Goal: Task Accomplishment & Management: Use online tool/utility

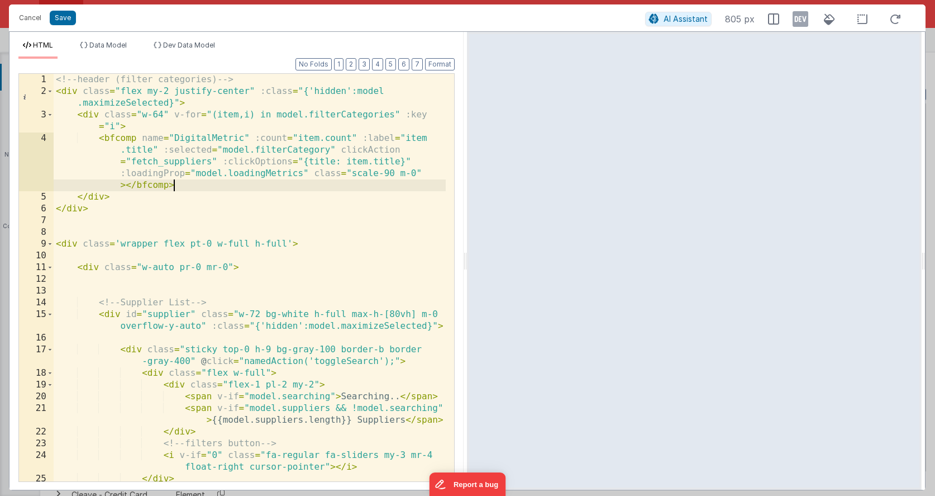
scroll to position [2575, 0]
click at [24, 23] on button "Cancel" at bounding box center [30, 18] width 34 height 16
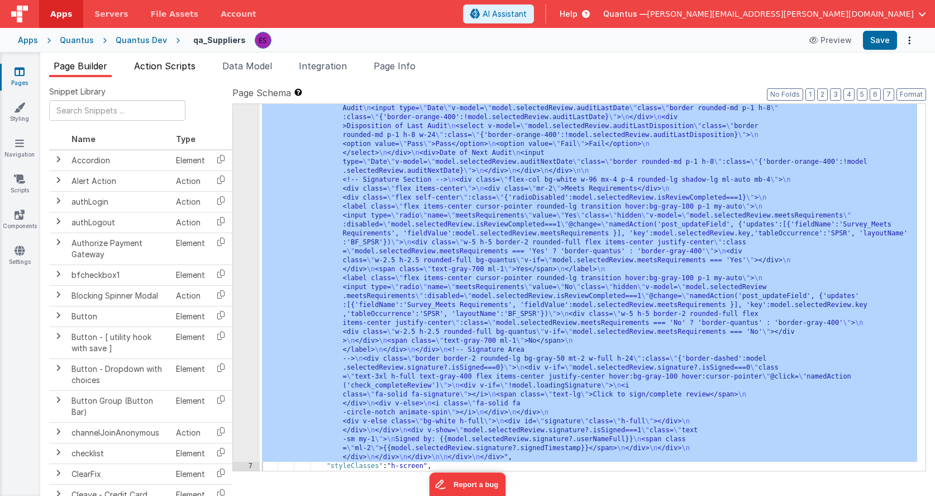
click at [172, 69] on span "Action Scripts" at bounding box center [164, 65] width 61 height 11
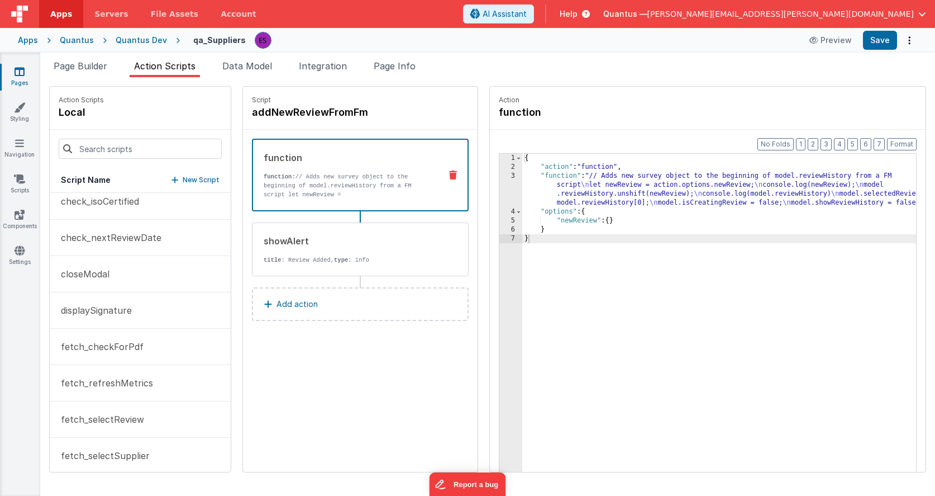
scroll to position [89, 0]
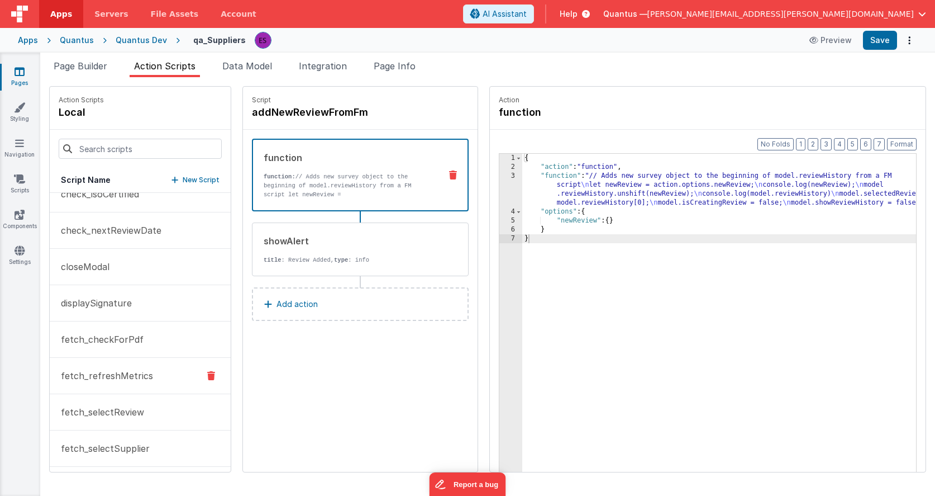
click at [130, 367] on button "fetch_refreshMetrics" at bounding box center [140, 376] width 181 height 36
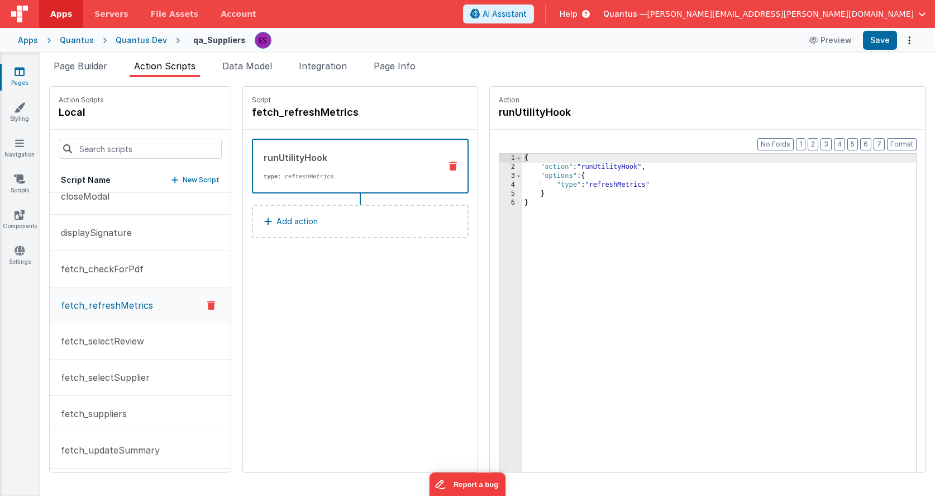
scroll to position [175, 0]
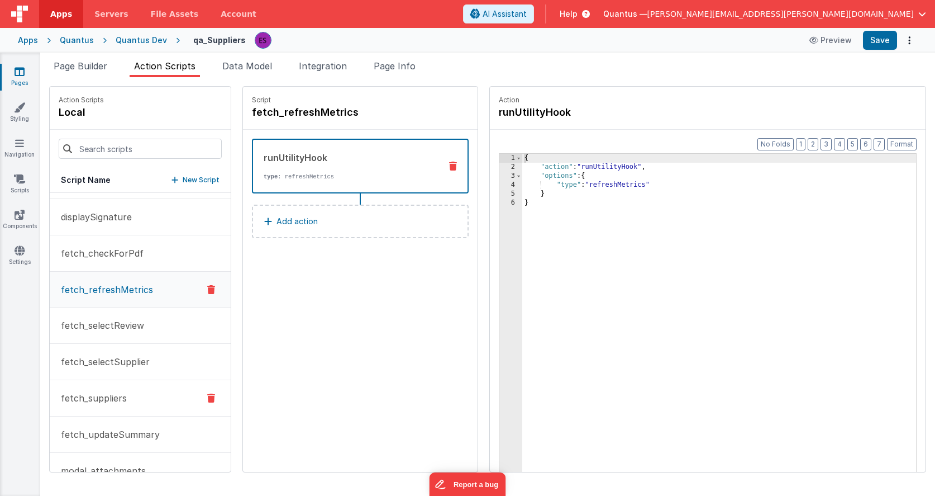
click at [104, 400] on p "fetch_suppliers" at bounding box center [90, 397] width 73 height 13
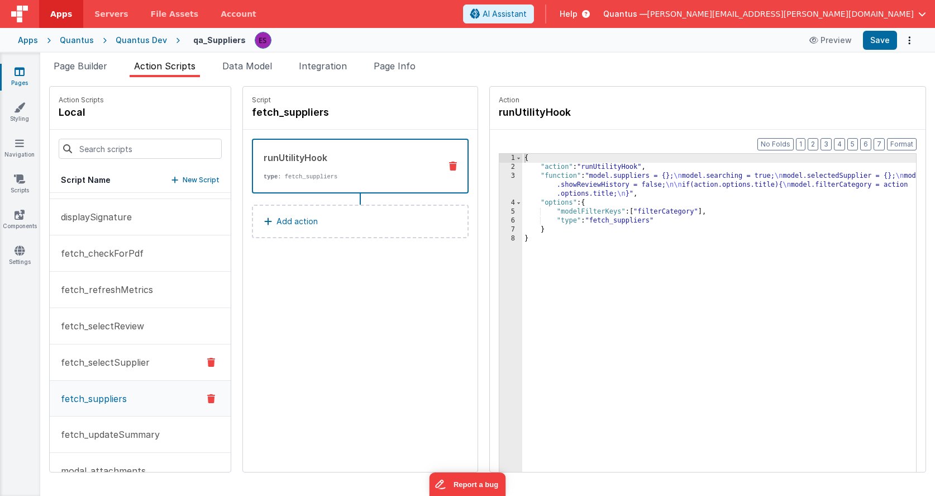
scroll to position [198, 0]
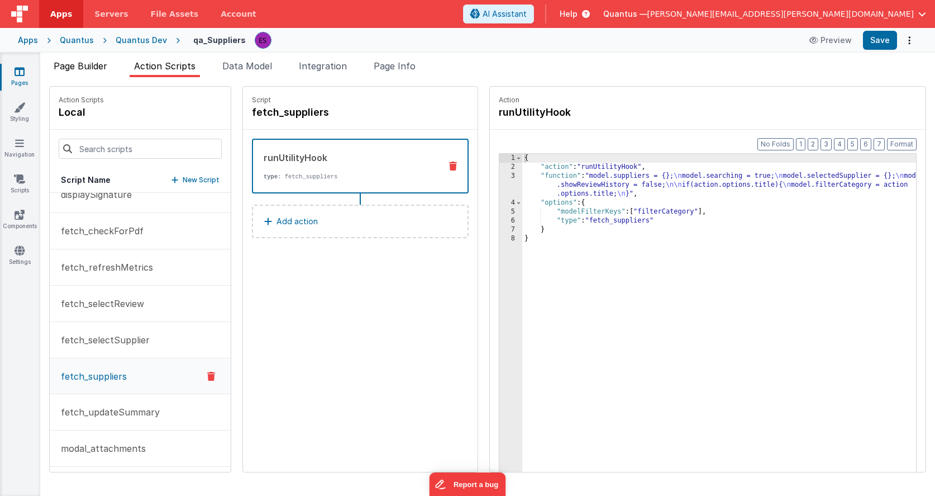
drag, startPoint x: 75, startPoint y: 64, endPoint x: 77, endPoint y: 70, distance: 5.8
click at [75, 65] on span "Page Builder" at bounding box center [81, 65] width 54 height 11
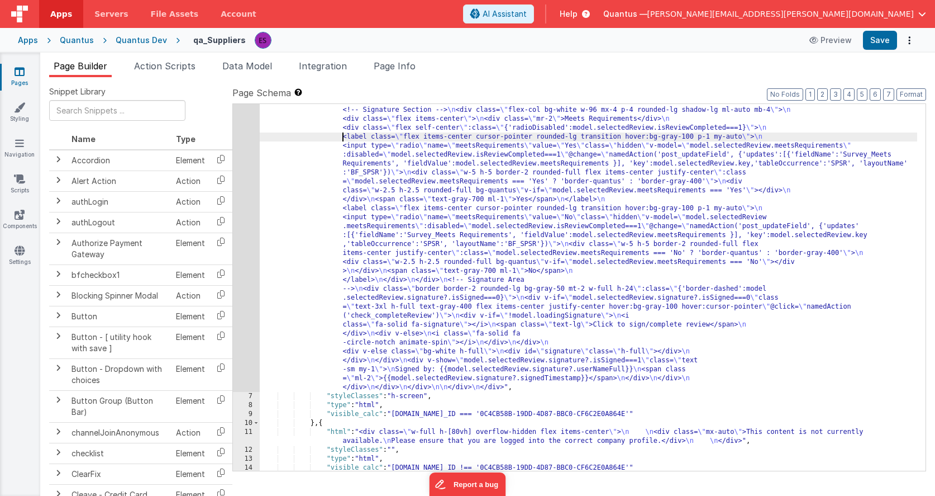
scroll to position [2691, 0]
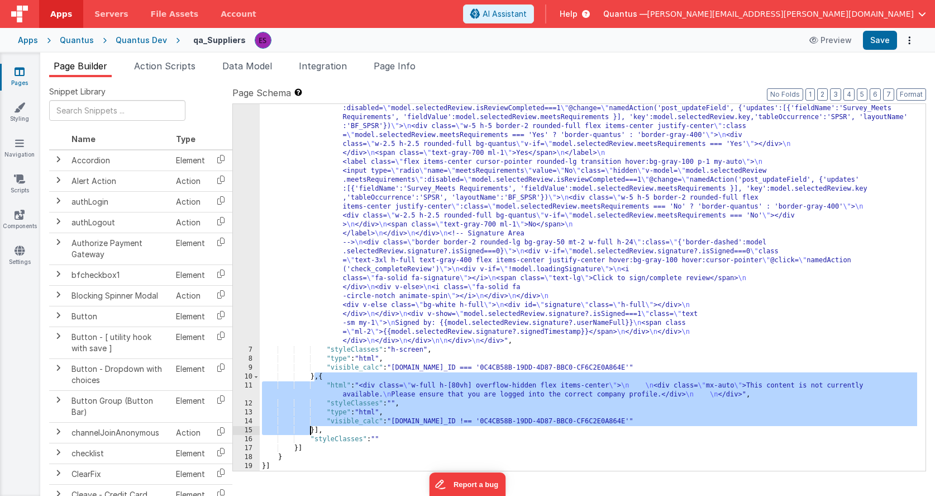
drag, startPoint x: 314, startPoint y: 378, endPoint x: 312, endPoint y: 427, distance: 49.2
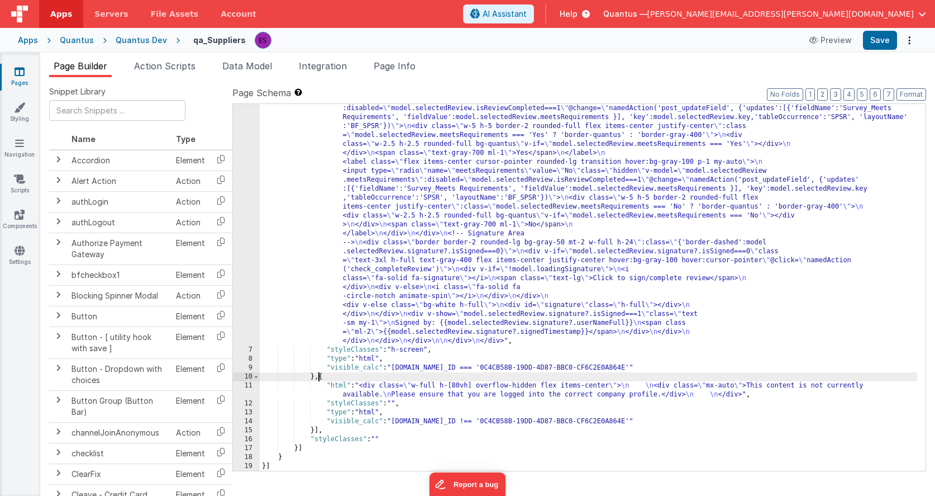
paste textarea
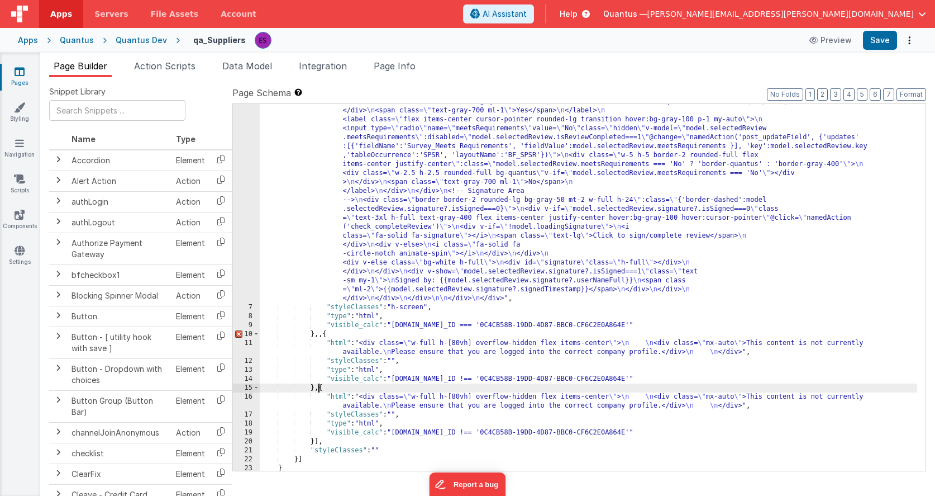
scroll to position [2739, 0]
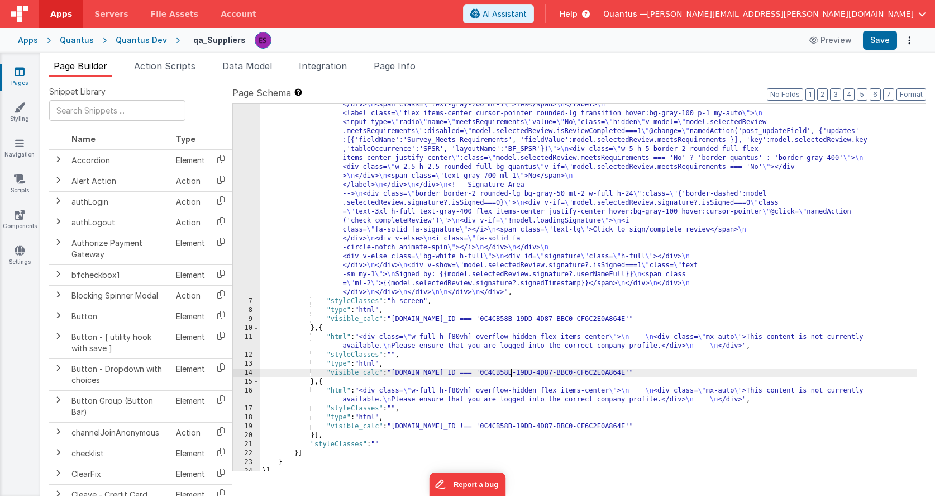
scroll to position [2739, 0]
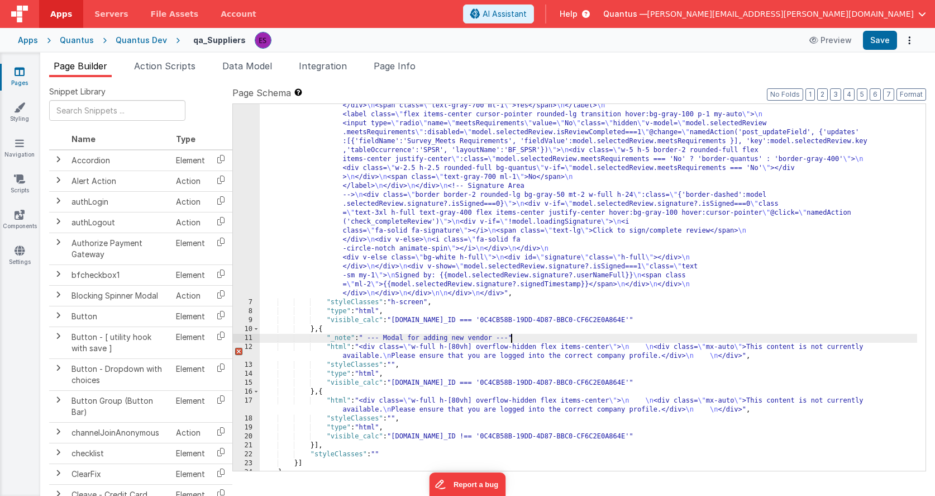
click at [251, 349] on div "12" at bounding box center [246, 351] width 27 height 18
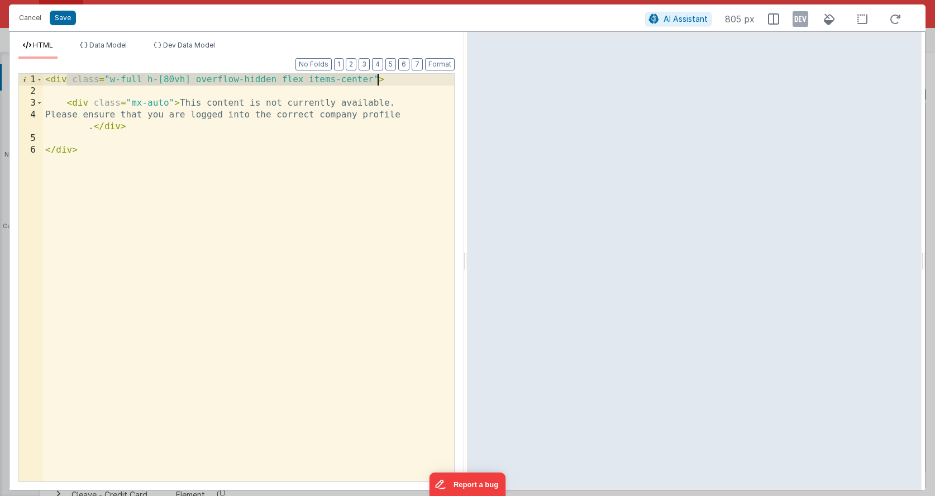
drag, startPoint x: 68, startPoint y: 81, endPoint x: 378, endPoint y: 80, distance: 310.6
click at [378, 80] on div "< div class = "w-full h-[80vh] overflow-hidden flex items-center" > < div class…" at bounding box center [248, 289] width 411 height 431
drag, startPoint x: 405, startPoint y: 80, endPoint x: 375, endPoint y: 78, distance: 29.7
click at [375, 78] on div "< div class = "absolute border rounded-lg bg-black text-white p-4 w-96" > < div…" at bounding box center [248, 289] width 411 height 431
drag, startPoint x: 254, startPoint y: 79, endPoint x: 301, endPoint y: 81, distance: 47.0
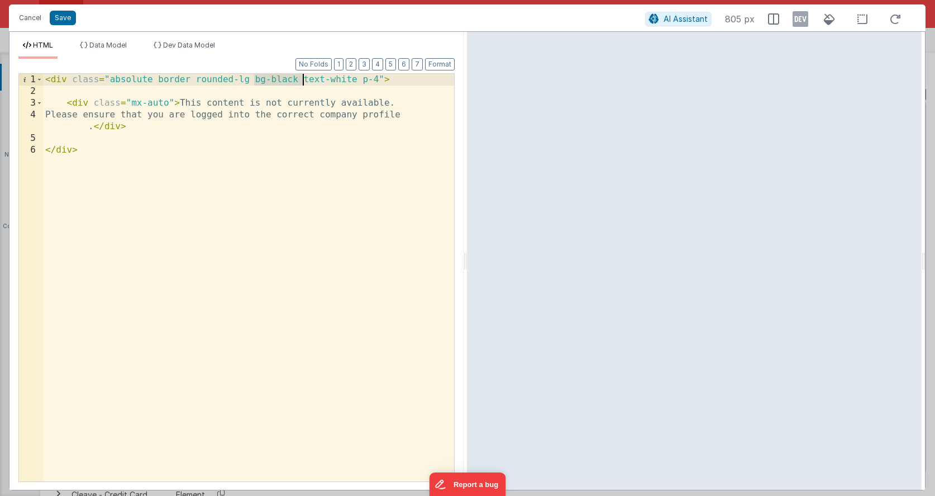
click at [301, 81] on div "< div class = "absolute border rounded-lg bg-black text-white p-4" > < div clas…" at bounding box center [248, 289] width 411 height 431
drag, startPoint x: 315, startPoint y: 81, endPoint x: 311, endPoint y: 87, distance: 7.2
click at [262, 79] on div "< div class = "absolute border rounded-lg text-white p-4" > < div class = "mx-a…" at bounding box center [248, 289] width 411 height 431
drag, startPoint x: 330, startPoint y: 80, endPoint x: 250, endPoint y: 83, distance: 79.9
click at [250, 83] on div "< div class = "absolute border rounded-lg text-white p-4" > < div class = "mx-a…" at bounding box center [248, 289] width 411 height 431
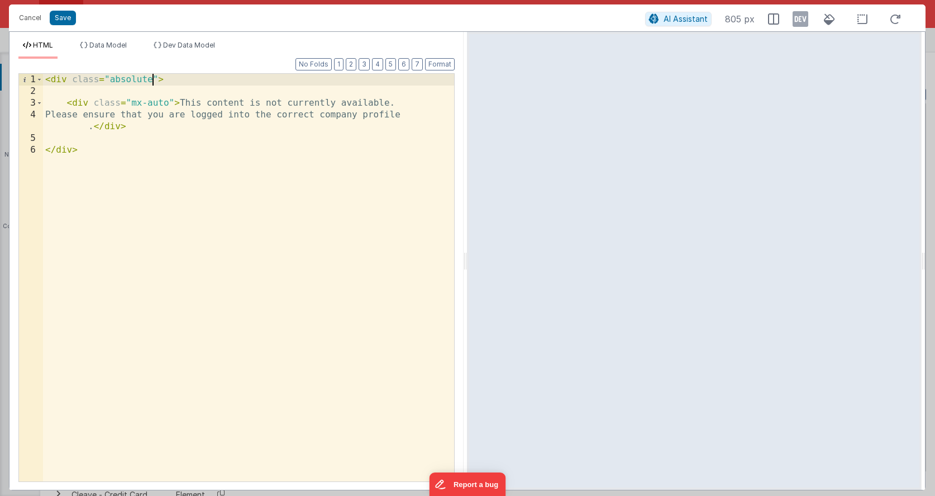
click at [180, 103] on div "< div class = "absolute" > < div class = "mx-auto" > This content is not curren…" at bounding box center [248, 289] width 411 height 431
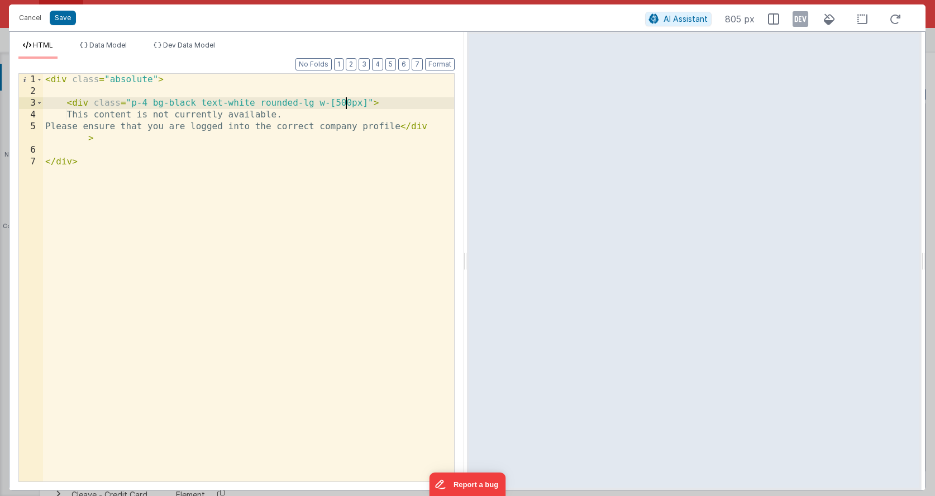
click at [153, 80] on div "< div class = "absolute" > < div class = "p-4 bg-black text-white rounded-lg w-…" at bounding box center [248, 289] width 411 height 431
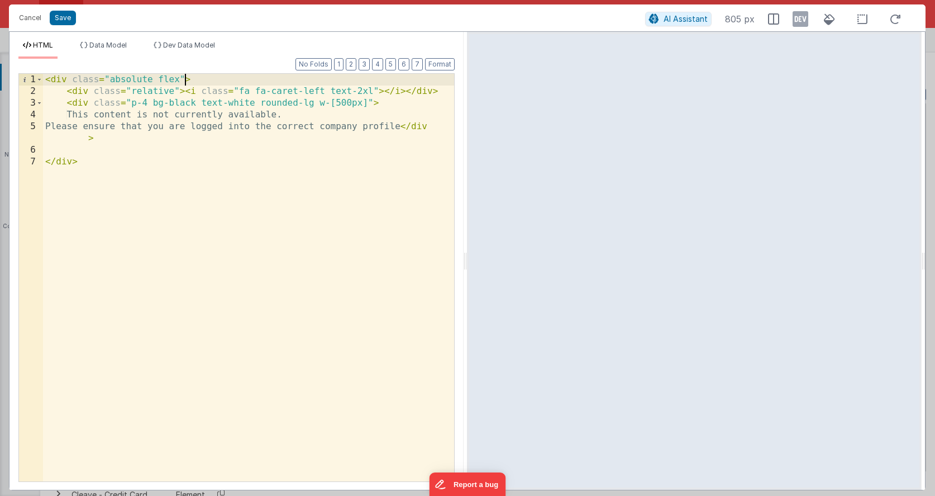
click at [182, 79] on div "< div class = "absolute flex" > < div class = "relative" > < i class = "fa fa-c…" at bounding box center [248, 289] width 411 height 431
click at [175, 92] on div "< div class = "absolute flex p-0" > < div class = "relative" > < i class = "fa …" at bounding box center [248, 289] width 411 height 431
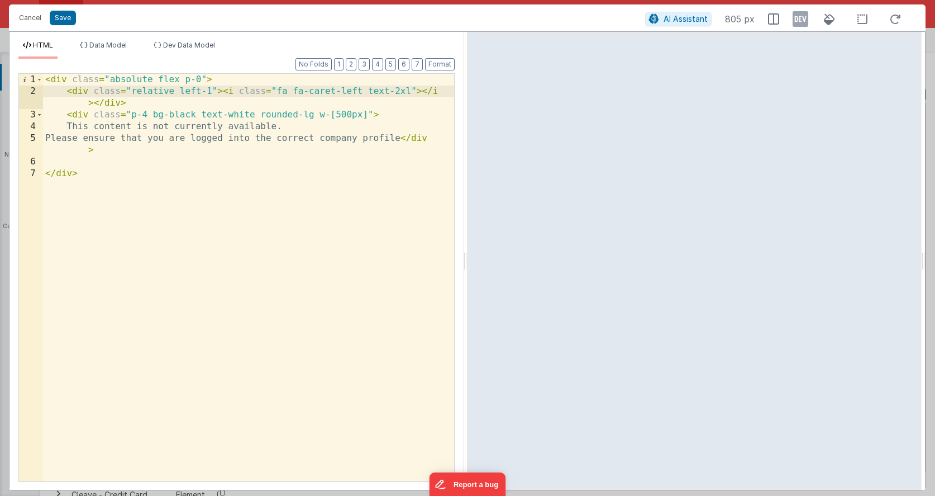
click at [276, 93] on div "< div class = "absolute flex p-0" > < div class = "relative left-1" > < i class…" at bounding box center [248, 289] width 411 height 431
drag, startPoint x: 212, startPoint y: 91, endPoint x: 234, endPoint y: 92, distance: 21.8
click at [212, 92] on div "< div class = "absolute flex p-0" > < div class = "relative left-1" > < i class…" at bounding box center [248, 289] width 411 height 431
click at [311, 114] on div "< div class = "absolute flex p-0" > < div class = "relative left-1 -top-1" > < …" at bounding box center [248, 289] width 411 height 431
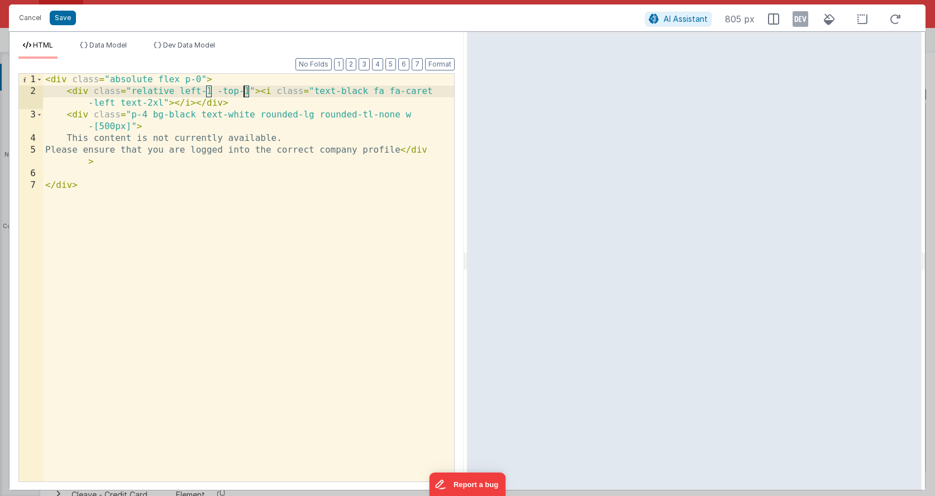
click at [245, 96] on div "< div class = "absolute flex p-0" > < div class = "relative left-1 -top-1" > < …" at bounding box center [248, 289] width 411 height 431
drag, startPoint x: 422, startPoint y: 150, endPoint x: 442, endPoint y: 148, distance: 20.7
click at [425, 150] on div "< div class = "absolute flex p-0" > < div class = "relative left-1 -top-2" > < …" at bounding box center [248, 289] width 411 height 431
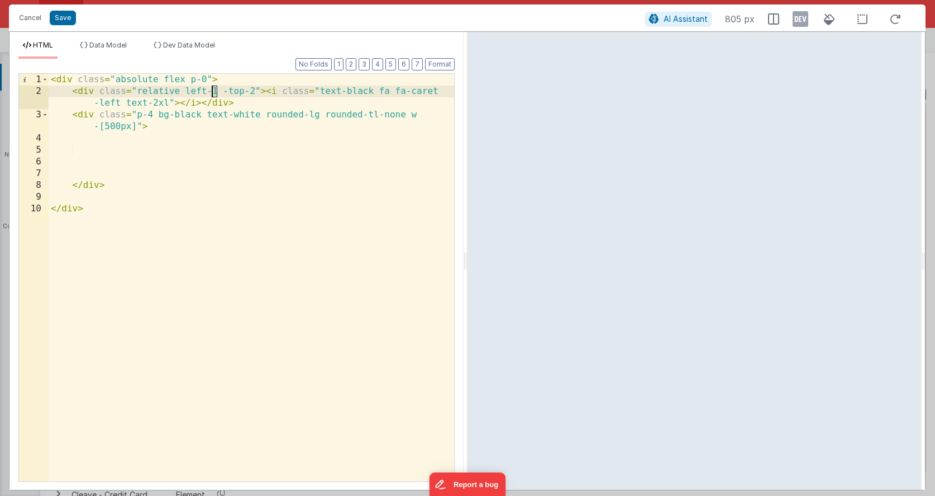
click at [214, 94] on div "< div class = "absolute flex p-0" > < div class = "relative left-1 -top-2" > < …" at bounding box center [252, 289] width 406 height 431
click at [125, 139] on div "< div class = "absolute flex p-0 mt-1" > < div class = "relative left-1 -top-2"…" at bounding box center [252, 289] width 406 height 431
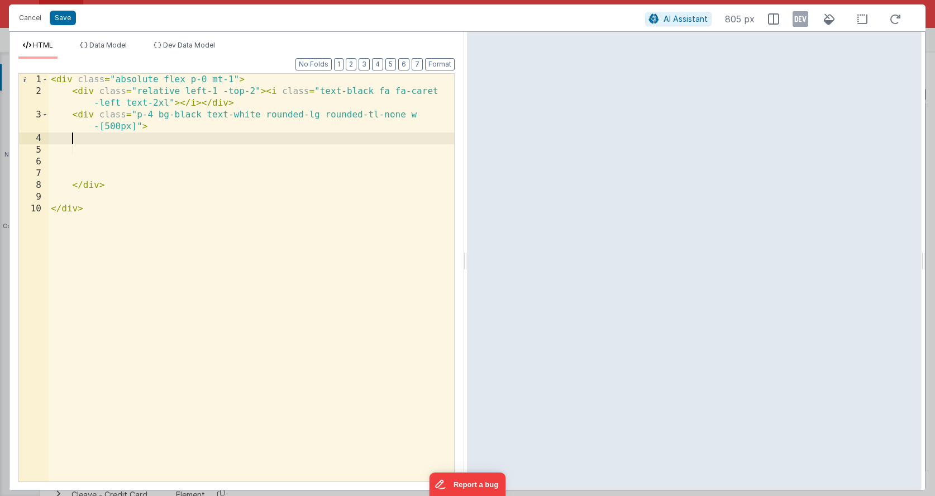
click at [123, 146] on div "< div class = "absolute flex p-0 mt-1" > < div class = "relative left-1 -top-2"…" at bounding box center [252, 289] width 406 height 431
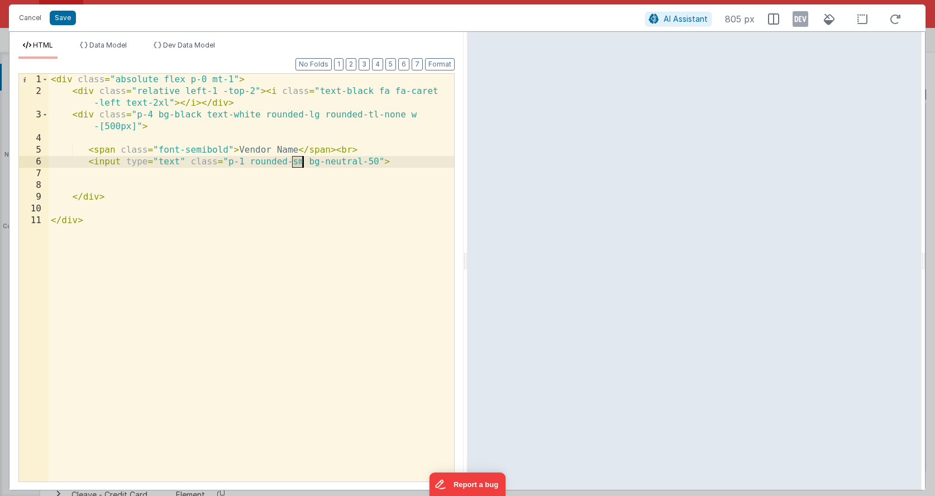
drag, startPoint x: 291, startPoint y: 159, endPoint x: 302, endPoint y: 161, distance: 11.3
click at [302, 161] on div "< div class = "absolute flex p-0 mt-1" > < div class = "relative left-1 -top-2"…" at bounding box center [252, 289] width 406 height 431
click at [377, 158] on div "< div class = "absolute flex p-0 mt-1" > < div class = "relative left-1 -top-2"…" at bounding box center [252, 289] width 406 height 431
click at [187, 136] on div "< div class = "absolute flex p-0 mt-1" > < div class = "relative left-1 -top-2"…" at bounding box center [252, 289] width 406 height 431
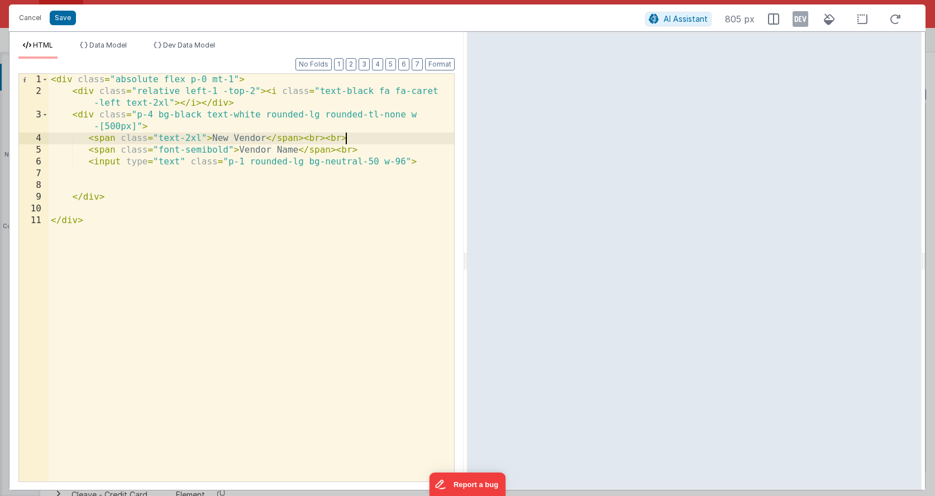
click at [184, 113] on div "< div class = "absolute flex p-0 mt-1" > < div class = "relative left-1 -top-2"…" at bounding box center [252, 289] width 406 height 431
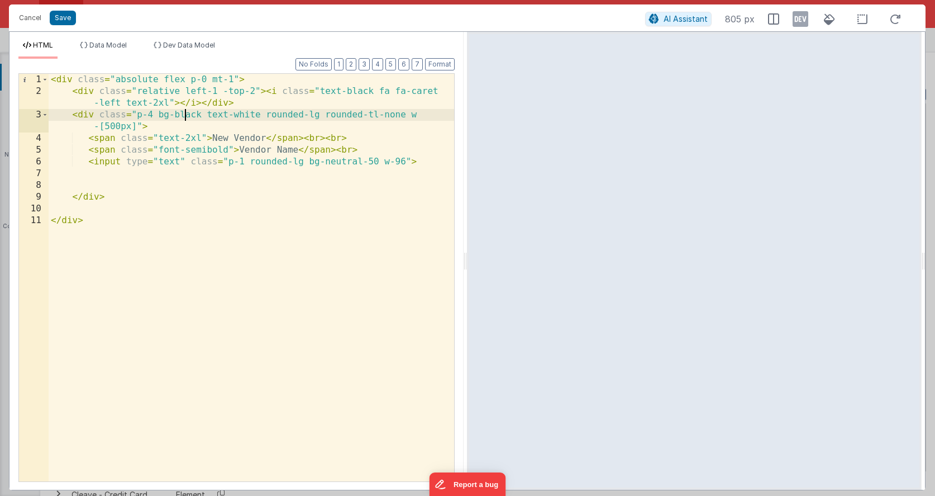
click at [184, 113] on div "< div class = "absolute flex p-0 mt-1" > < div class = "relative left-1 -top-2"…" at bounding box center [252, 289] width 406 height 431
click at [263, 108] on div "< div class = "absolute flex p-0 mt-1" > < div class = "relative left-1 -top-2"…" at bounding box center [252, 289] width 406 height 431
click at [271, 113] on div "< div class = "absolute flex p-0 mt-1" > < div class = "relative left-1 -top-2"…" at bounding box center [252, 289] width 406 height 431
drag, startPoint x: 320, startPoint y: 116, endPoint x: 231, endPoint y: 112, distance: 89.5
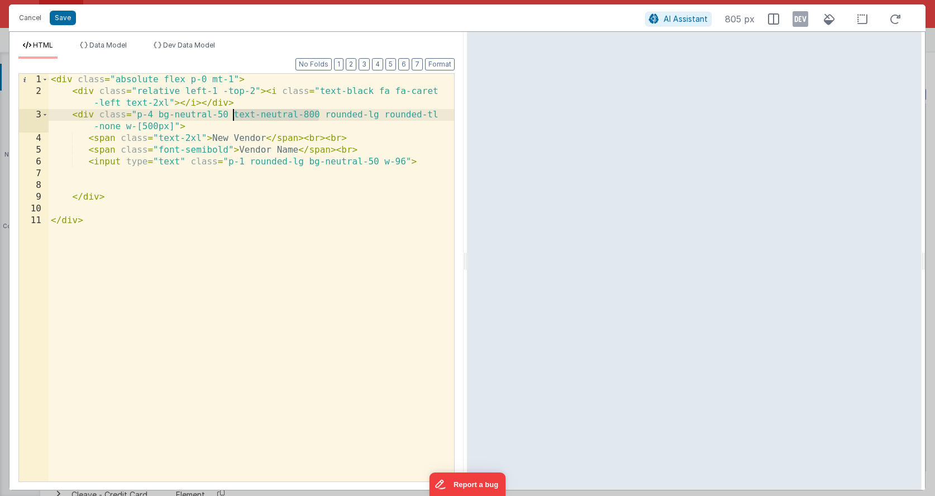
click at [231, 112] on div "< div class = "absolute flex p-0 mt-1" > < div class = "relative left-1 -top-2"…" at bounding box center [252, 289] width 406 height 431
drag, startPoint x: 227, startPoint y: 112, endPoint x: 159, endPoint y: 115, distance: 68.2
click at [159, 115] on div "< div class = "absolute flex p-0 mt-1" > < div class = "relative left-1 -top-2"…" at bounding box center [252, 289] width 406 height 431
click at [169, 121] on div "< div class = "absolute flex p-0 mt-1" > < div class = "relative left-1 -top-2"…" at bounding box center [252, 289] width 406 height 431
drag, startPoint x: 174, startPoint y: 113, endPoint x: 227, endPoint y: 110, distance: 52.6
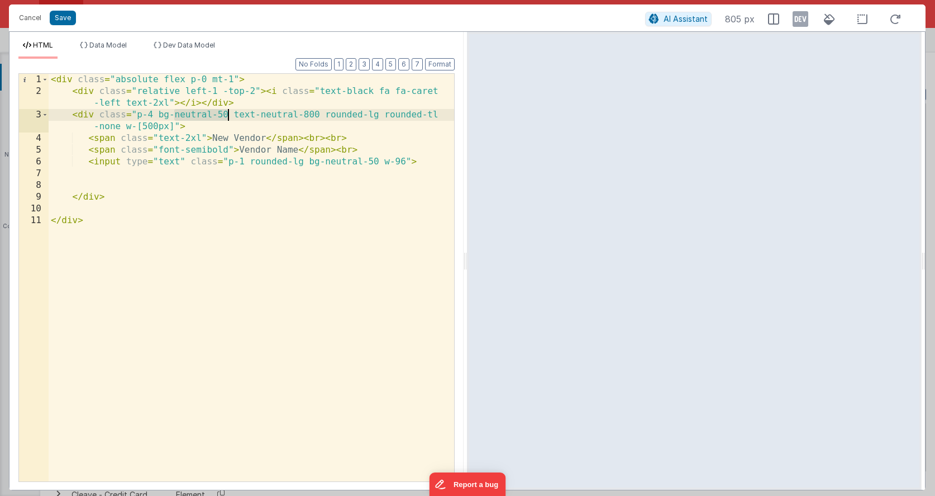
click at [227, 110] on div "< div class = "absolute flex p-0 mt-1" > < div class = "relative left-1 -top-2"…" at bounding box center [252, 289] width 406 height 431
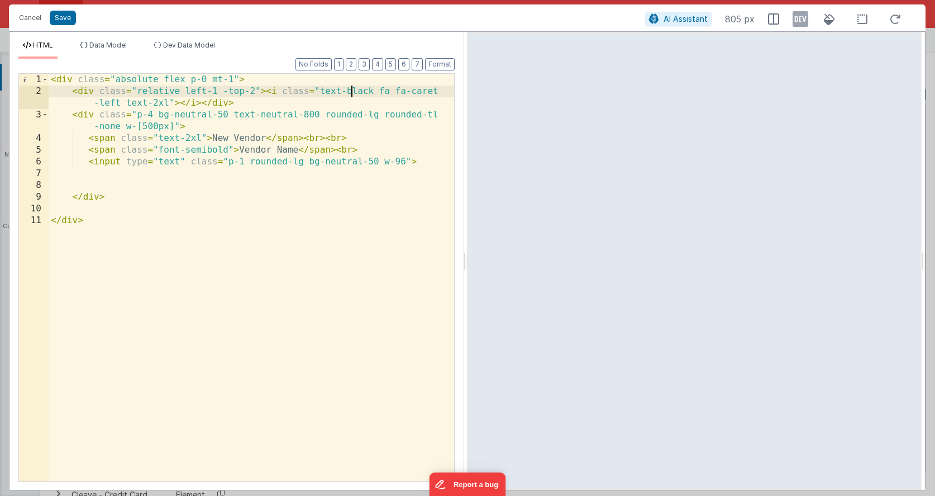
click at [350, 91] on div "< div class = "absolute flex p-0 mt-1" > < div class = "relative left-1 -top-2"…" at bounding box center [252, 289] width 406 height 431
drag, startPoint x: 345, startPoint y: 90, endPoint x: 373, endPoint y: 92, distance: 28.6
click at [373, 92] on div "< div class = "absolute flex p-0 mt-1" > < div class = "relative left-1 -top-2"…" at bounding box center [252, 289] width 406 height 431
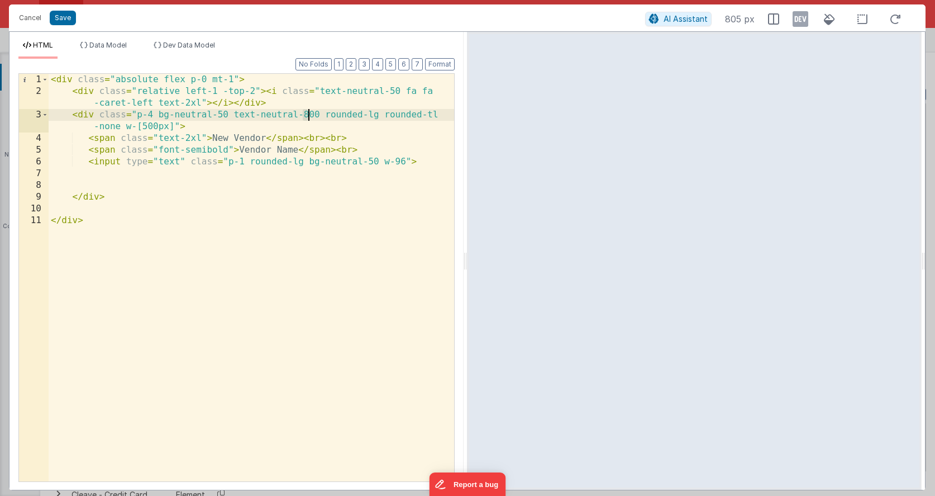
click at [307, 113] on div "< div class = "absolute flex p-0 mt-1" > < div class = "relative left-1 -top-2"…" at bounding box center [252, 289] width 406 height 431
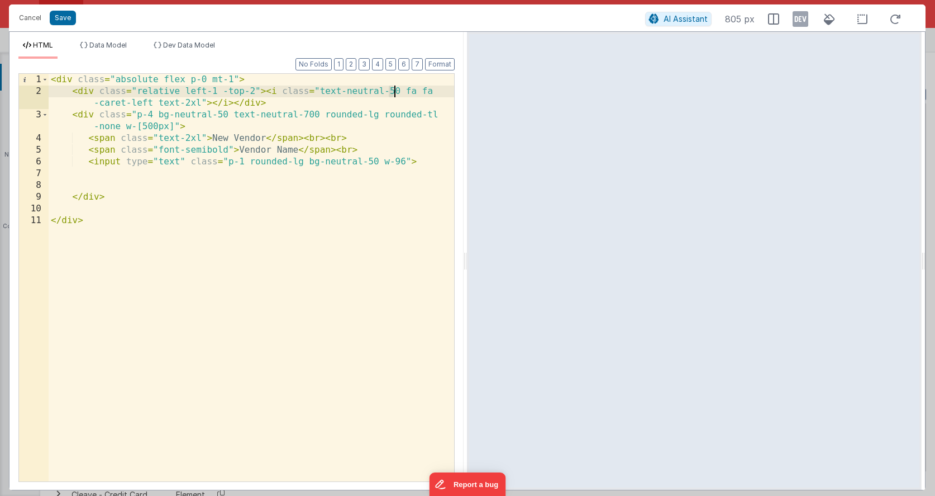
click at [393, 93] on div "< div class = "absolute flex p-0 mt-1" > < div class = "relative left-1 -top-2"…" at bounding box center [252, 289] width 406 height 431
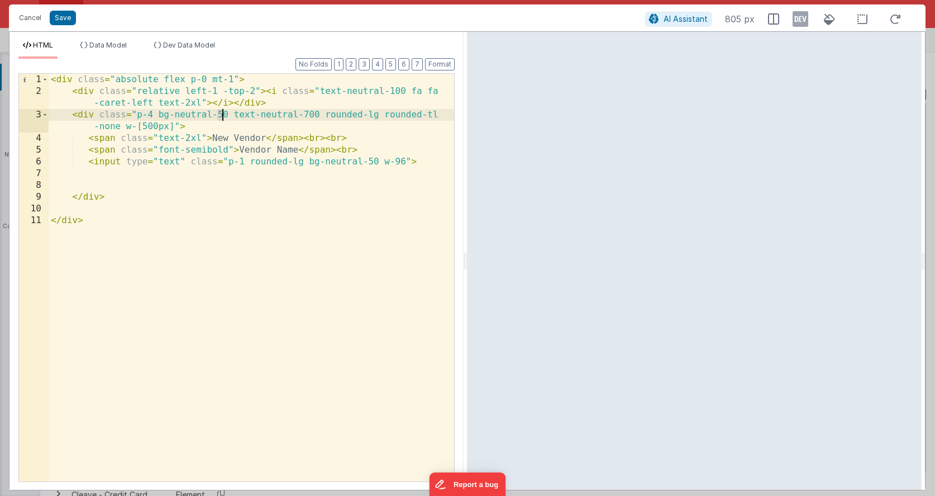
click at [222, 113] on div "< div class = "absolute flex p-0 mt-1" > < div class = "relative left-1 -top-2"…" at bounding box center [252, 289] width 406 height 431
click at [184, 105] on div "< div class = "absolute flex p-0 mt-1" > < div class = "relative left-1 -top-2"…" at bounding box center [252, 289] width 406 height 431
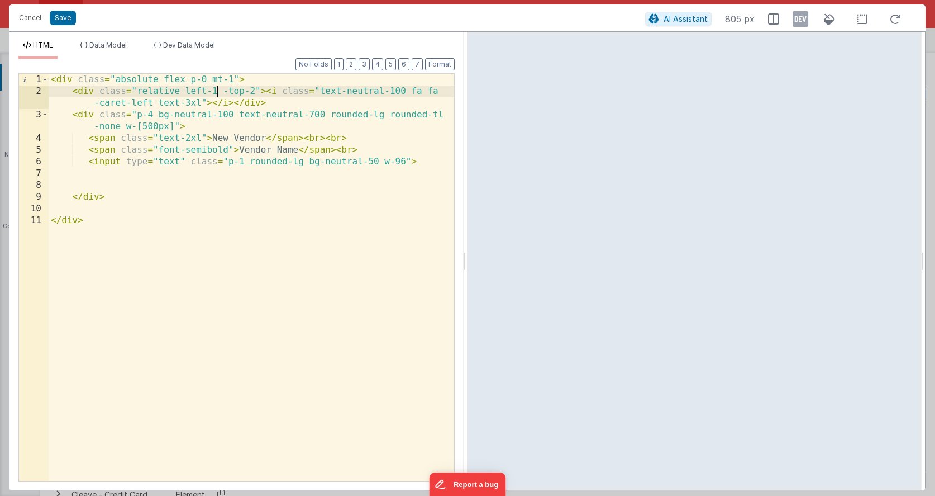
drag, startPoint x: 220, startPoint y: 92, endPoint x: 220, endPoint y: 101, distance: 8.9
click at [220, 101] on div "< div class = "absolute flex p-0 mt-1" > < div class = "relative left-1 -top-2"…" at bounding box center [252, 289] width 406 height 431
drag, startPoint x: 212, startPoint y: 92, endPoint x: 212, endPoint y: 122, distance: 30.2
click at [216, 92] on div "< div class = "absolute flex p-0 mt-1" > < div class = "relative left-1 -top-2"…" at bounding box center [252, 289] width 406 height 431
click at [110, 123] on div "< div class = "absolute flex p-0 mt-1" > < div class = "relative left-1 top-1" …" at bounding box center [252, 289] width 406 height 431
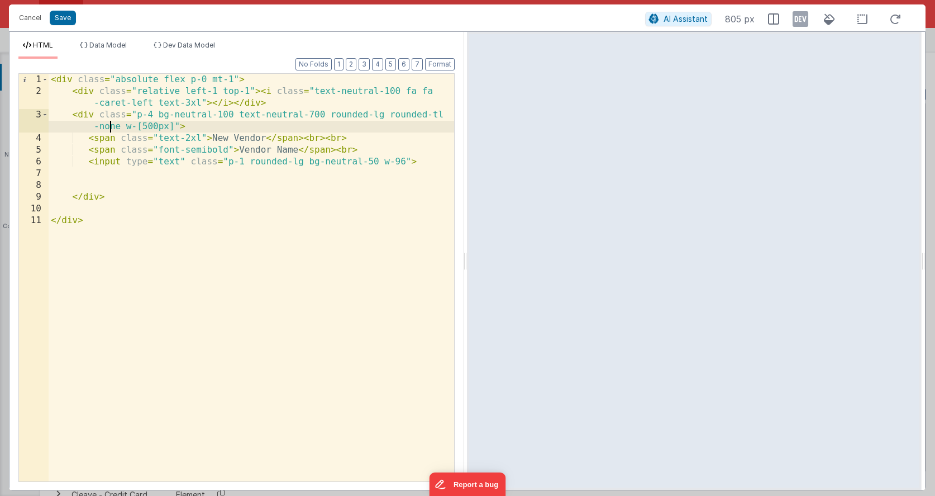
click at [110, 123] on div "< div class = "absolute flex p-0 mt-1" > < div class = "relative left-1 top-1" …" at bounding box center [252, 289] width 406 height 431
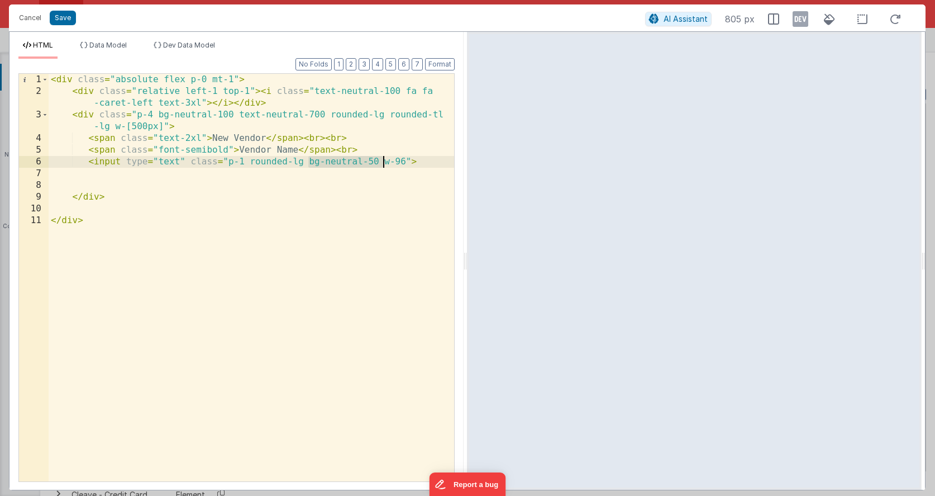
drag, startPoint x: 310, startPoint y: 161, endPoint x: 383, endPoint y: 159, distance: 72.7
click at [383, 159] on div "< div class = "absolute flex p-0 mt-1" > < div class = "relative left-1 top-1" …" at bounding box center [252, 289] width 406 height 431
click at [362, 142] on div "< div class = "absolute flex p-0 mt-1" > < div class = "relative left-1 top-1" …" at bounding box center [252, 289] width 406 height 431
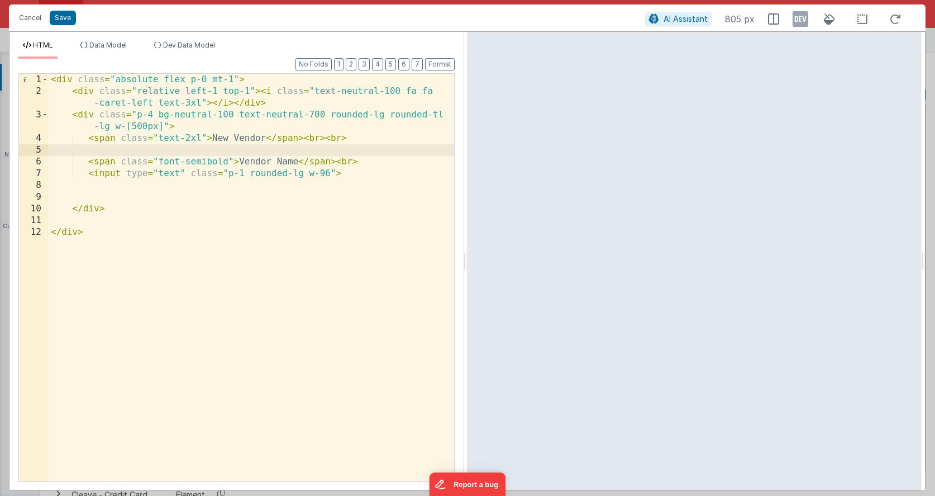
click at [334, 173] on div "< div class = "absolute flex p-0 mt-1" > < div class = "relative left-1 top-1" …" at bounding box center [252, 289] width 406 height 431
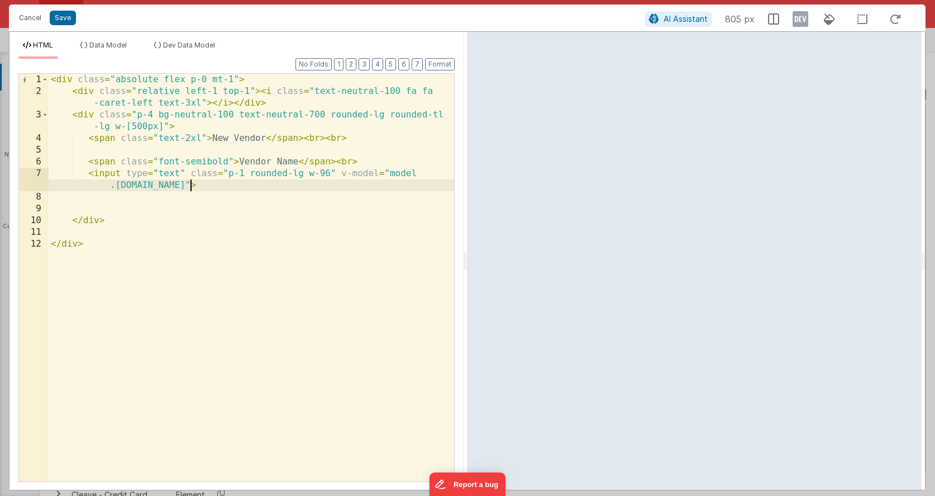
click at [340, 173] on div "< div class = "absolute flex p-0 mt-1" > < div class = "relative left-1 top-1" …" at bounding box center [252, 289] width 406 height 431
click at [402, 173] on div "< div class = "absolute flex p-0 mt-1" > < div class = "relative left-1 top-1" …" at bounding box center [252, 289] width 406 height 431
click at [90, 47] on span "Data Model" at bounding box center [107, 45] width 37 height 8
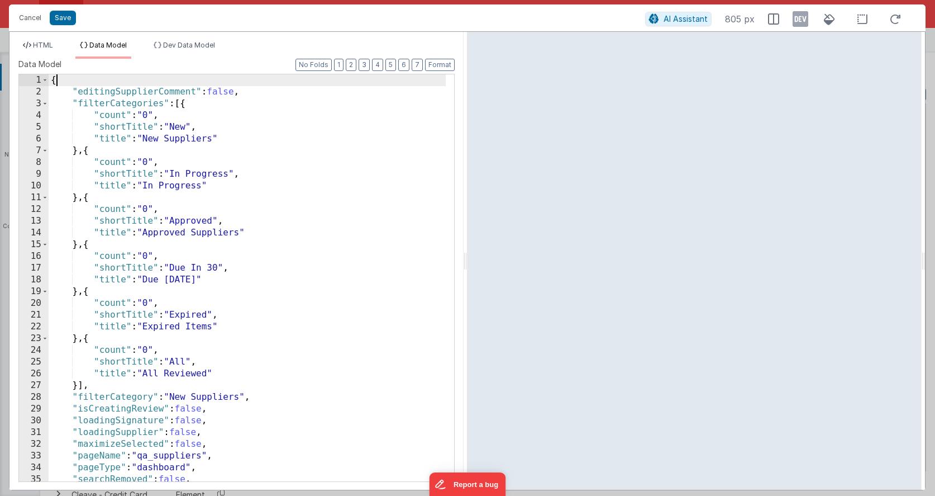
click at [82, 81] on div "{ "editingSupplierComment" : false , "filterCategories" : [{ "count" : "0" , "s…" at bounding box center [247, 289] width 397 height 430
click at [59, 79] on div "{ "newVendor" : { } , "editingSupplierComment" : false , "filterCategories" : […" at bounding box center [247, 289] width 397 height 430
click at [35, 50] on li "HTML" at bounding box center [37, 50] width 39 height 18
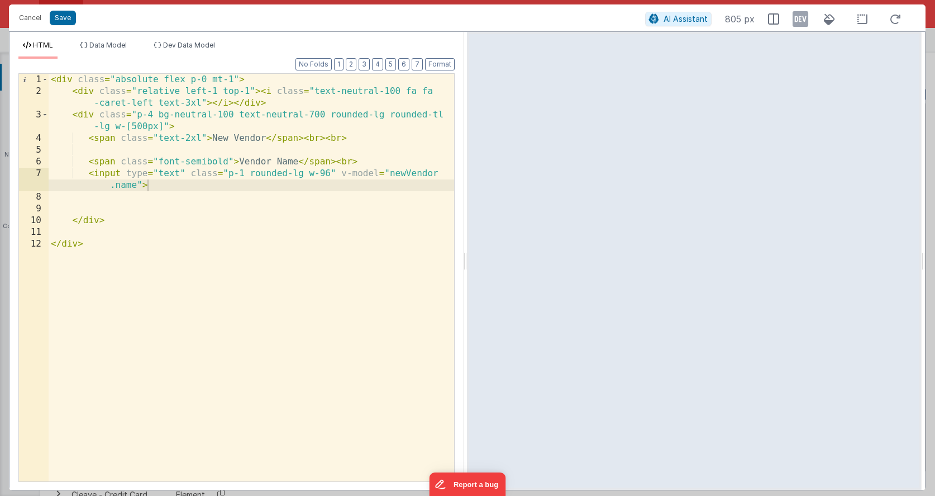
click at [390, 171] on div "< div class = "absolute flex p-0 mt-1" > < div class = "relative left-1 top-1" …" at bounding box center [252, 289] width 406 height 431
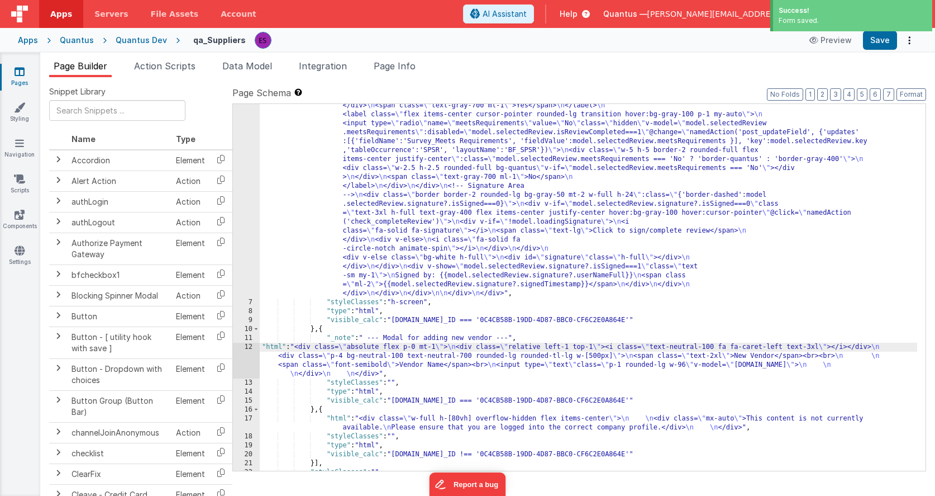
click at [239, 355] on div "12" at bounding box center [246, 360] width 27 height 36
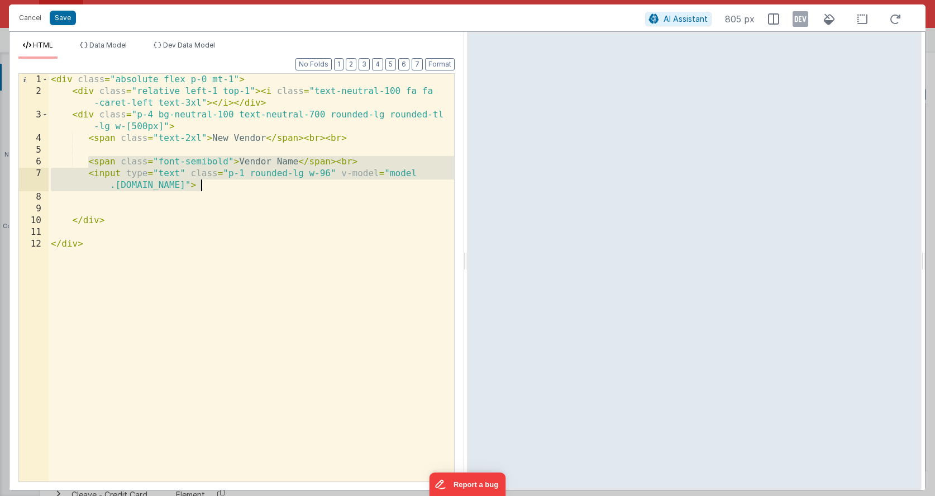
drag, startPoint x: 87, startPoint y: 160, endPoint x: 214, endPoint y: 184, distance: 129.7
click at [214, 184] on div "< div class = "absolute flex p-0 mt-1" > < div class = "relative left-1 top-1" …" at bounding box center [252, 289] width 406 height 431
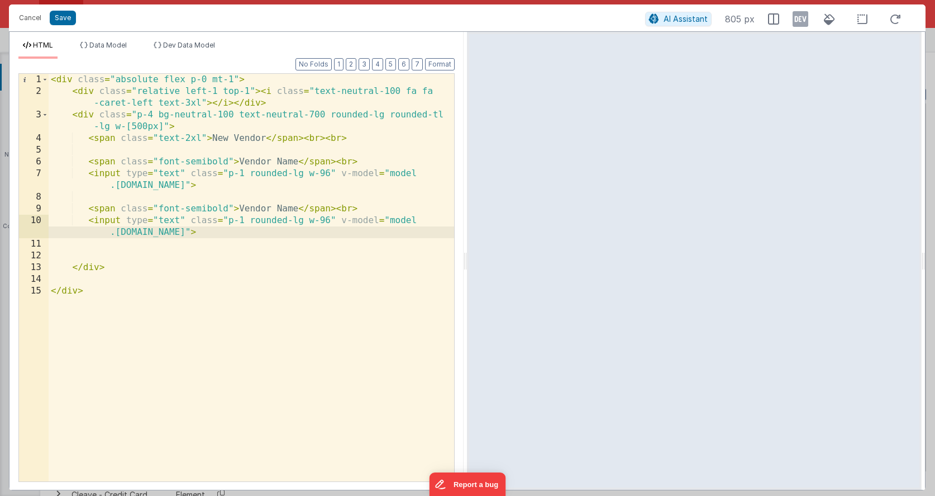
click at [382, 185] on div "< div class = "absolute flex p-0 mt-1" > < div class = "relative left-1 top-1" …" at bounding box center [252, 289] width 406 height 431
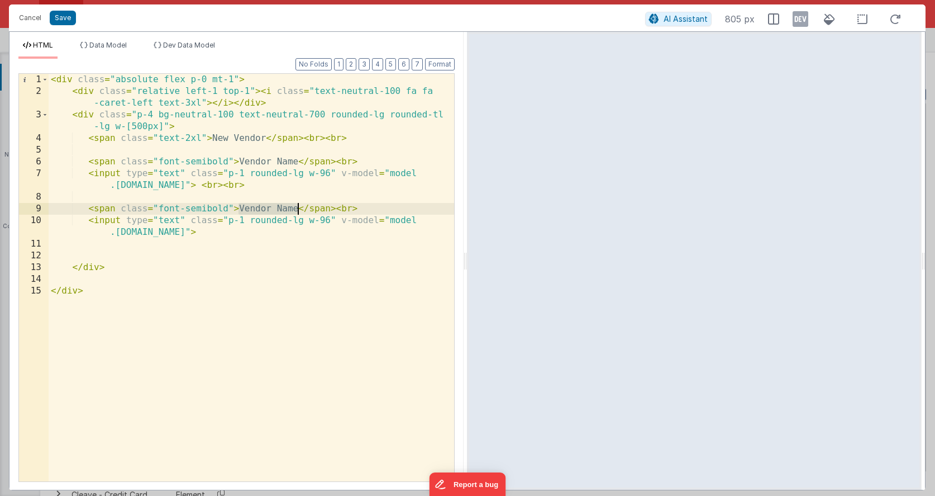
drag, startPoint x: 239, startPoint y: 207, endPoint x: 296, endPoint y: 206, distance: 57.6
click at [296, 206] on div "< div class = "absolute flex p-0 mt-1" > < div class = "relative left-1 top-1" …" at bounding box center [252, 289] width 406 height 431
click at [174, 231] on div "< div class = "absolute flex p-0 mt-1" > < div class = "relative left-1 top-1" …" at bounding box center [252, 289] width 406 height 431
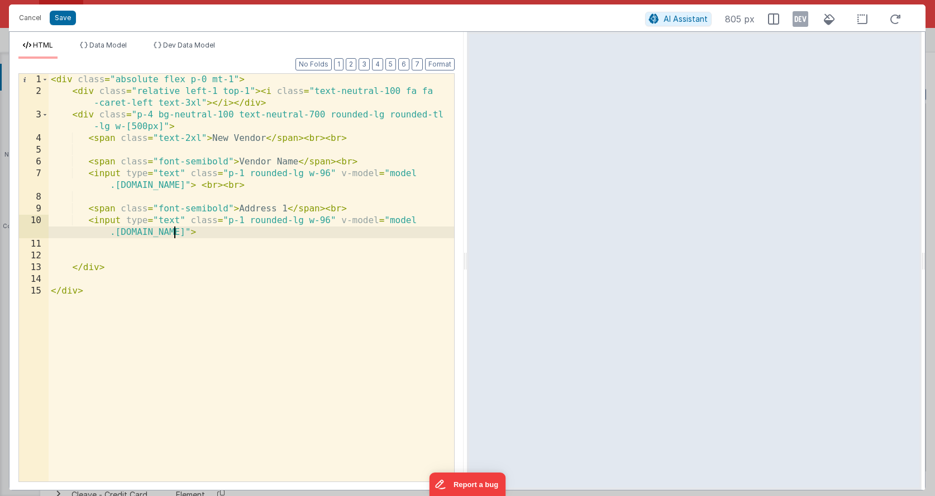
click at [174, 231] on div "< div class = "absolute flex p-0 mt-1" > < div class = "relative left-1 top-1" …" at bounding box center [252, 289] width 406 height 431
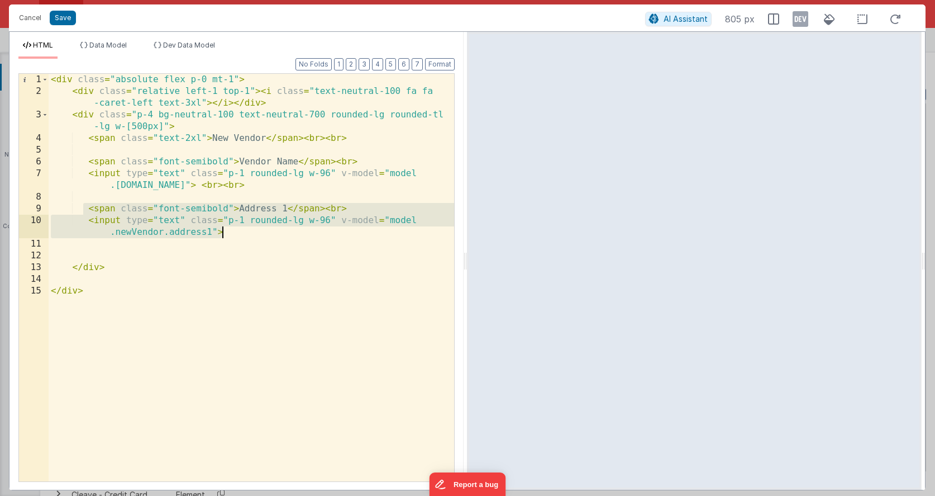
drag, startPoint x: 83, startPoint y: 210, endPoint x: 234, endPoint y: 230, distance: 152.3
click at [234, 230] on div "< div class = "absolute flex p-0 mt-1" > < div class = "relative left-1 top-1" …" at bounding box center [252, 289] width 406 height 431
click at [235, 230] on div "< div class = "absolute flex p-0 mt-1" > < div class = "relative left-1 top-1" …" at bounding box center [252, 289] width 406 height 431
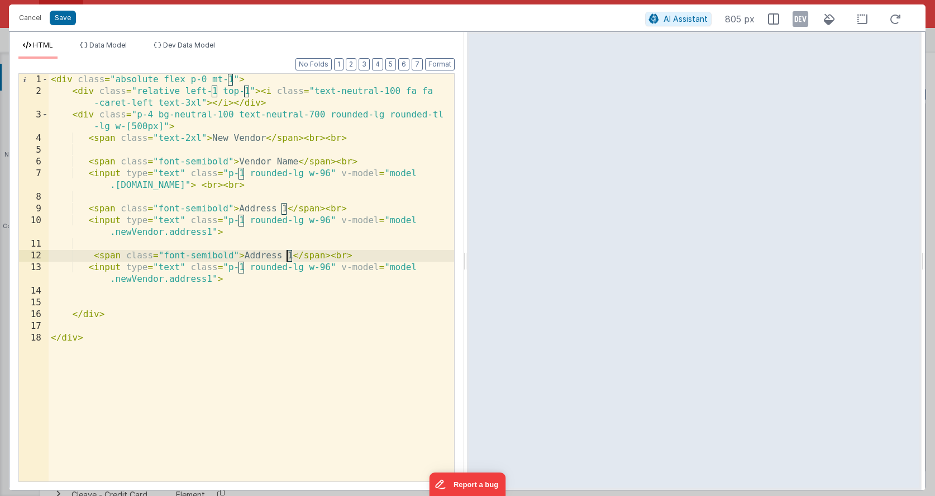
click at [288, 255] on div "< div class = "absolute flex p-0 mt-1" > < div class = "relative left-1 top-1" …" at bounding box center [252, 289] width 406 height 431
click at [267, 230] on div "< div class = "absolute flex p-0 mt-1" > < div class = "relative left-1 top-1" …" at bounding box center [252, 289] width 406 height 431
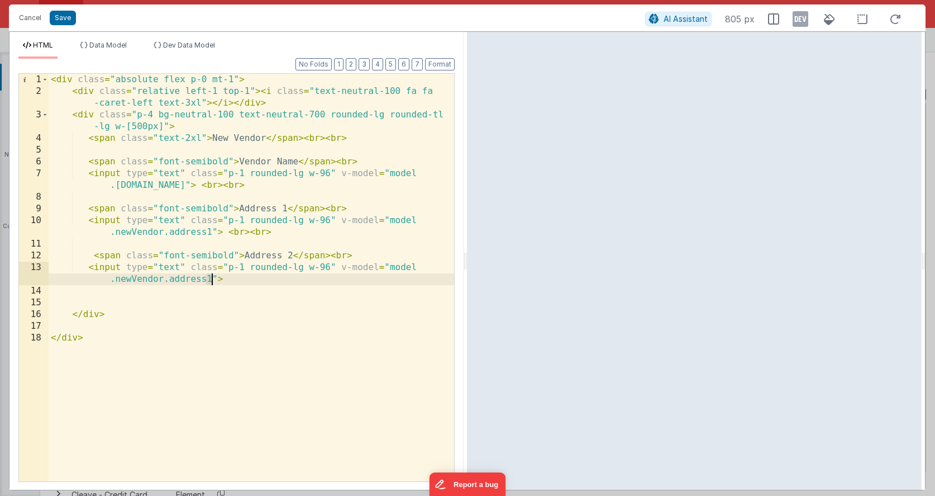
click at [211, 277] on div "< div class = "absolute flex p-0 mt-1" > < div class = "relative left-1 top-1" …" at bounding box center [252, 289] width 406 height 431
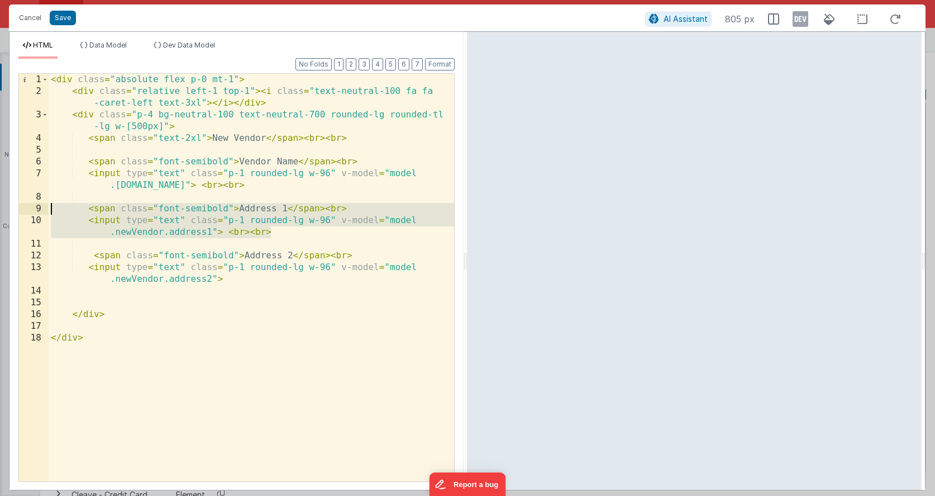
drag, startPoint x: 275, startPoint y: 235, endPoint x: 18, endPoint y: 210, distance: 257.6
click at [18, 210] on div "1 2 3 4 5 6 7 8 9 10 11 12 13 14 15 16 17 18 < div class = "absolute flex p-0 m…" at bounding box center [236, 277] width 436 height 408
click at [65, 289] on div "< div class = "absolute flex p-0 mt-1" > < div class = "relative left-1 top-1" …" at bounding box center [252, 289] width 406 height 431
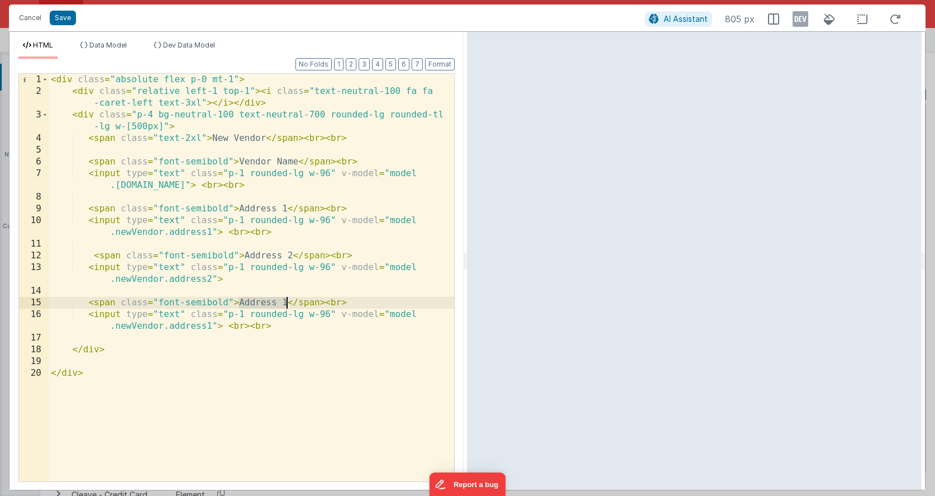
drag, startPoint x: 239, startPoint y: 302, endPoint x: 288, endPoint y: 299, distance: 48.7
click at [288, 299] on div "< div class = "absolute flex p-0 mt-1" > < div class = "relative left-1 top-1" …" at bounding box center [252, 289] width 406 height 431
click at [284, 269] on div "< div class = "absolute flex p-0 mt-1" > < div class = "relative left-1 top-1" …" at bounding box center [252, 289] width 406 height 431
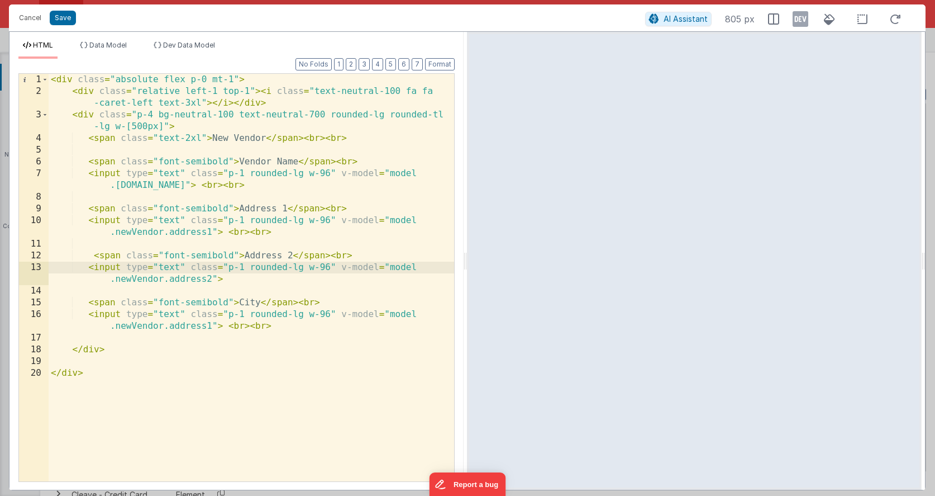
click at [282, 276] on div "< div class = "absolute flex p-0 mt-1" > < div class = "relative left-1 top-1" …" at bounding box center [252, 289] width 406 height 431
click at [197, 322] on div "< div class = "absolute flex p-0 mt-1" > < div class = "relative left-1 top-1" …" at bounding box center [252, 289] width 406 height 431
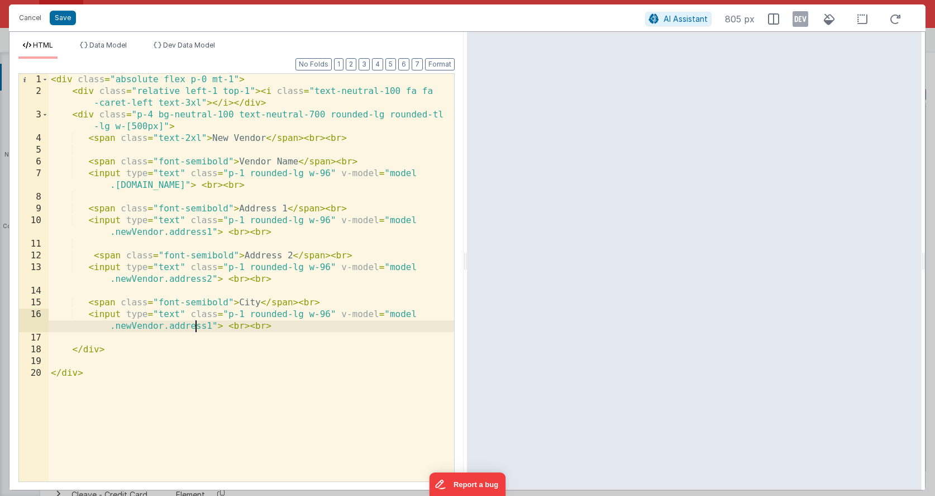
click at [197, 322] on div "< div class = "absolute flex p-0 mt-1" > < div class = "relative left-1 top-1" …" at bounding box center [252, 289] width 406 height 431
click at [257, 324] on div "< div class = "absolute flex p-0 mt-1" > < div class = "relative left-1 top-1" …" at bounding box center [252, 289] width 406 height 431
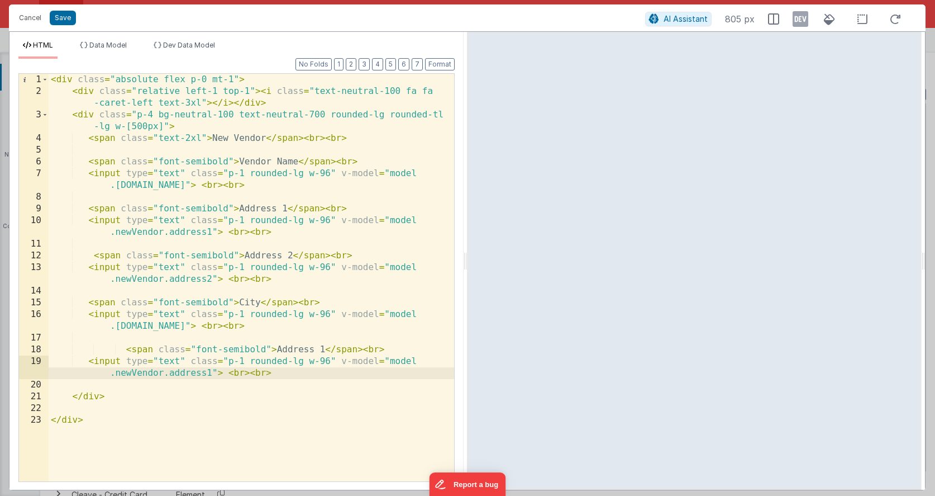
click at [127, 348] on div "< div class = "absolute flex p-0 mt-1" > < div class = "relative left-1 top-1" …" at bounding box center [252, 289] width 406 height 431
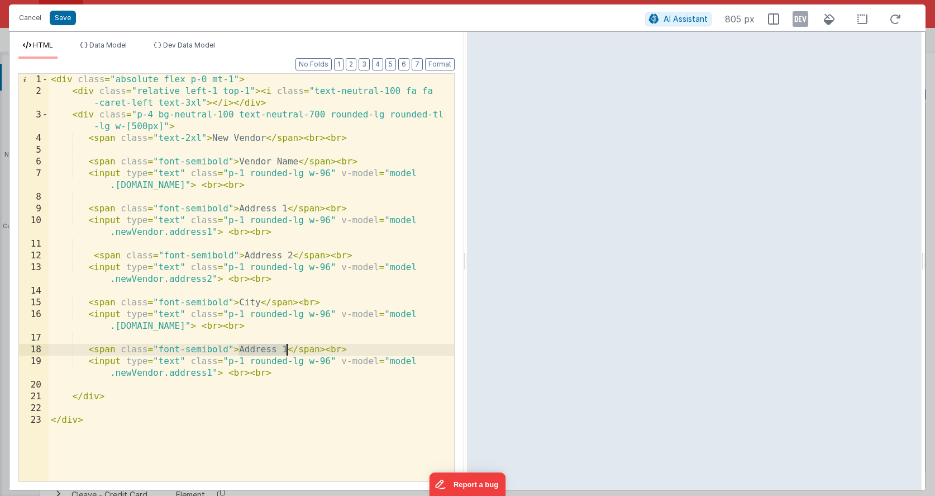
drag, startPoint x: 238, startPoint y: 348, endPoint x: 285, endPoint y: 348, distance: 46.9
click at [285, 348] on div "< div class = "absolute flex p-0 mt-1" > < div class = "relative left-1 top-1" …" at bounding box center [252, 289] width 406 height 431
click at [135, 338] on div "< div class = "absolute flex p-0 mt-1" > < div class = "relative left-1 top-1" …" at bounding box center [252, 289] width 406 height 431
click at [184, 372] on div "< div class = "absolute flex p-0 mt-1" > < div class = "relative left-1 top-1" …" at bounding box center [252, 289] width 406 height 431
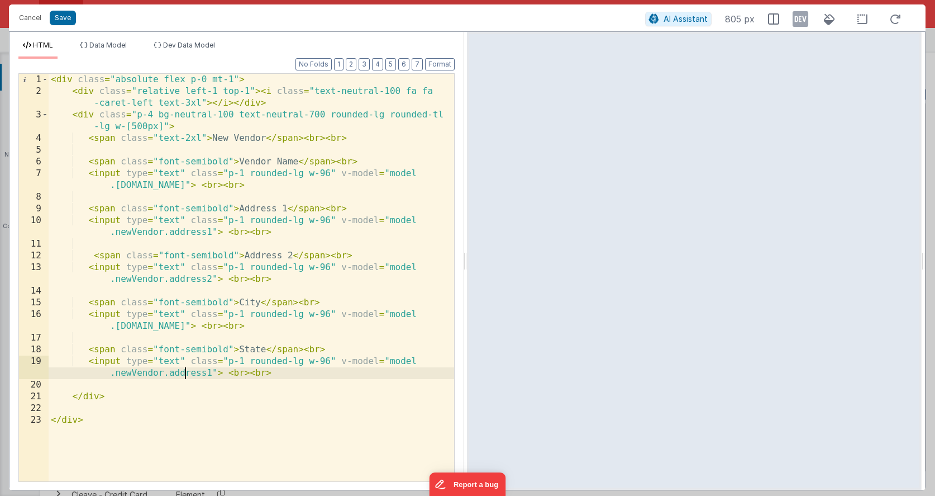
click at [185, 372] on div "< div class = "absolute flex p-0 mt-1" > < div class = "relative left-1 top-1" …" at bounding box center [252, 289] width 406 height 431
click at [172, 293] on div "< div class = "absolute flex p-0 mt-1" > < div class = "relative left-1 top-1" …" at bounding box center [252, 289] width 406 height 431
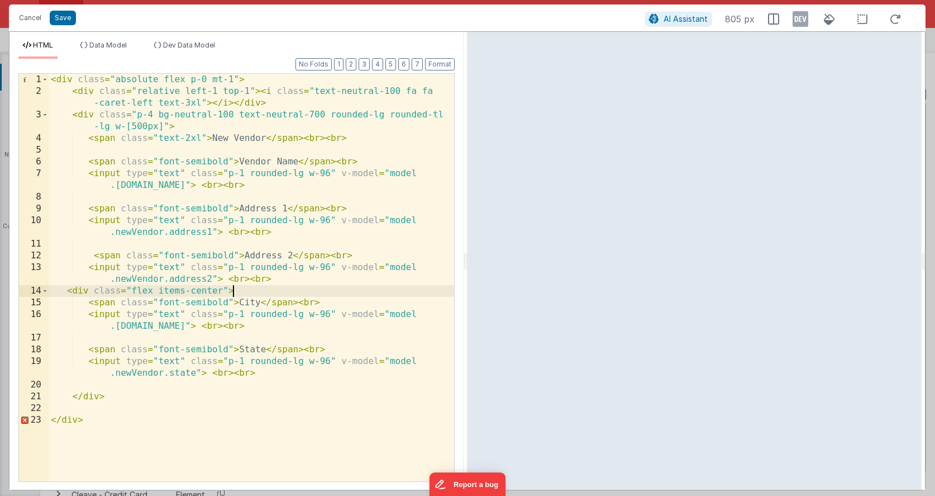
click at [77, 382] on div "< div class = "absolute flex p-0 mt-1" > < div class = "relative left-1 top-1" …" at bounding box center [252, 289] width 406 height 431
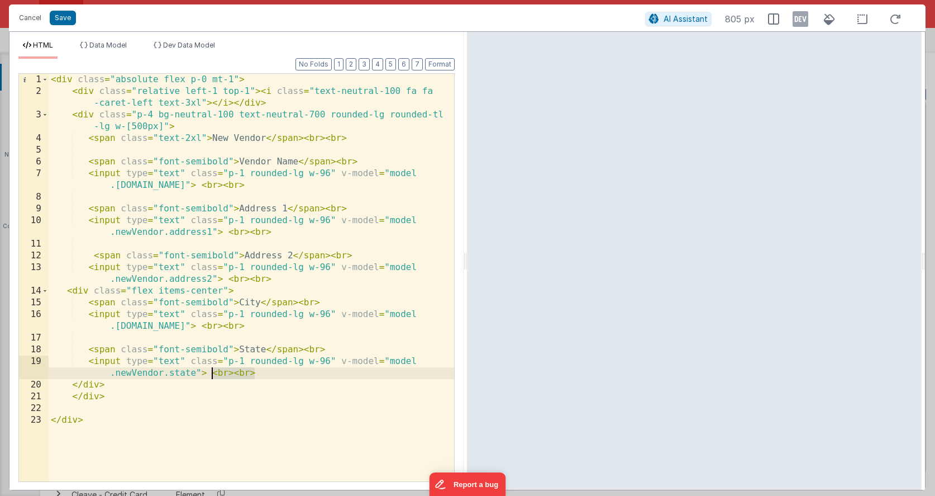
drag, startPoint x: 248, startPoint y: 372, endPoint x: 212, endPoint y: 372, distance: 35.8
click at [212, 372] on div "< div class = "absolute flex p-0 mt-1" > < div class = "relative left-1 top-1" …" at bounding box center [252, 289] width 406 height 431
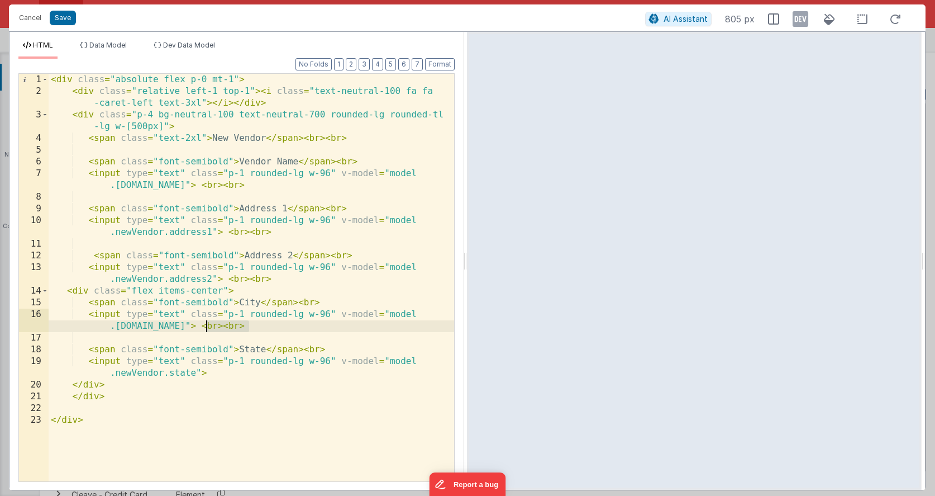
drag, startPoint x: 246, startPoint y: 322, endPoint x: 207, endPoint y: 327, distance: 39.4
click at [207, 327] on div "< div class = "absolute flex p-0 mt-1" > < div class = "relative left-1 top-1" …" at bounding box center [252, 289] width 406 height 431
click at [68, 289] on div "< div class = "absolute flex p-0 mt-1" > < div class = "relative left-1 top-1" …" at bounding box center [252, 289] width 406 height 431
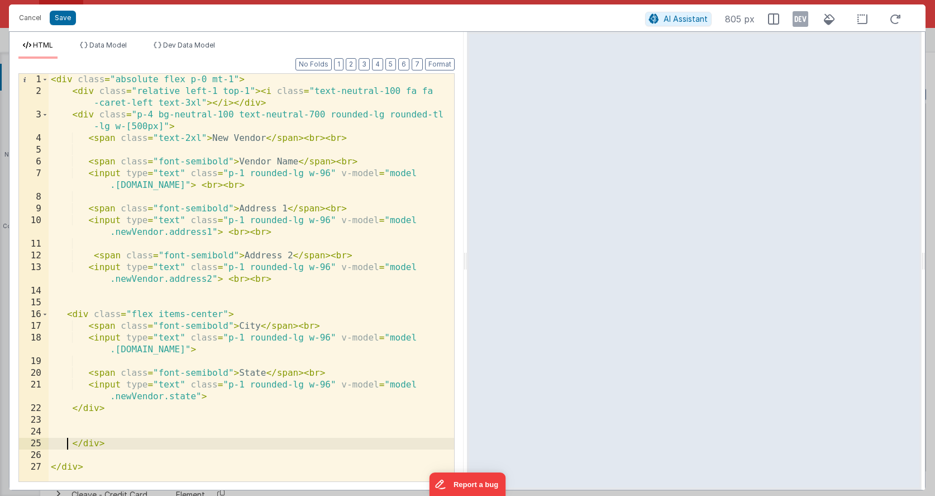
click at [229, 324] on div "< div class = "absolute flex p-0 mt-1" > < div class = "relative left-1 top-1" …" at bounding box center [252, 289] width 406 height 431
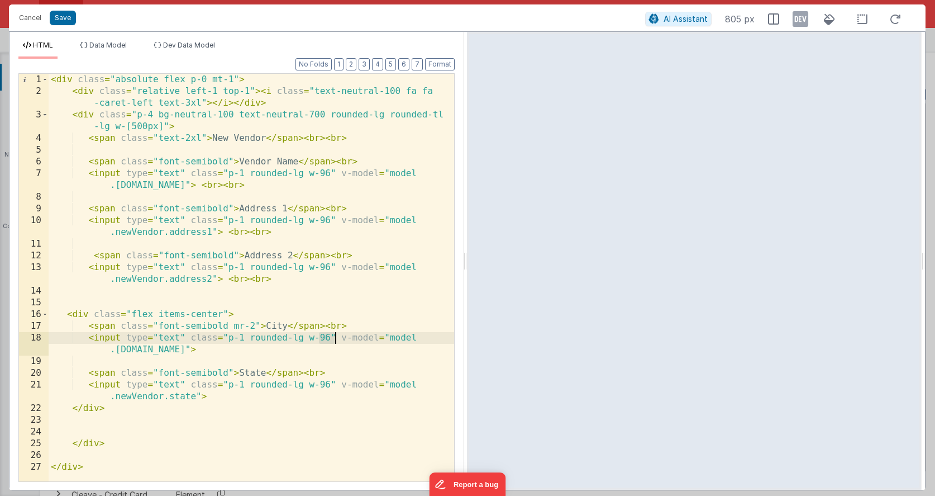
drag, startPoint x: 318, startPoint y: 337, endPoint x: 334, endPoint y: 337, distance: 15.6
click at [334, 337] on div "< div class = "absolute flex p-0 mt-1" > < div class = "relative left-1 top-1" …" at bounding box center [252, 289] width 406 height 431
drag, startPoint x: 321, startPoint y: 337, endPoint x: 329, endPoint y: 336, distance: 7.8
click at [329, 336] on div "< div class = "absolute flex p-0 mt-1" > < div class = "relative left-1 top-1" …" at bounding box center [252, 289] width 406 height 431
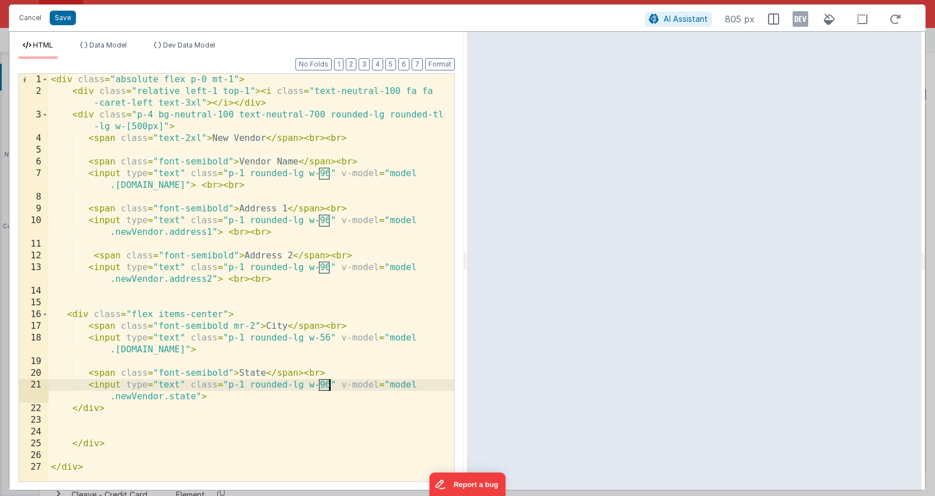
drag, startPoint x: 320, startPoint y: 383, endPoint x: 328, endPoint y: 383, distance: 8.4
click at [328, 383] on div "< div class = "absolute flex p-0 mt-1" > < div class = "relative left-1 top-1" …" at bounding box center [252, 289] width 406 height 431
click at [361, 368] on div "< div class = "absolute flex p-0 mt-1" > < div class = "relative left-1 top-1" …" at bounding box center [252, 289] width 406 height 431
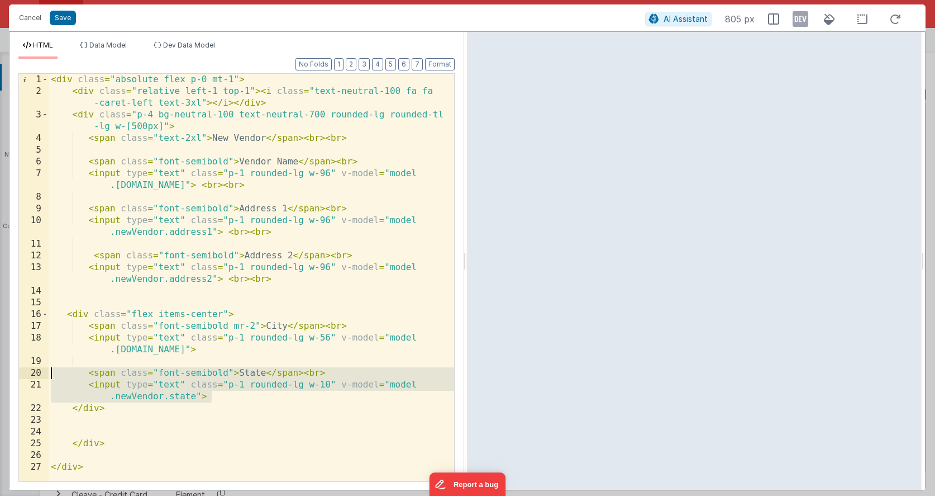
drag, startPoint x: 225, startPoint y: 394, endPoint x: 25, endPoint y: 375, distance: 201.0
click at [25, 375] on div "1 2 3 4 5 6 7 8 9 10 11 12 13 14 15 16 17 18 19 20 21 22 23 24 25 26 27 < div c…" at bounding box center [236, 277] width 436 height 408
click at [242, 395] on div "< div class = "absolute flex p-0 mt-1" > < div class = "relative left-1 top-1" …" at bounding box center [252, 289] width 406 height 431
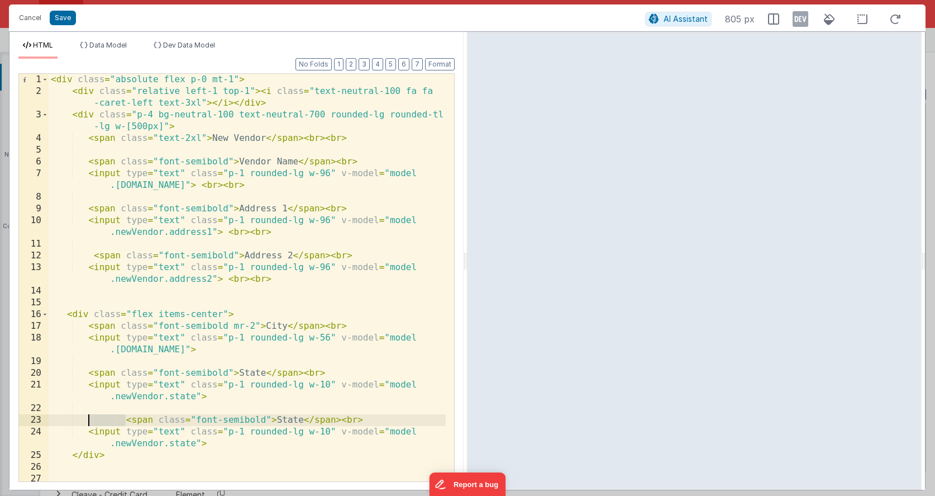
drag, startPoint x: 125, startPoint y: 420, endPoint x: 91, endPoint y: 422, distance: 34.1
click at [91, 422] on div "< div class = "absolute flex p-0 mt-1" > < div class = "relative left-1 top-1" …" at bounding box center [247, 289] width 397 height 431
click at [249, 420] on div "< div class = "absolute flex p-0 mt-1" > < div class = "relative left-1 top-1" …" at bounding box center [247, 289] width 397 height 431
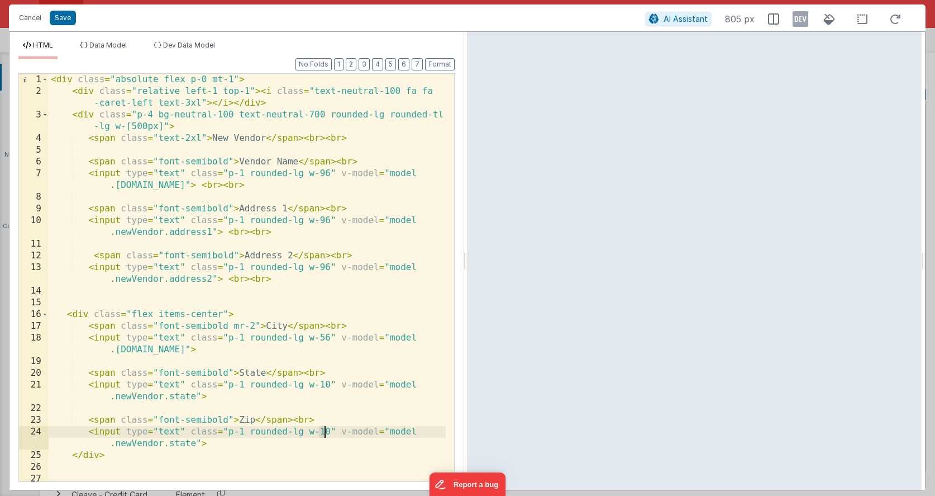
click at [323, 429] on div "< div class = "absolute flex p-0 mt-1" > < div class = "relative left-1 top-1" …" at bounding box center [247, 289] width 397 height 431
click at [326, 430] on div "< div class = "absolute flex p-0 mt-1" > < div class = "relative left-1 top-1" …" at bounding box center [247, 289] width 397 height 431
drag, startPoint x: 320, startPoint y: 431, endPoint x: 330, endPoint y: 431, distance: 10.1
click at [329, 431] on div "< div class = "absolute flex p-0 mt-1" > < div class = "relative left-1 top-1" …" at bounding box center [247, 289] width 397 height 431
click at [278, 439] on div "< div class = "absolute flex p-0 mt-1" > < div class = "relative left-1 top-1" …" at bounding box center [247, 289] width 397 height 431
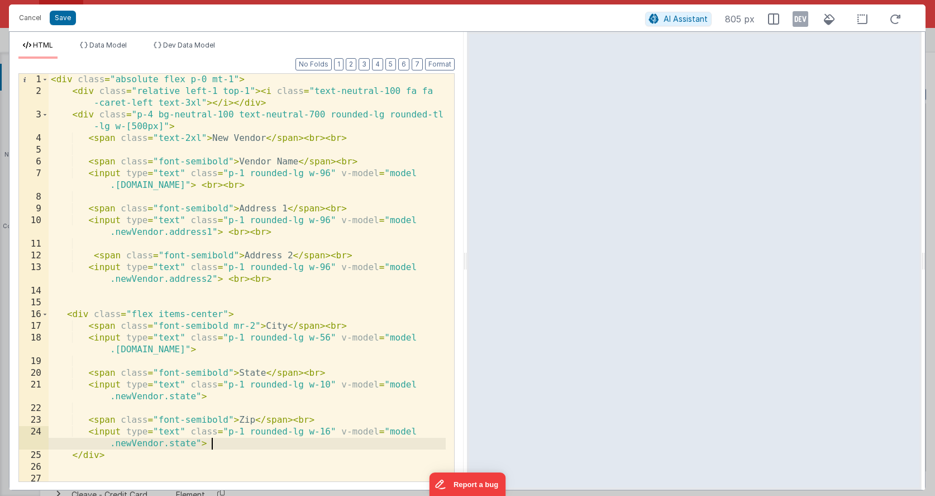
click at [182, 445] on div "< div class = "absolute flex p-0 mt-1" > < div class = "relative left-1 top-1" …" at bounding box center [247, 289] width 397 height 431
click at [215, 446] on div "< div class = "absolute flex p-0 mt-1" > < div class = "relative left-1 top-1" …" at bounding box center [247, 289] width 397 height 431
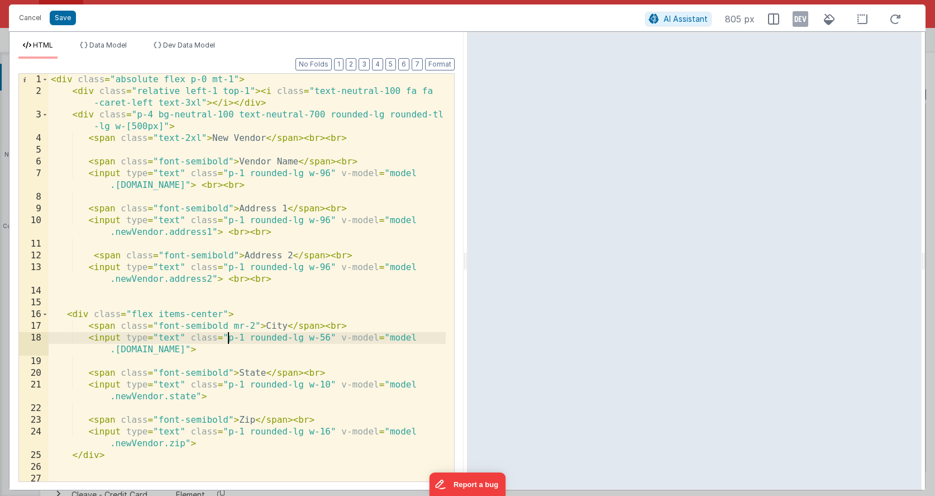
drag, startPoint x: 227, startPoint y: 335, endPoint x: 235, endPoint y: 332, distance: 8.8
click at [227, 335] on div "< div class = "absolute flex p-0 mt-1" > < div class = "relative left-1 top-1" …" at bounding box center [247, 289] width 397 height 431
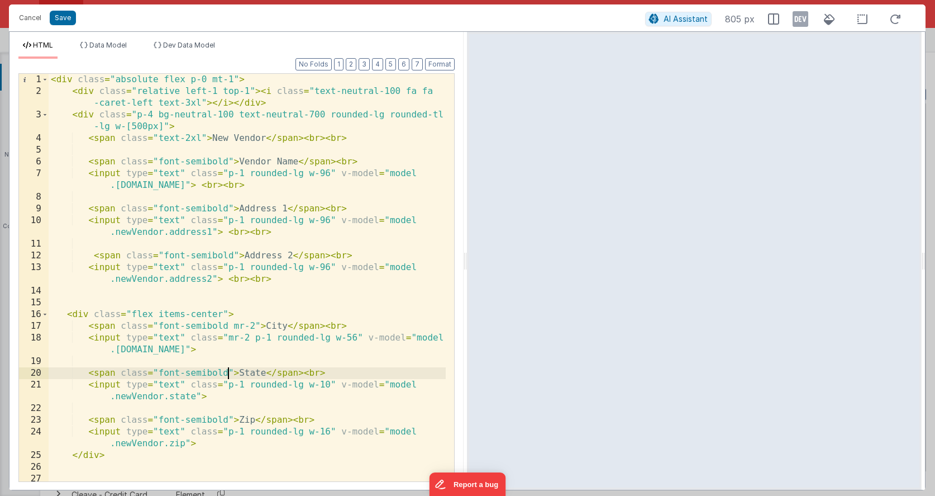
click at [227, 370] on div "< div class = "absolute flex p-0 mt-1" > < div class = "relative left-1 top-1" …" at bounding box center [247, 289] width 397 height 431
click at [228, 386] on div "< div class = "absolute flex p-0 mt-1" > < div class = "relative left-1 top-1" …" at bounding box center [247, 289] width 397 height 431
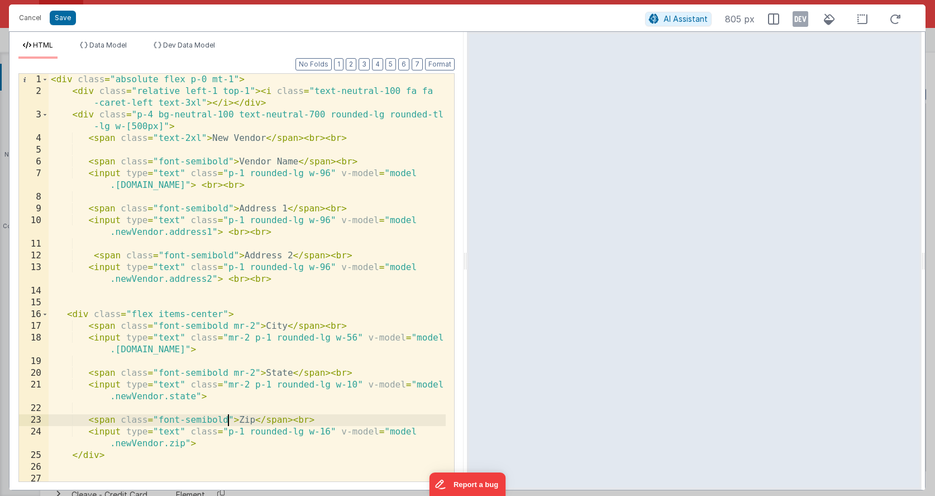
click at [229, 417] on div "< div class = "absolute flex p-0 mt-1" > < div class = "relative left-1 top-1" …" at bounding box center [247, 289] width 397 height 431
drag, startPoint x: 228, startPoint y: 419, endPoint x: 201, endPoint y: 434, distance: 30.8
click at [228, 419] on div "< div class = "absolute flex p-0 mt-1" > < div class = "relative left-1 top-1" …" at bounding box center [247, 289] width 397 height 431
click at [83, 326] on div "< div class = "absolute flex p-0 mt-1" > < div class = "relative left-1 top-1" …" at bounding box center [247, 289] width 397 height 431
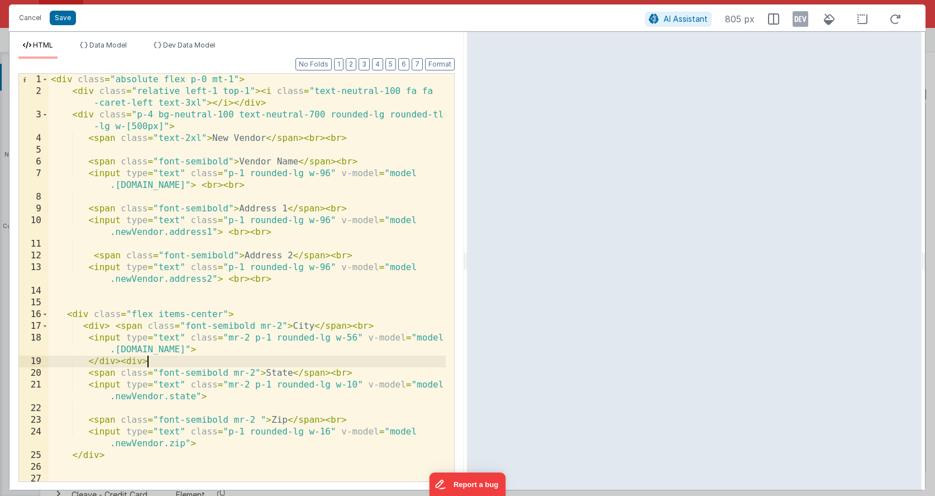
click at [102, 408] on div "< div class = "absolute flex p-0 mt-1" > < div class = "relative left-1 top-1" …" at bounding box center [247, 289] width 397 height 431
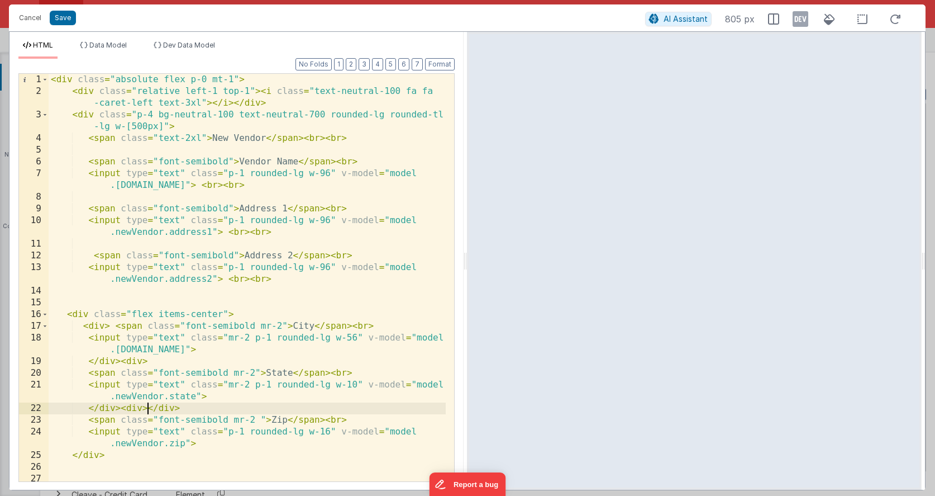
click at [206, 441] on div "< div class = "absolute flex p-0 mt-1" > < div class = "relative left-1 top-1" …" at bounding box center [247, 289] width 397 height 431
click at [249, 410] on div "< div class = "absolute flex p-0 mt-1" > < div class = "relative left-1 top-1" …" at bounding box center [247, 289] width 397 height 431
drag, startPoint x: 223, startPoint y: 313, endPoint x: 262, endPoint y: 303, distance: 39.8
click at [224, 313] on div "< div class = "absolute flex p-0 mt-1" > < div class = "relative left-1 top-1" …" at bounding box center [247, 289] width 397 height 431
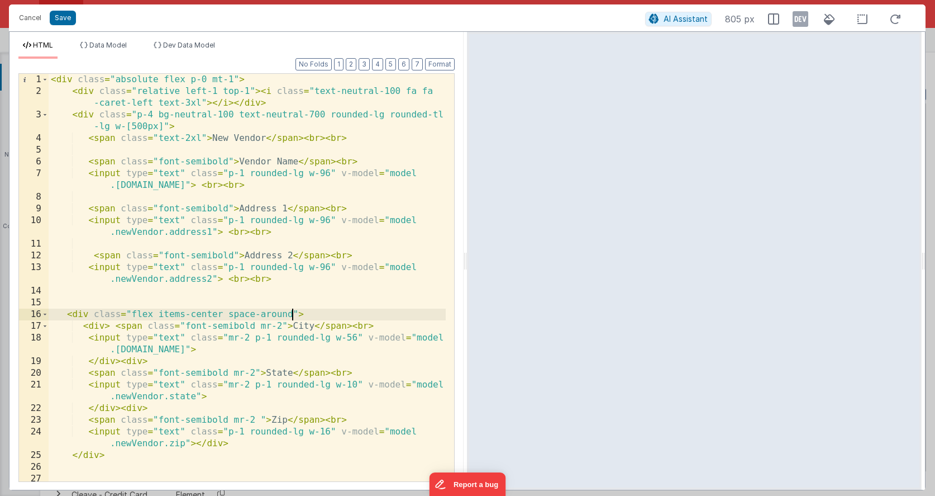
click at [152, 314] on div "< div class = "absolute flex p-0 mt-1" > < div class = "relative left-1 top-1" …" at bounding box center [247, 289] width 397 height 431
click at [282, 314] on div "< div class = "absolute flex p-0 mt-1" > < div class = "relative left-1 top-1" …" at bounding box center [247, 289] width 397 height 431
drag, startPoint x: 256, startPoint y: 315, endPoint x: 310, endPoint y: 301, distance: 54.9
click at [257, 315] on div "< div class = "absolute flex p-0 mt-1" > < div class = "relative left-1 top-1" …" at bounding box center [247, 289] width 397 height 431
click at [354, 312] on div "< div class = "absolute flex p-0 mt-1" > < div class = "relative left-1 top-1" …" at bounding box center [247, 289] width 397 height 431
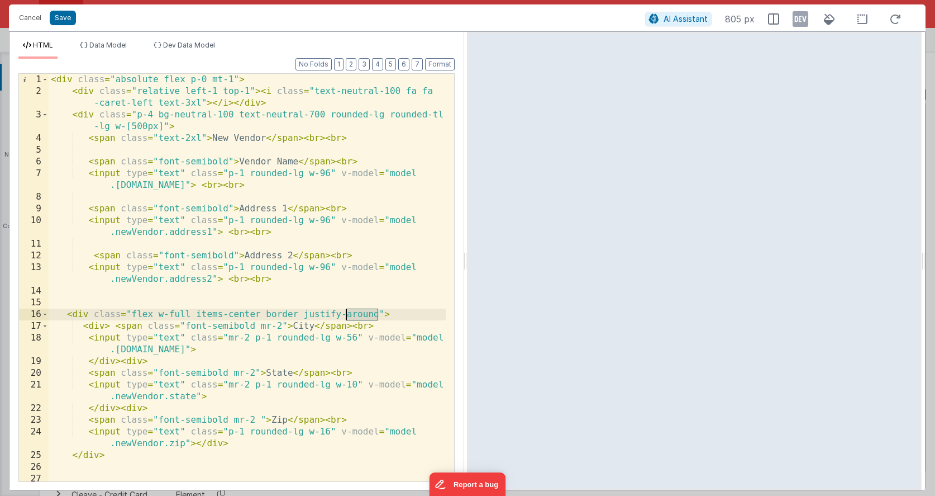
click at [354, 312] on div "< div class = "absolute flex p-0 mt-1" > < div class = "relative left-1 top-1" …" at bounding box center [247, 289] width 397 height 431
drag, startPoint x: 281, startPoint y: 326, endPoint x: 260, endPoint y: 323, distance: 21.4
click at [260, 323] on div "< div class = "absolute flex p-0 mt-1" > < div class = "relative left-1 top-1" …" at bounding box center [247, 289] width 397 height 431
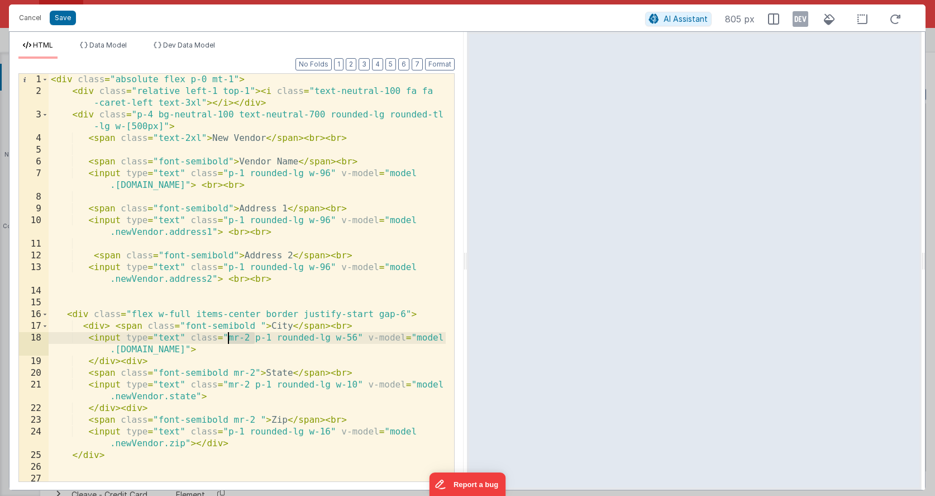
drag, startPoint x: 254, startPoint y: 336, endPoint x: 220, endPoint y: 335, distance: 34.1
click at [226, 335] on div "< div class = "absolute flex p-0 mt-1" > < div class = "relative left-1 top-1" …" at bounding box center [247, 289] width 397 height 431
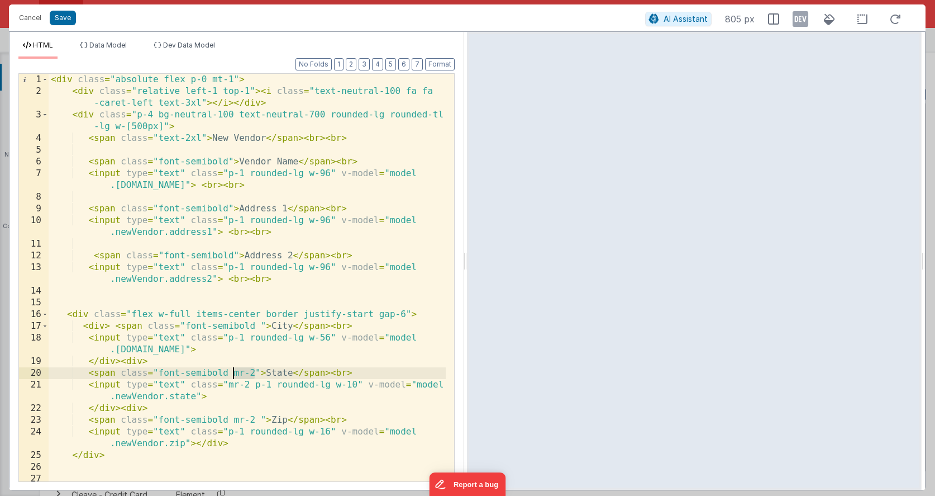
drag, startPoint x: 255, startPoint y: 370, endPoint x: 231, endPoint y: 373, distance: 24.1
click at [231, 373] on div "< div class = "absolute flex p-0 mt-1" > < div class = "relative left-1 top-1" …" at bounding box center [247, 289] width 397 height 431
drag, startPoint x: 249, startPoint y: 385, endPoint x: 227, endPoint y: 383, distance: 22.4
click at [227, 383] on div "< div class = "absolute flex p-0 mt-1" > < div class = "relative left-1 top-1" …" at bounding box center [247, 289] width 397 height 431
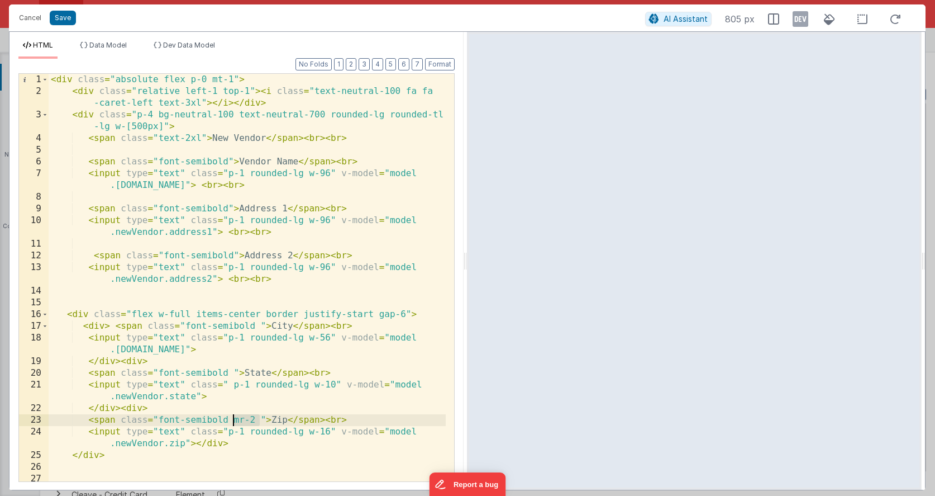
drag, startPoint x: 258, startPoint y: 420, endPoint x: 234, endPoint y: 416, distance: 24.9
click at [234, 416] on div "< div class = "absolute flex p-0 mt-1" > < div class = "relative left-1 top-1" …" at bounding box center [247, 289] width 397 height 431
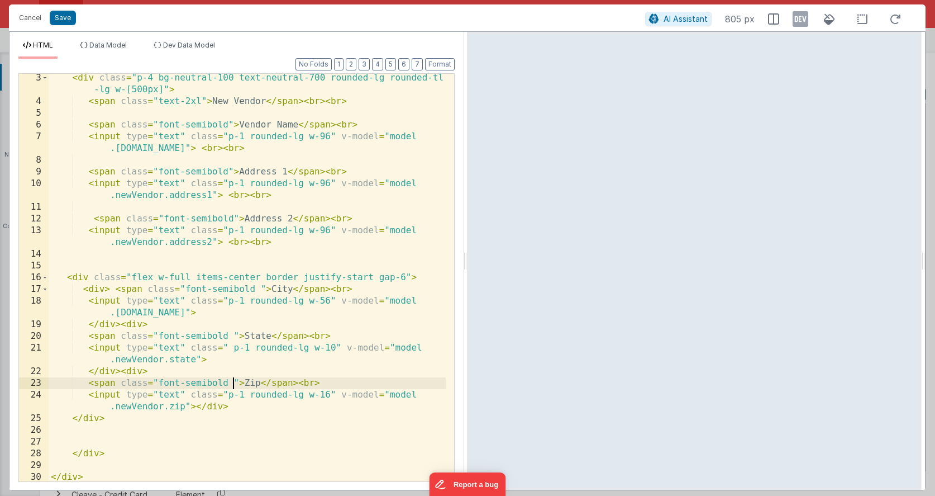
scroll to position [37, 0]
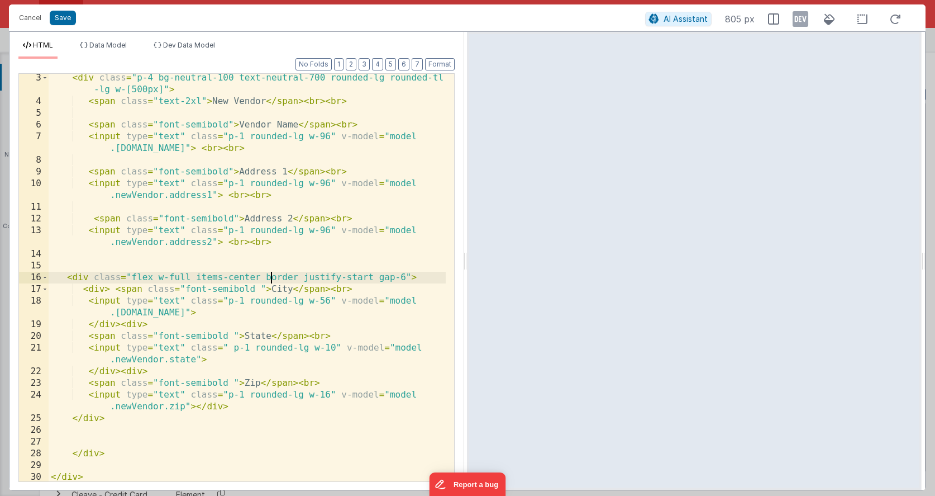
click at [273, 275] on div "< div class = "p-4 bg-neutral-100 text-neutral-700 rounded-lg rounded-tl -lg w-…" at bounding box center [247, 293] width 397 height 442
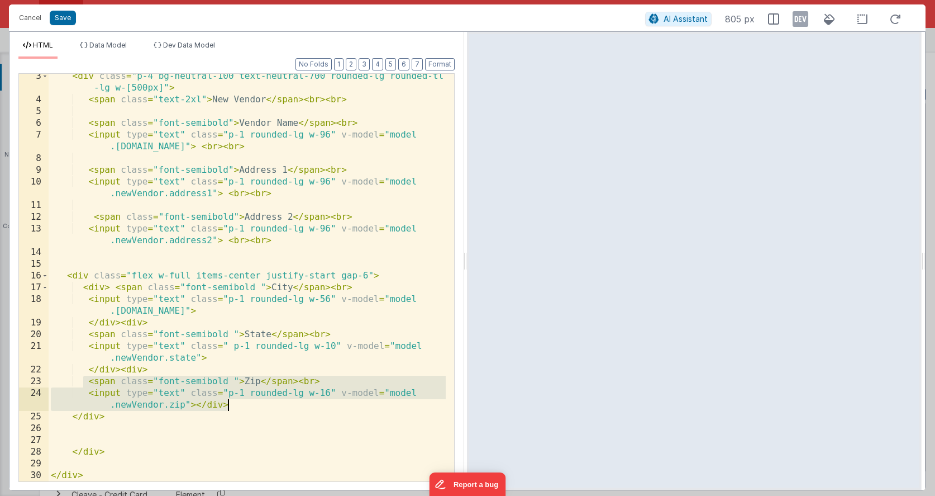
drag, startPoint x: 83, startPoint y: 381, endPoint x: 252, endPoint y: 405, distance: 170.4
click at [239, 405] on div "< div class = "p-4 bg-neutral-100 text-neutral-700 rounded-lg rounded-tl -lg w-…" at bounding box center [247, 291] width 397 height 442
click at [255, 403] on div "< div class = "p-4 bg-neutral-100 text-neutral-700 rounded-lg rounded-tl -lg w-…" at bounding box center [247, 291] width 397 height 442
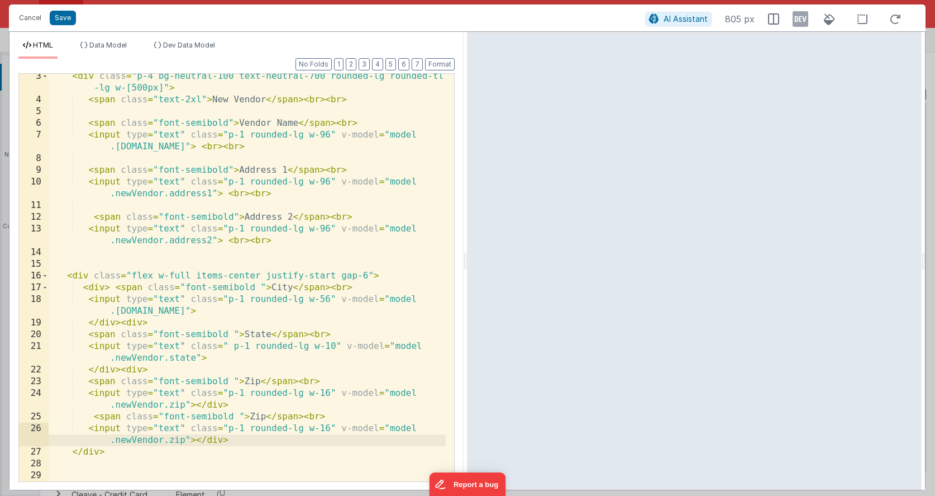
click at [241, 403] on div "< div class = "p-4 bg-neutral-100 text-neutral-700 rounded-lg rounded-tl -lg w-…" at bounding box center [247, 291] width 397 height 442
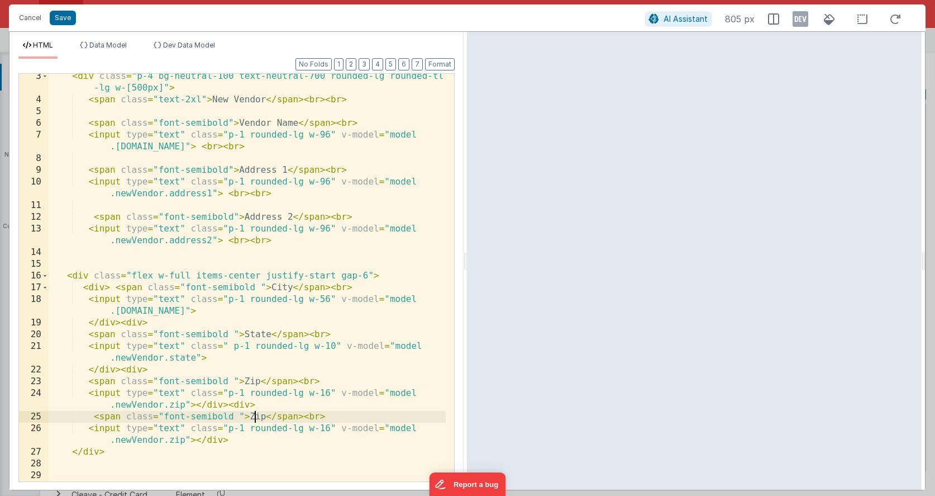
click at [255, 416] on div "< div class = "p-4 bg-neutral-100 text-neutral-700 rounded-lg rounded-tl -lg w-…" at bounding box center [247, 291] width 397 height 442
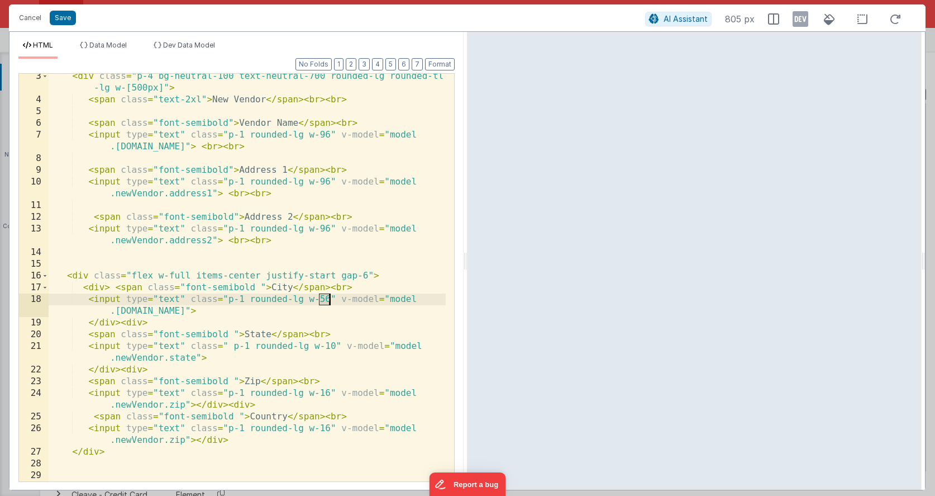
drag, startPoint x: 321, startPoint y: 297, endPoint x: 329, endPoint y: 297, distance: 8.4
click at [329, 297] on div "< div class = "p-4 bg-neutral-100 text-neutral-700 rounded-lg rounded-tl -lg w-…" at bounding box center [247, 291] width 397 height 442
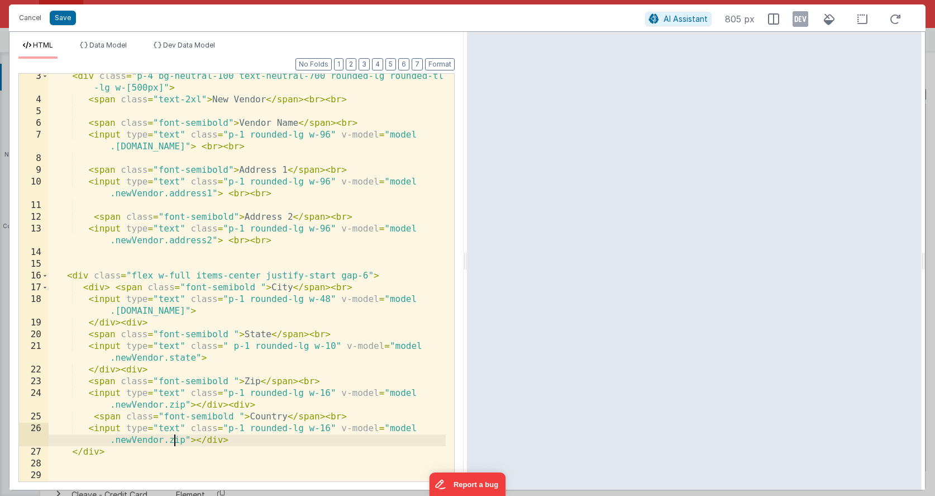
click at [177, 438] on div "< div class = "p-4 bg-neutral-100 text-neutral-700 rounded-lg rounded-tl -lg w-…" at bounding box center [247, 291] width 397 height 442
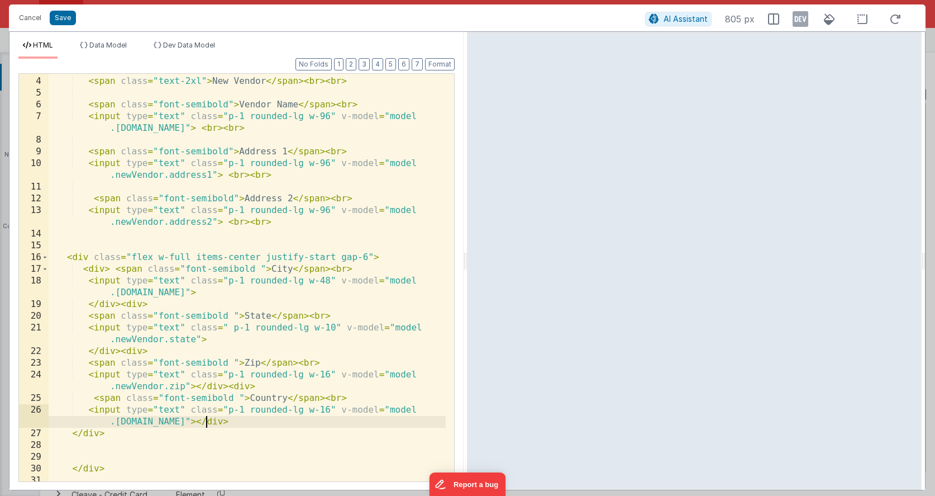
scroll to position [57, 0]
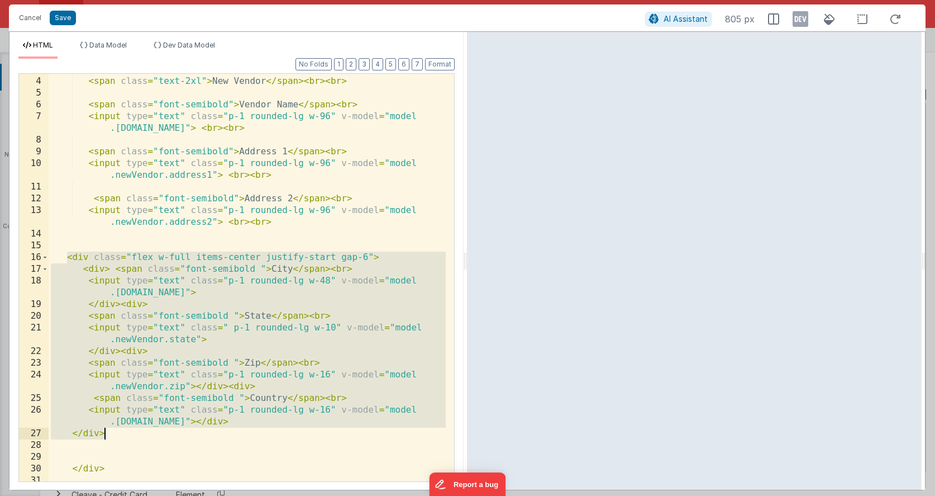
drag, startPoint x: 69, startPoint y: 262, endPoint x: 136, endPoint y: 428, distance: 179.0
click at [136, 428] on div "< div class = "p-4 bg-neutral-100 text-neutral-700 rounded-lg rounded-tl -lg w-…" at bounding box center [247, 273] width 397 height 442
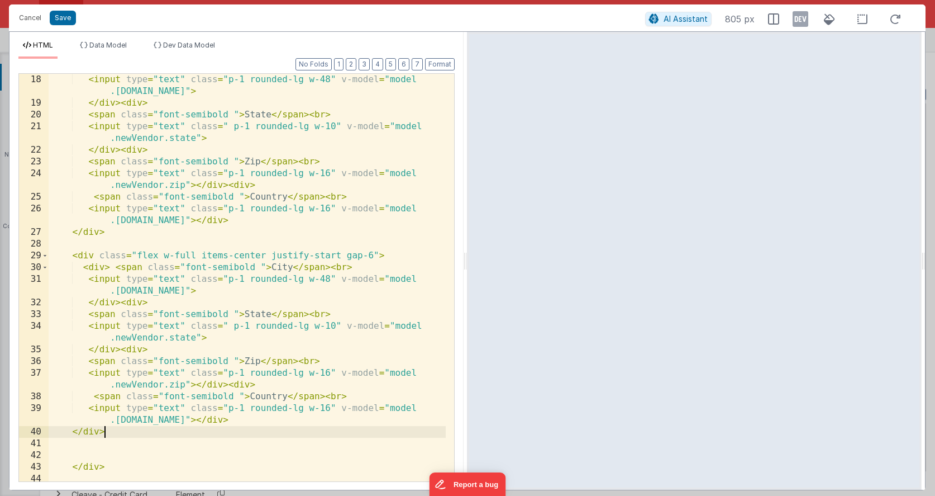
scroll to position [269, 0]
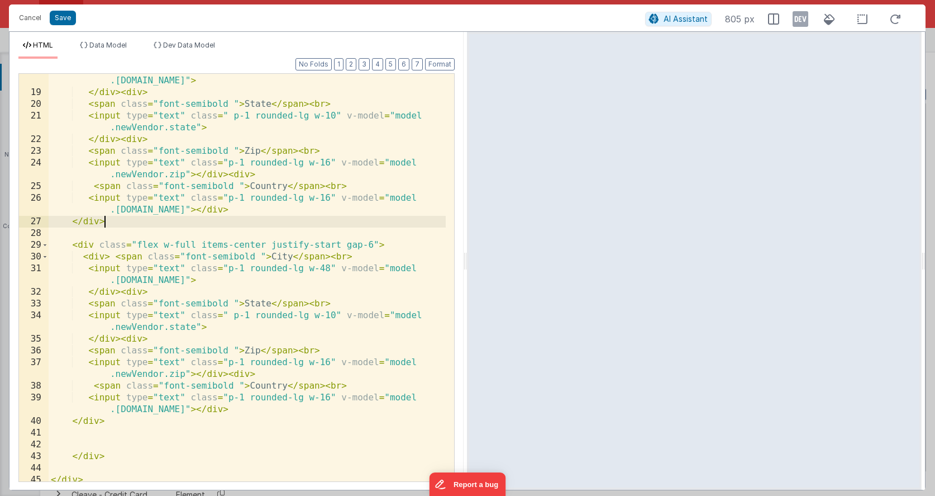
click at [137, 221] on div "< input type = "text" class = "p-1 rounded-lg w-48" v-model = "model .[DOMAIN_N…" at bounding box center [247, 284] width 397 height 442
click at [276, 255] on div "< input type = "text" class = "p-1 rounded-lg w-48" v-model = "model .[DOMAIN_N…" at bounding box center [247, 284] width 397 height 442
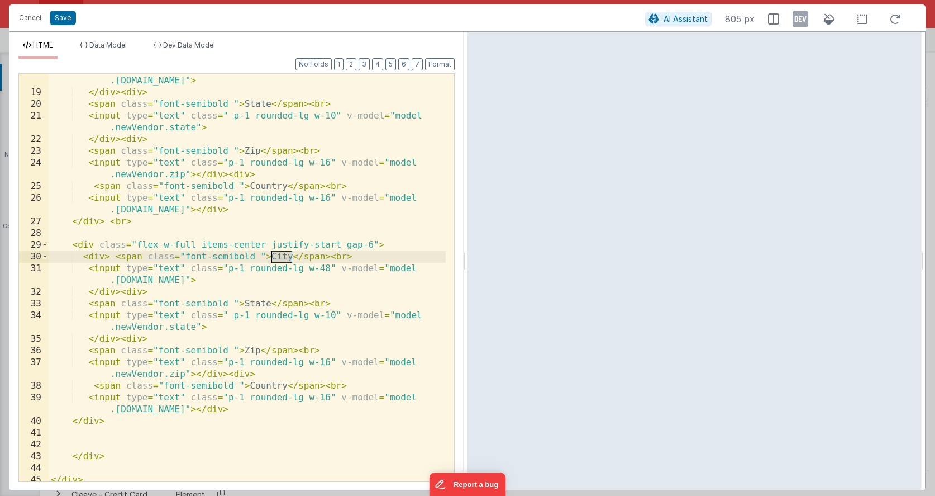
click at [276, 255] on div "< input type = "text" class = "p-1 rounded-lg w-48" v-model = "model .[DOMAIN_N…" at bounding box center [247, 284] width 397 height 442
click at [175, 279] on div "< input type = "text" class = "p-1 rounded-lg w-48" v-model = "model .[DOMAIN_N…" at bounding box center [247, 284] width 397 height 442
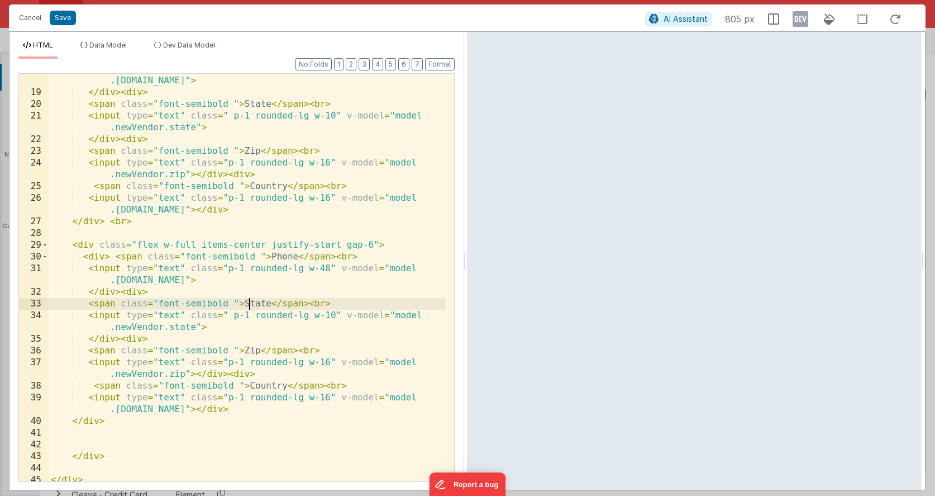
click at [251, 302] on div "< input type = "text" class = "p-1 rounded-lg w-48" v-model = "model .[DOMAIN_N…" at bounding box center [247, 284] width 397 height 442
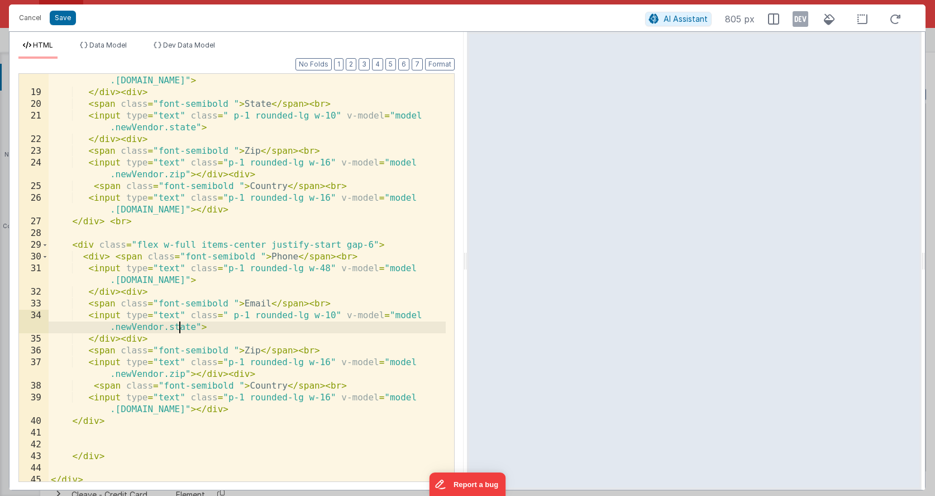
click at [178, 330] on div "< input type = "text" class = "p-1 rounded-lg w-48" v-model = "model .[DOMAIN_N…" at bounding box center [247, 284] width 397 height 442
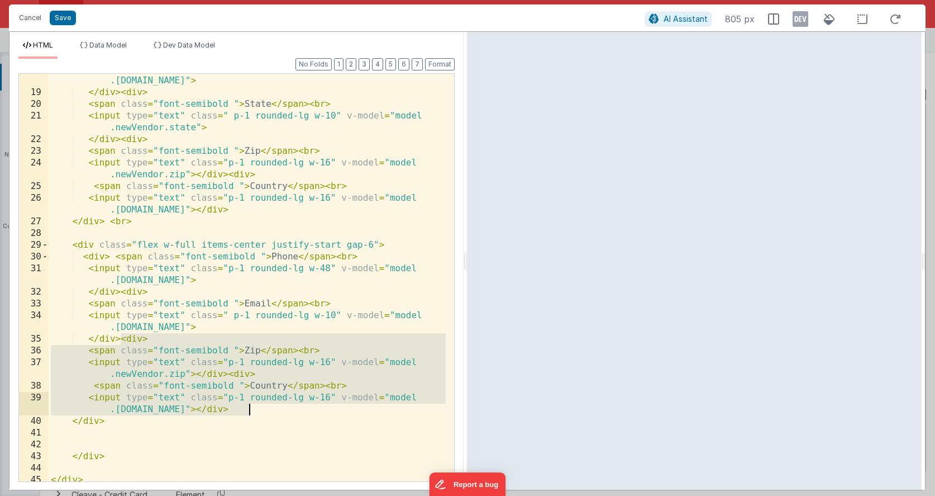
drag, startPoint x: 121, startPoint y: 339, endPoint x: 259, endPoint y: 410, distance: 155.9
click at [259, 410] on div "< input type = "text" class = "p-1 rounded-lg w-48" v-model = "model .[DOMAIN_N…" at bounding box center [247, 284] width 397 height 442
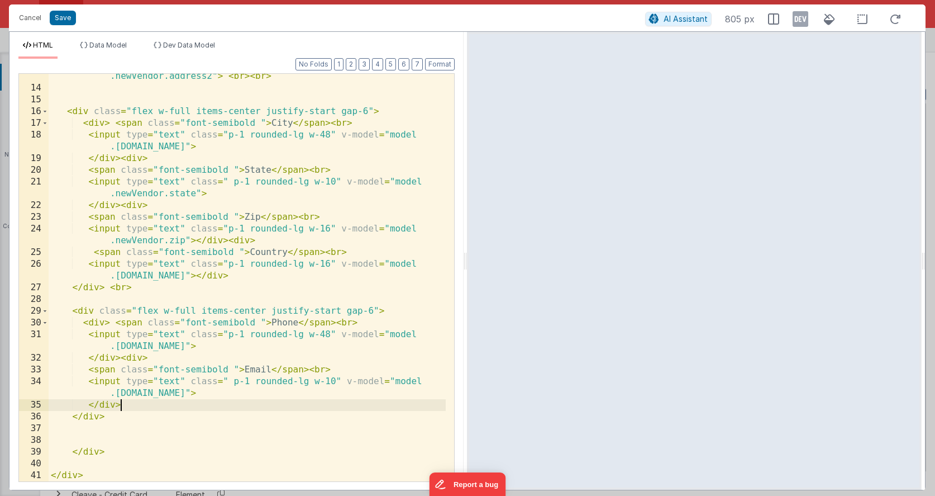
scroll to position [203, 0]
click at [91, 413] on div "< input type = "text" class = "p-1 rounded-lg w-96" v-model = "model .newVendor…" at bounding box center [247, 280] width 397 height 442
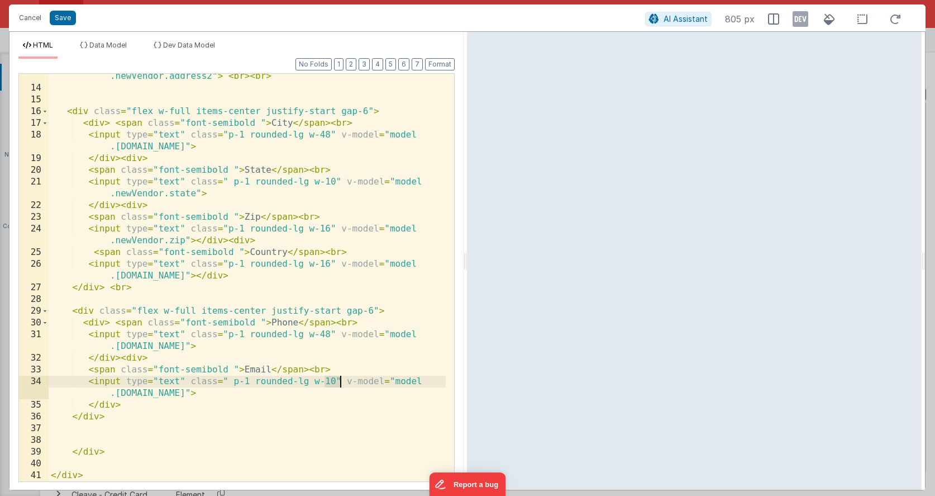
drag, startPoint x: 325, startPoint y: 380, endPoint x: 339, endPoint y: 380, distance: 13.4
click at [339, 380] on div "< input type = "text" class = "p-1 rounded-lg w-96" v-model = "model .newVendor…" at bounding box center [247, 280] width 397 height 442
click at [285, 373] on div "< input type = "text" class = "p-1 rounded-lg w-96" v-model = "model .newVendor…" at bounding box center [247, 280] width 397 height 442
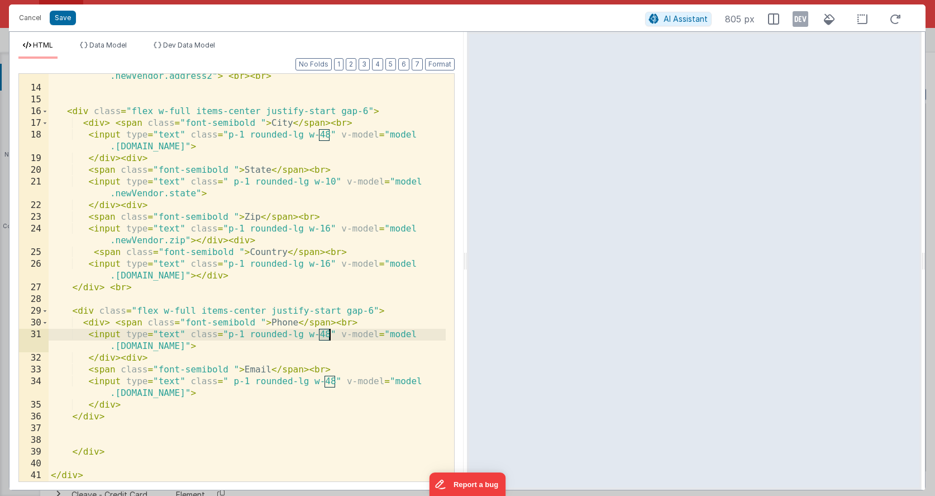
drag, startPoint x: 320, startPoint y: 334, endPoint x: 331, endPoint y: 333, distance: 11.7
click at [331, 333] on div "< input type = "text" class = "p-1 rounded-lg w-96" v-model = "model .newVendor…" at bounding box center [247, 280] width 397 height 442
click at [357, 350] on div "< input type = "text" class = "p-1 rounded-lg w-96" v-model = "model .newVendor…" at bounding box center [247, 280] width 397 height 442
click at [326, 334] on div "< input type = "text" class = "p-1 rounded-lg w-96" v-model = "model .newVendor…" at bounding box center [247, 280] width 397 height 442
click at [363, 354] on div "< input type = "text" class = "p-1 rounded-lg w-96" v-model = "model .newVendor…" at bounding box center [247, 280] width 397 height 442
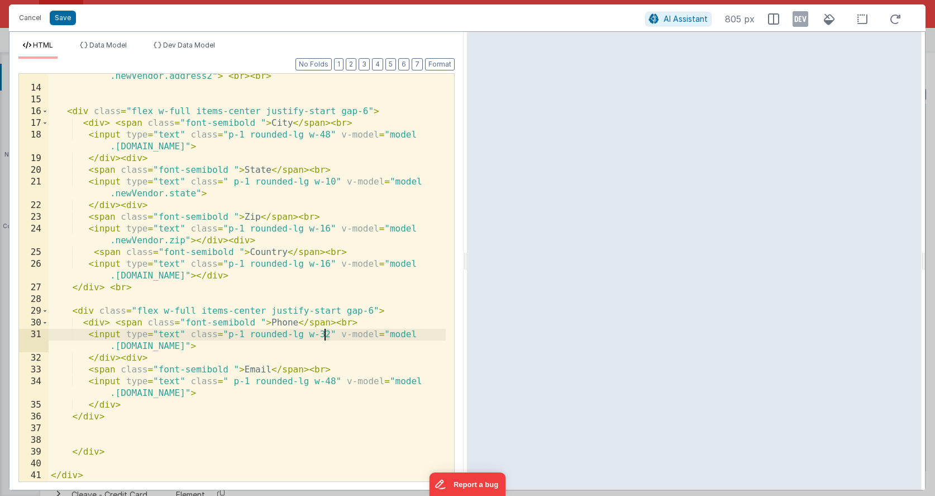
click at [325, 334] on div "< input type = "text" class = "p-1 rounded-lg w-96" v-model = "model .newVendor…" at bounding box center [247, 280] width 397 height 442
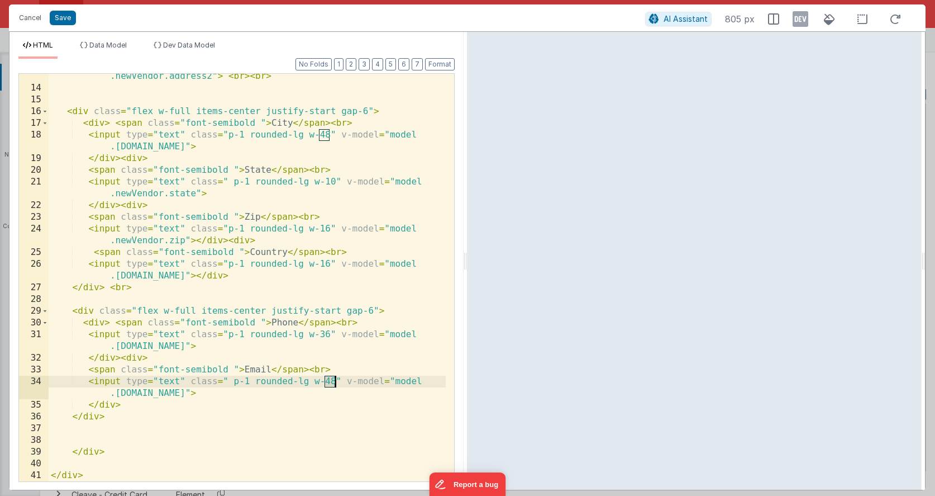
drag, startPoint x: 325, startPoint y: 379, endPoint x: 336, endPoint y: 379, distance: 11.2
click at [336, 379] on div "< input type = "text" class = "p-1 rounded-lg w-96" v-model = "model .newVendor…" at bounding box center [247, 280] width 397 height 442
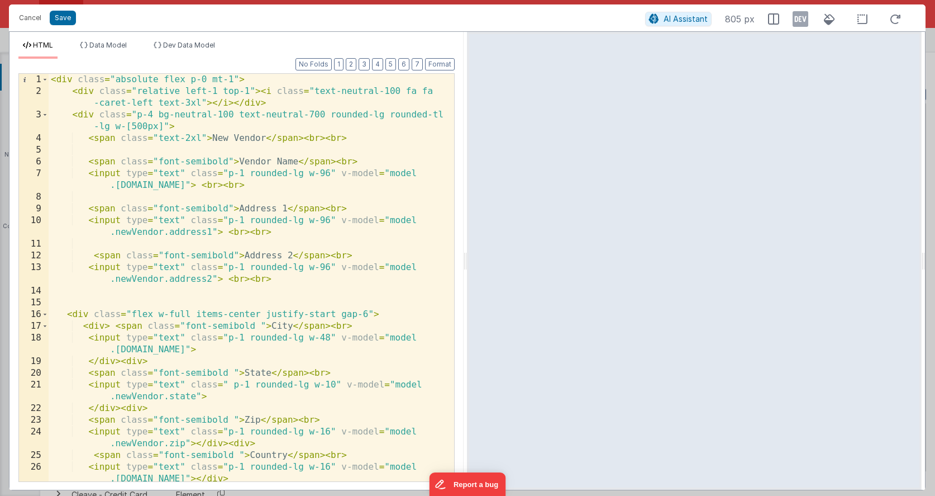
scroll to position [0, 0]
click at [106, 147] on div "< div class = "absolute flex p-0 mt-1" > < div class = "relative left-1 top-1" …" at bounding box center [247, 289] width 397 height 431
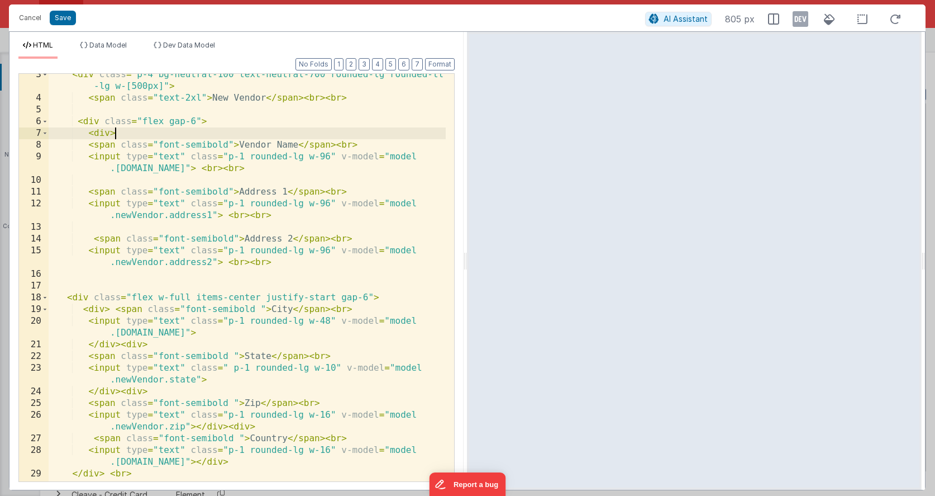
scroll to position [226, 0]
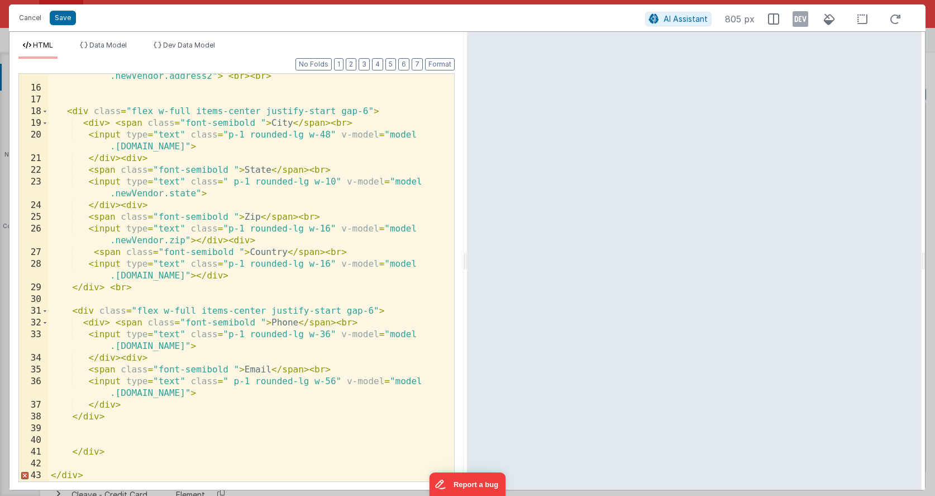
click at [96, 427] on div "< input type = "text" class = "p-1 rounded-lg w-96" v-model = "model .newVendor…" at bounding box center [247, 280] width 397 height 442
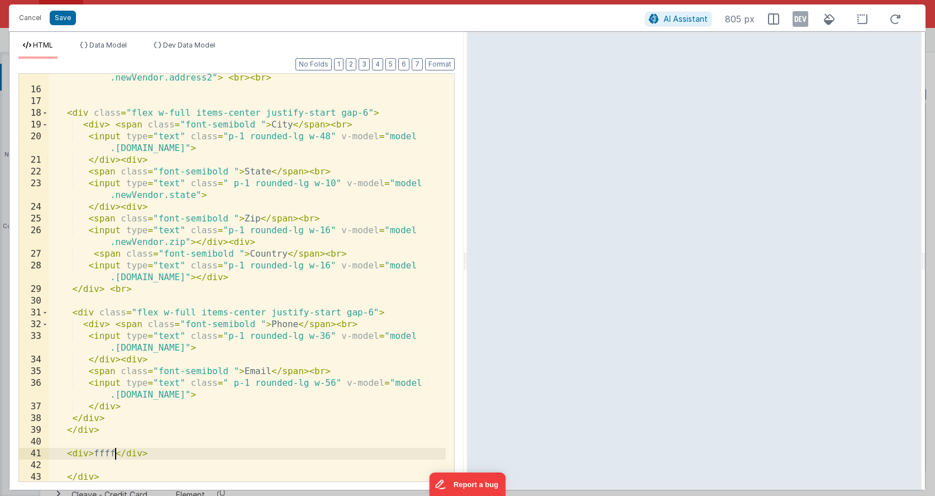
click at [104, 449] on div "< input type = "text" class = "p-1 rounded-lg w-96" v-model = "model .newVendor…" at bounding box center [247, 281] width 397 height 442
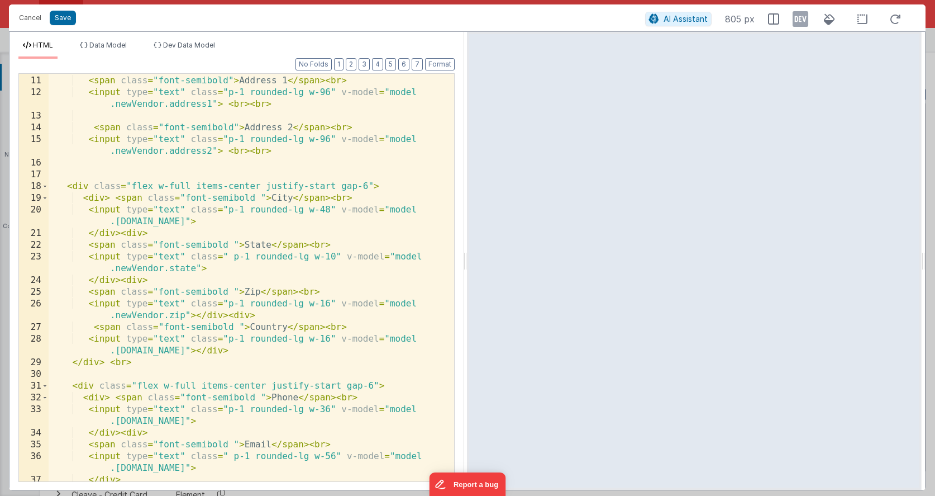
scroll to position [94, 0]
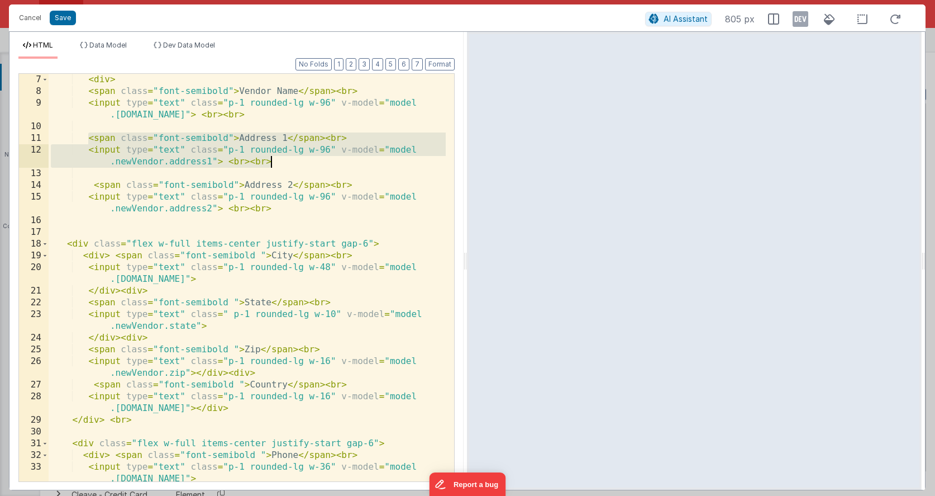
drag, startPoint x: 88, startPoint y: 136, endPoint x: 313, endPoint y: 161, distance: 226.0
click at [312, 161] on div "< div > < span class = "font-semibold" > Vendor Name </ span > < br > < input t…" at bounding box center [247, 289] width 397 height 431
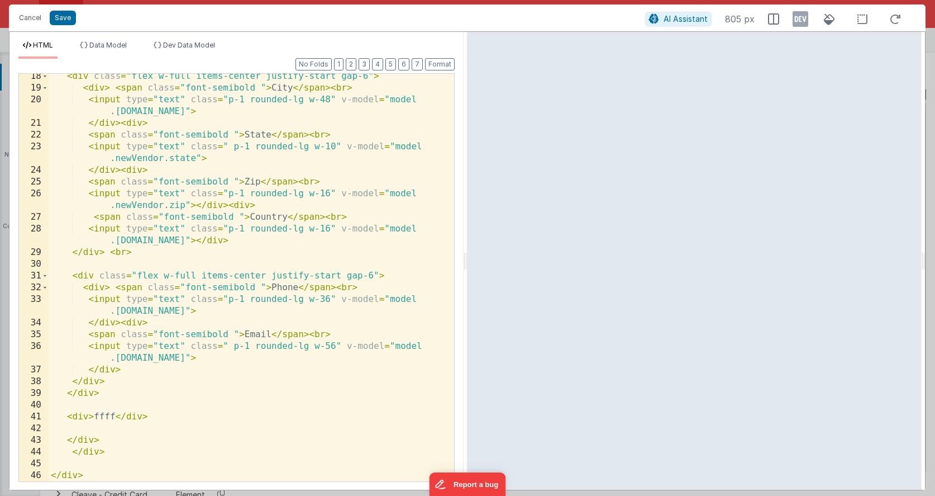
click at [101, 414] on div "< div class = "flex w-full items-center justify-start gap-6" > < div > < span c…" at bounding box center [247, 285] width 397 height 431
click at [102, 415] on div "< div class = "flex w-full items-center justify-start gap-6" > < div > < span c…" at bounding box center [247, 285] width 397 height 431
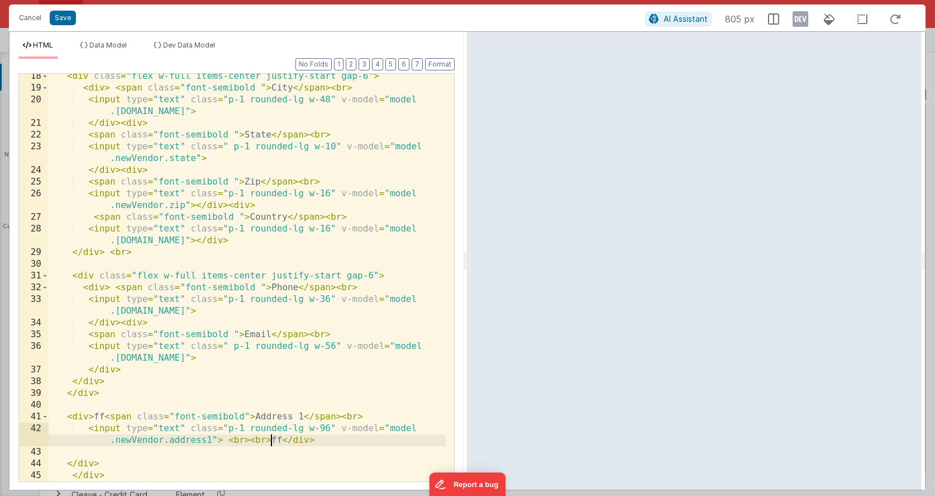
click at [105, 412] on div "< div class = "flex w-full items-center justify-start gap-6" > < div > < span c…" at bounding box center [247, 285] width 397 height 431
drag, startPoint x: 283, startPoint y: 440, endPoint x: 298, endPoint y: 427, distance: 19.4
click at [286, 439] on div "< div class = "flex w-full items-center justify-start gap-6" > < div > < span c…" at bounding box center [247, 285] width 397 height 431
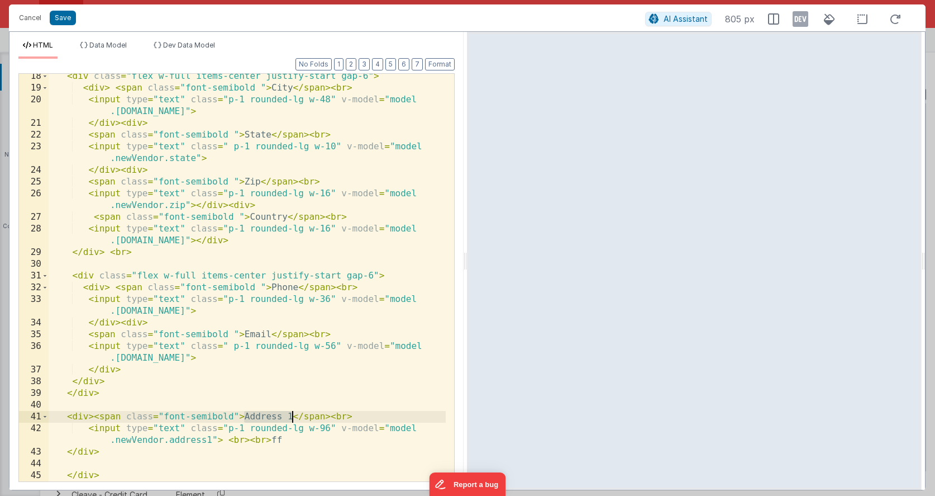
drag, startPoint x: 243, startPoint y: 416, endPoint x: 291, endPoint y: 414, distance: 48.1
click at [291, 414] on div "< div class = "flex w-full items-center justify-start gap-6" > < div > < span c…" at bounding box center [247, 285] width 397 height 431
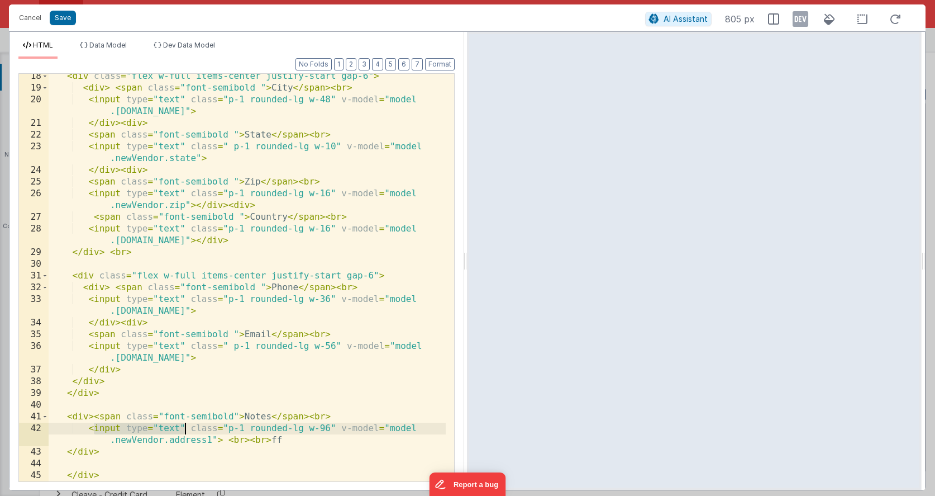
drag, startPoint x: 93, startPoint y: 429, endPoint x: 183, endPoint y: 423, distance: 90.2
click at [183, 423] on div "< div class = "flex w-full items-center justify-start gap-6" > < div > < span c…" at bounding box center [247, 285] width 397 height 431
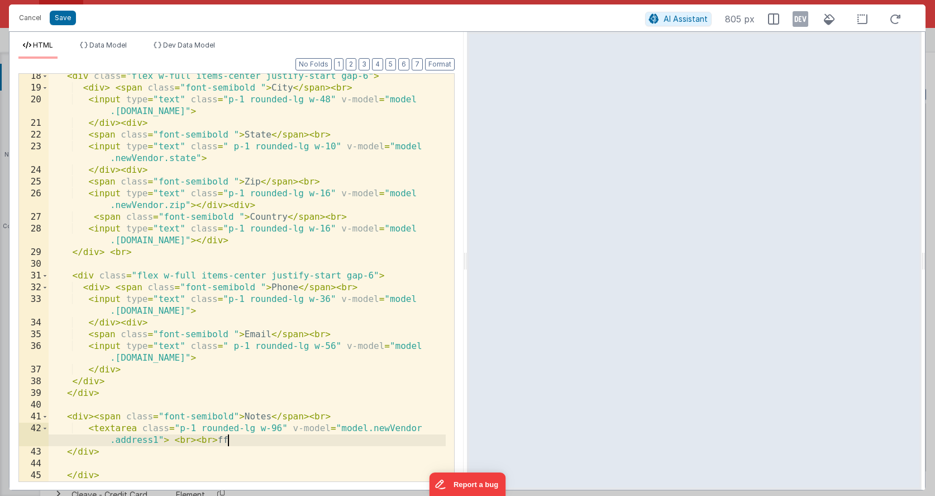
click at [231, 439] on div "< div class = "flex w-full items-center justify-start gap-6" > < div > < span c…" at bounding box center [247, 285] width 397 height 431
click at [140, 441] on div "< div class = "flex w-full items-center justify-start gap-6" > < div > < span c…" at bounding box center [247, 285] width 397 height 431
drag, startPoint x: 272, startPoint y: 426, endPoint x: 282, endPoint y: 426, distance: 10.1
click at [282, 426] on div "< div class = "flex w-full items-center justify-start gap-6" > < div > < span c…" at bounding box center [247, 285] width 397 height 431
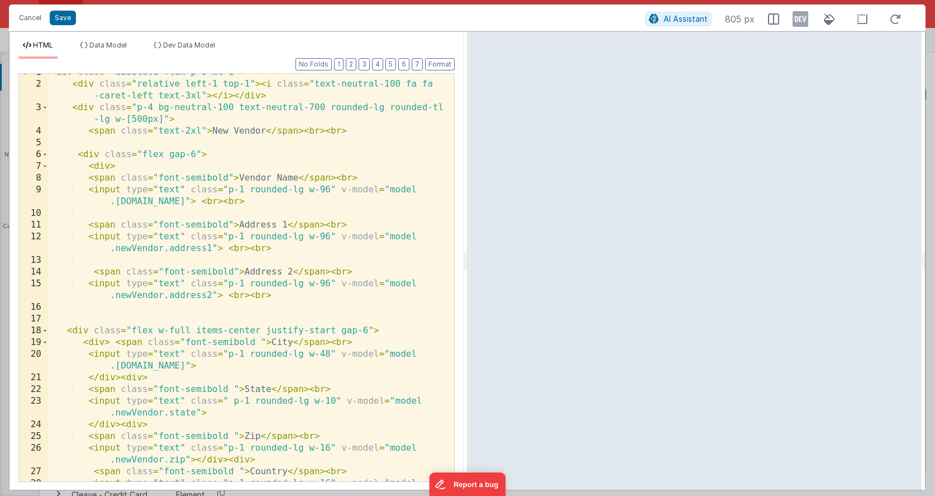
scroll to position [0, 0]
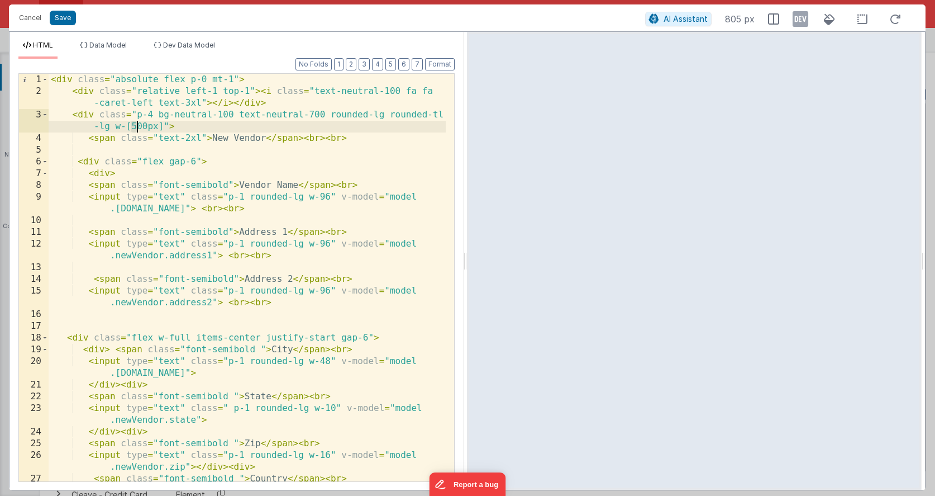
click at [135, 125] on div "< div class = "absolute flex p-0 mt-1" > < div class = "relative left-1 top-1" …" at bounding box center [247, 295] width 397 height 442
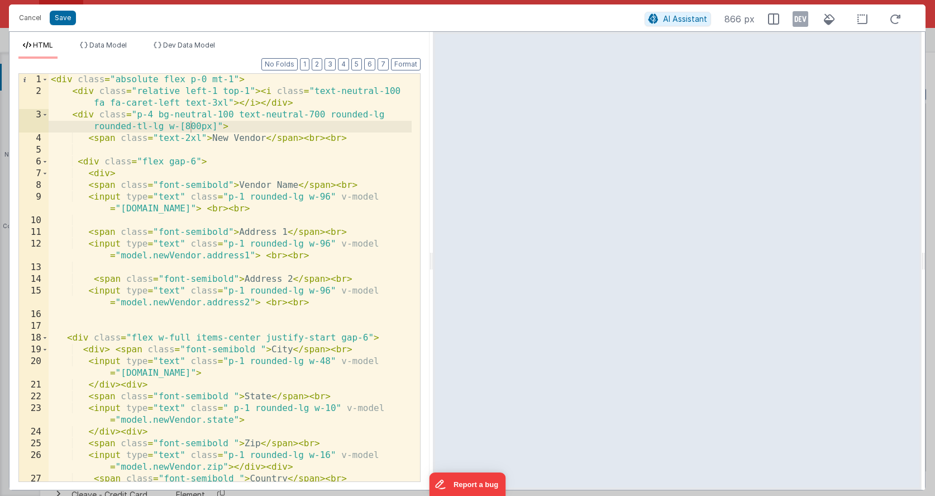
drag, startPoint x: 465, startPoint y: 266, endPoint x: 432, endPoint y: 267, distance: 32.4
click at [432, 267] on html "Cancel Save AI Assistant 866 px HTML Data Model Dev Data Model Format 7 6 5 4 3…" at bounding box center [467, 248] width 935 height 496
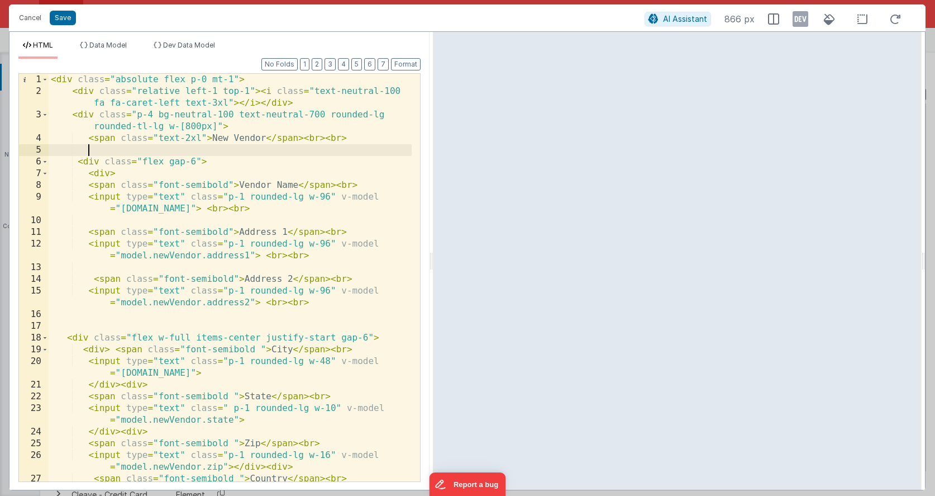
click at [222, 149] on div "< div class = "absolute flex p-0 mt-1" > < div class = "relative left-1 top-1" …" at bounding box center [230, 295] width 363 height 442
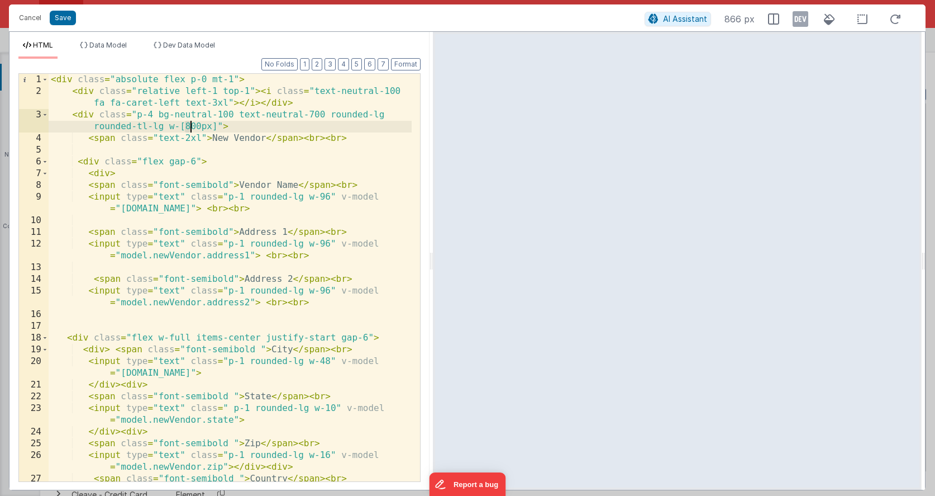
click at [189, 125] on div "< div class = "absolute flex p-0 mt-1" > < div class = "relative left-1 top-1" …" at bounding box center [230, 295] width 363 height 442
click at [92, 160] on div "< div class = "absolute flex p-0 mt-1" > < div class = "relative left-1 top-1" …" at bounding box center [230, 295] width 363 height 442
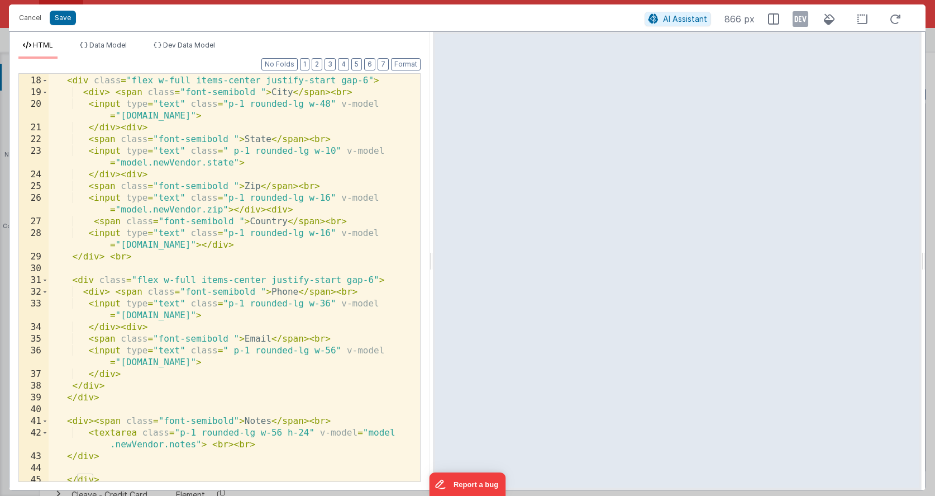
scroll to position [297, 0]
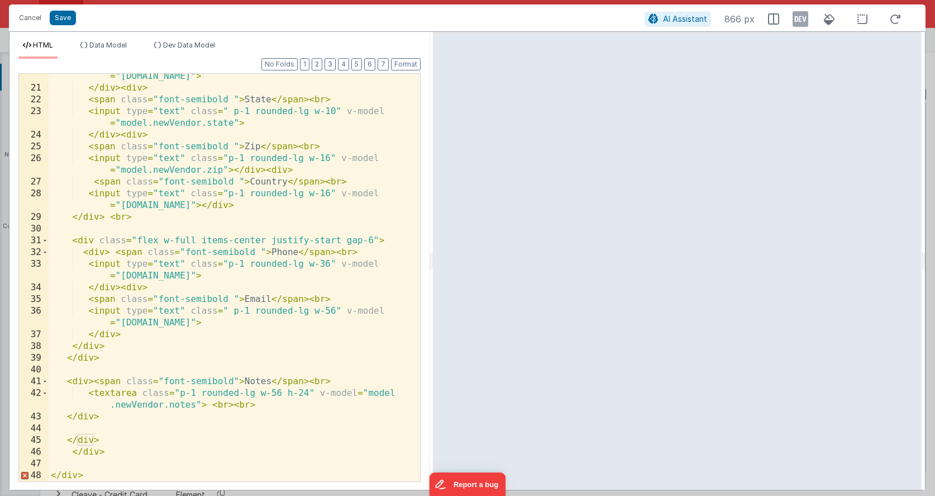
click at [89, 461] on div "< input type = "text" class = "p-1 rounded-lg w-48" v-model = "[DOMAIN_NAME]" >…" at bounding box center [230, 280] width 363 height 442
click at [206, 405] on div "< input type = "text" class = "p-1 rounded-lg w-48" v-model = "[DOMAIN_NAME]" >…" at bounding box center [230, 280] width 363 height 442
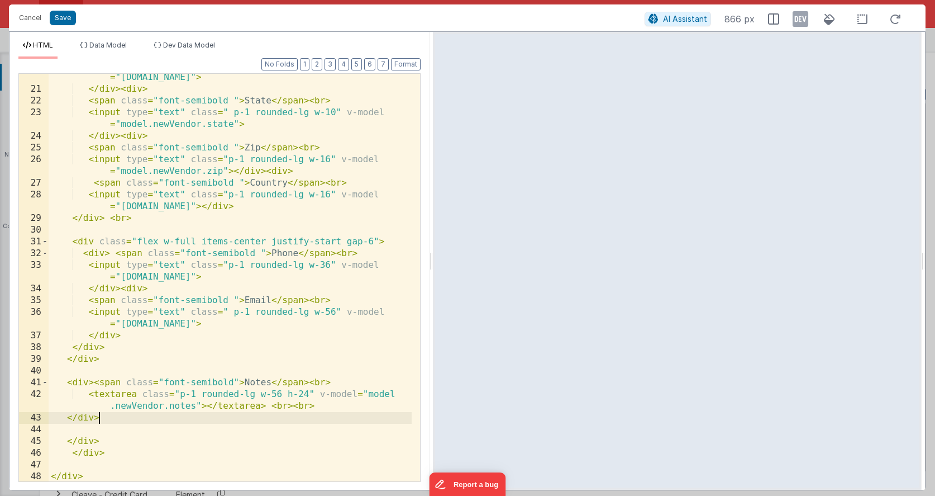
scroll to position [0, 0]
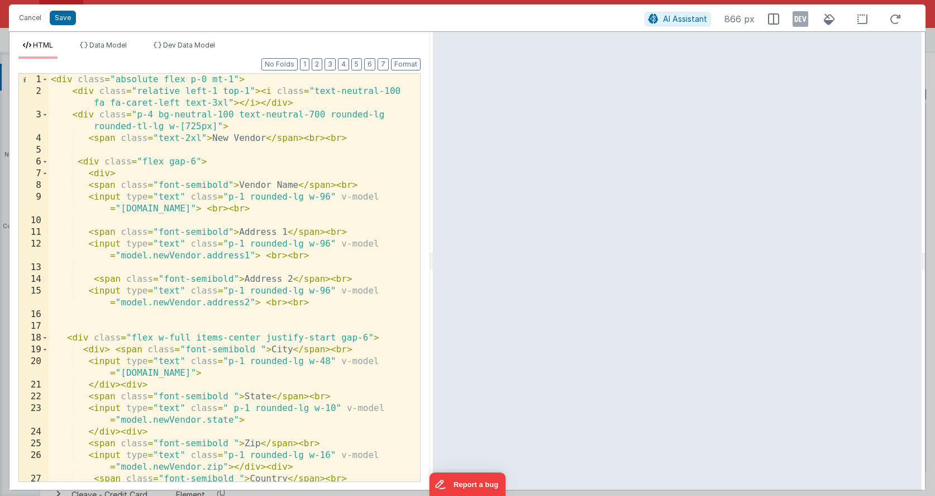
click at [91, 161] on div "< div class = "absolute flex p-0 mt-1" > < div class = "relative left-1 top-1" …" at bounding box center [230, 295] width 363 height 442
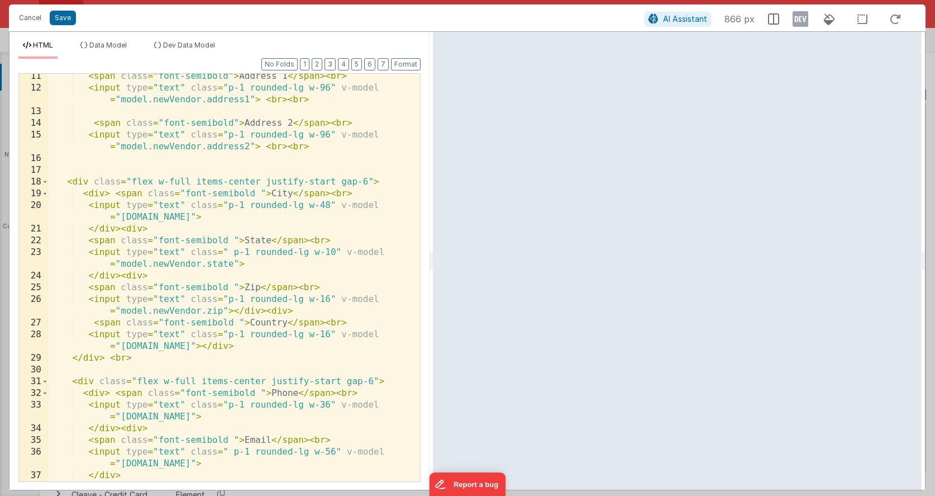
scroll to position [297, 0]
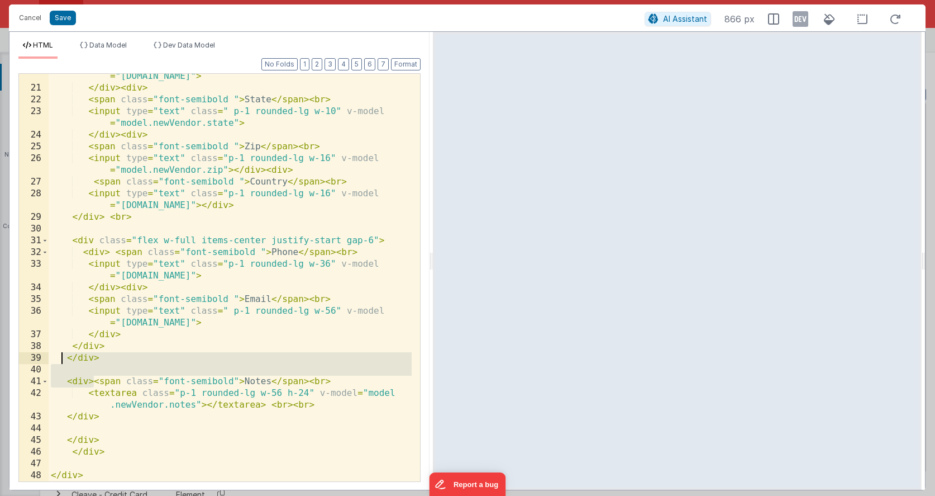
drag, startPoint x: 94, startPoint y: 379, endPoint x: 63, endPoint y: 361, distance: 36.8
click at [63, 361] on div "< input type = "text" class = "p-1 rounded-lg w-48" v-model = "[DOMAIN_NAME]" >…" at bounding box center [230, 280] width 363 height 442
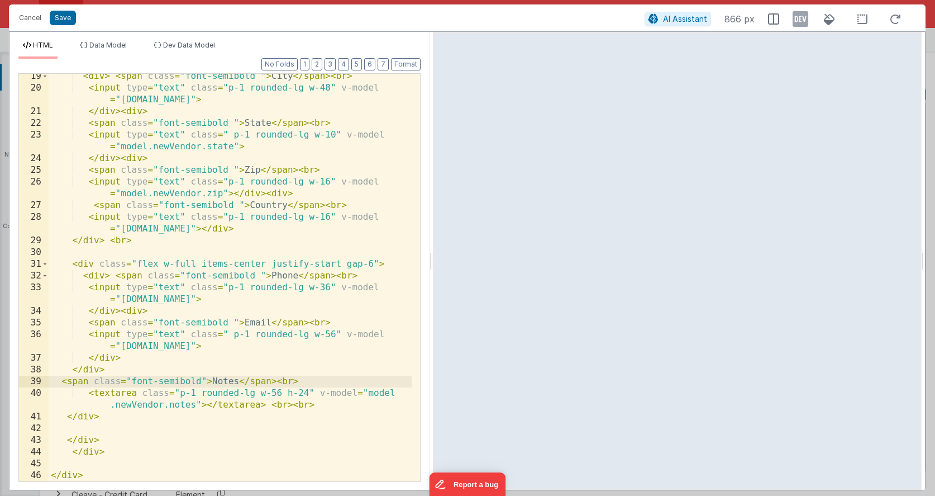
click at [127, 370] on div "< div > < span class = "font-semibold " > City </ span > < br > < input type = …" at bounding box center [230, 285] width 363 height 431
drag, startPoint x: 273, startPoint y: 392, endPoint x: 282, endPoint y: 389, distance: 9.4
click at [282, 389] on div "< div > < span class = "font-semibold " > City </ span > < br > < input type = …" at bounding box center [230, 285] width 363 height 431
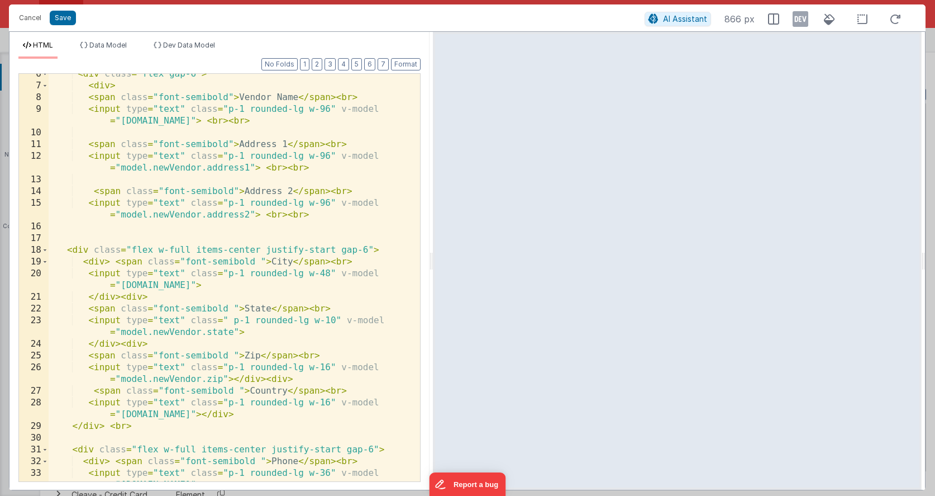
scroll to position [0, 0]
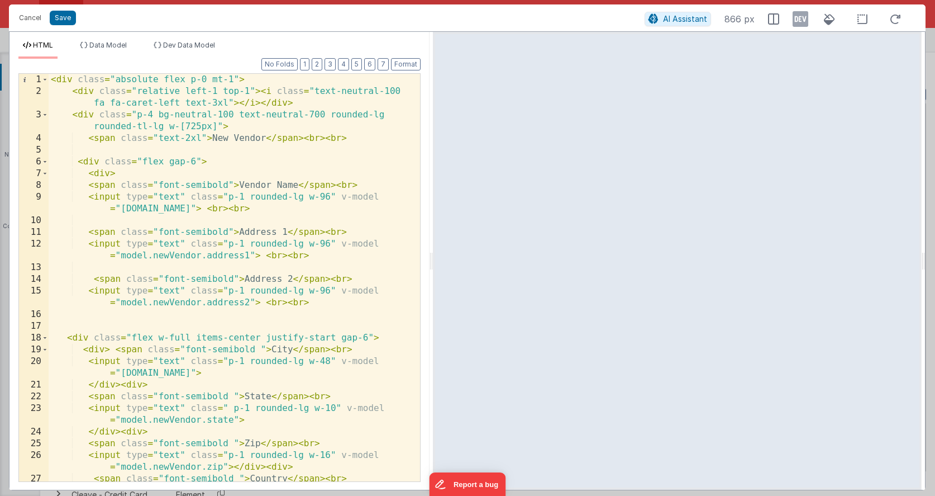
click at [63, 80] on div "< div class = "absolute flex p-0 mt-1" > < div class = "relative left-1 top-1" …" at bounding box center [230, 295] width 363 height 442
drag, startPoint x: 184, startPoint y: 123, endPoint x: 201, endPoint y: 121, distance: 16.4
click at [201, 121] on div "< div class = "absolute flex p-0 mt-1" > < div class = "relative left-1 top-1" …" at bounding box center [230, 295] width 363 height 442
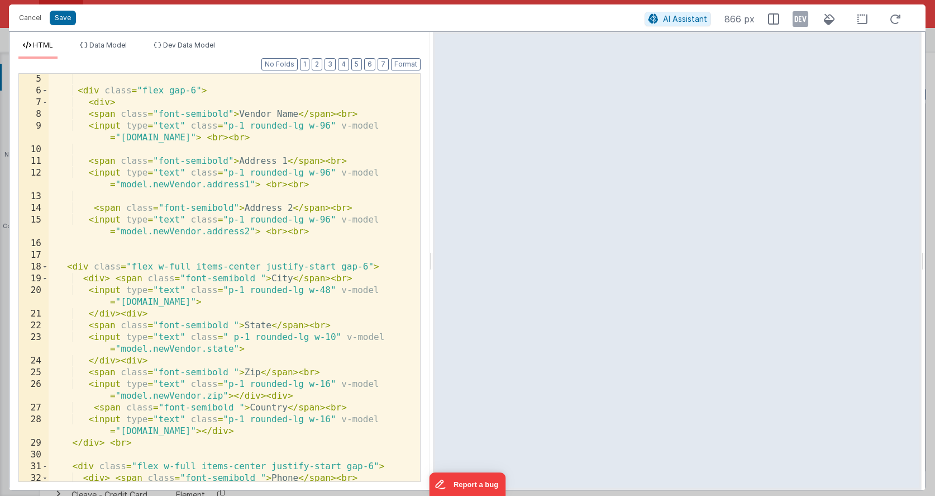
scroll to position [273, 0]
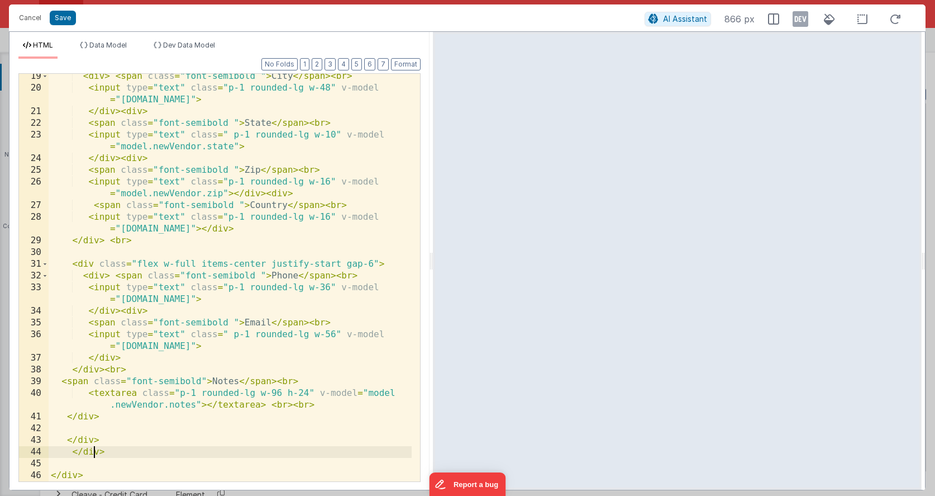
click at [93, 452] on div "< div > < span class = "font-semibold " > City </ span > < br > < input type = …" at bounding box center [230, 285] width 363 height 431
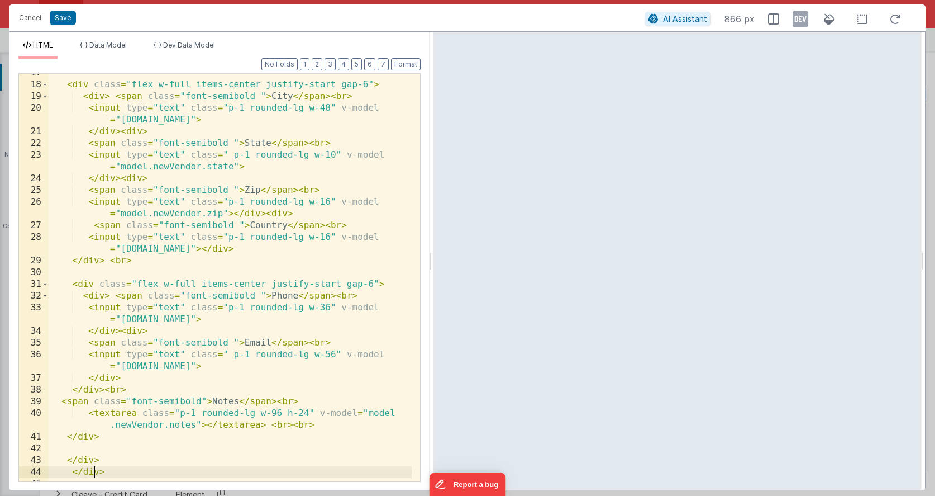
scroll to position [0, 0]
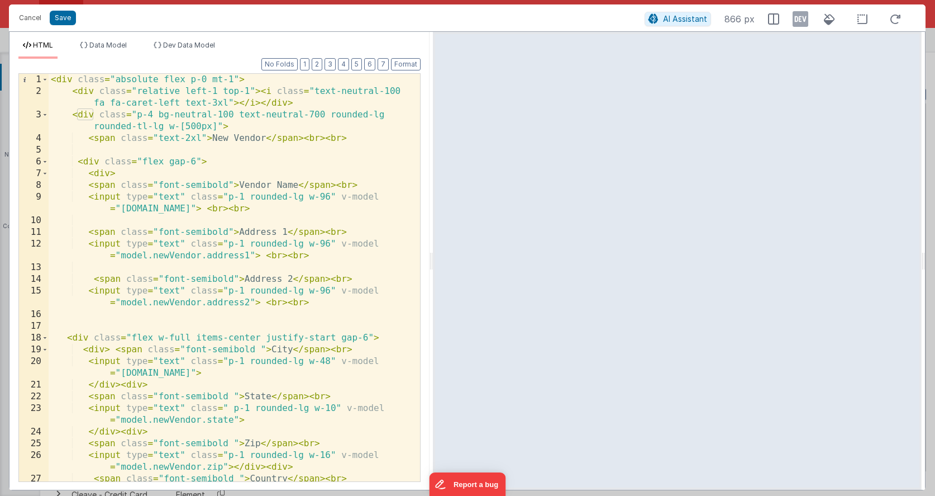
click at [91, 158] on div "< div class = "absolute flex p-0 mt-1" > < div class = "relative left-1 top-1" …" at bounding box center [230, 295] width 363 height 442
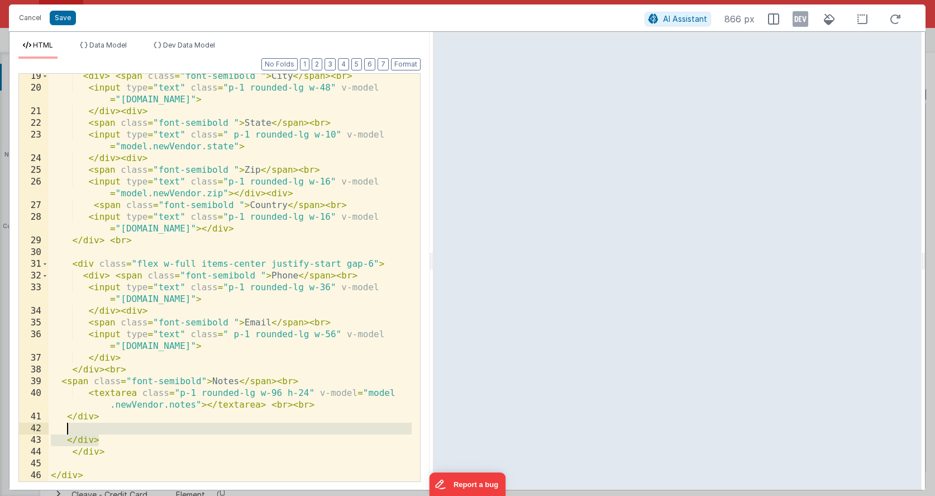
click at [108, 433] on div "< div > < span class = "font-semibold " > City </ span > < br > < input type = …" at bounding box center [230, 285] width 363 height 431
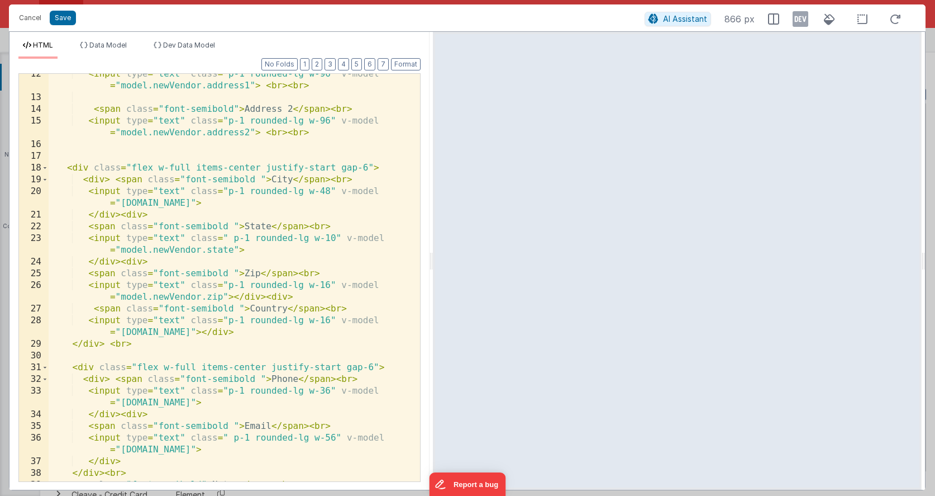
scroll to position [0, 0]
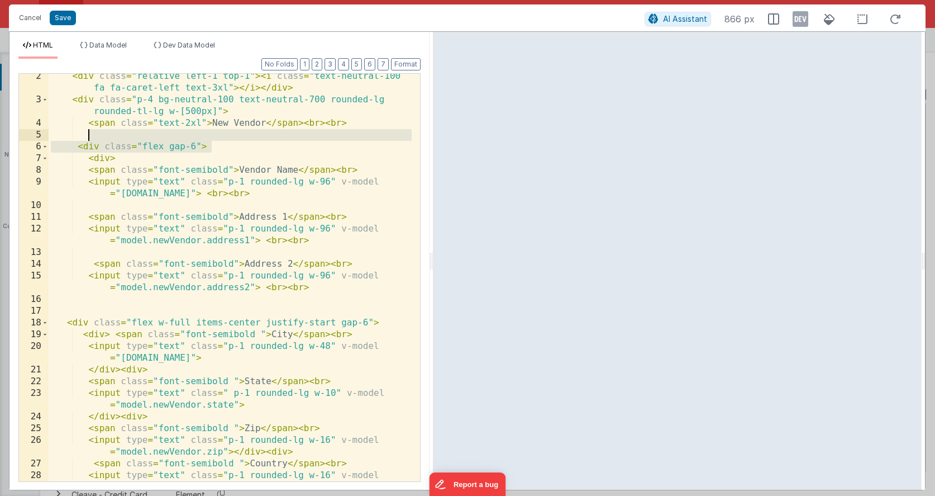
drag, startPoint x: 211, startPoint y: 162, endPoint x: 212, endPoint y: 137, distance: 24.6
click at [212, 137] on div "< div class = "relative left-1 top-1" > < i class = "text-neutral-100 fa fa-car…" at bounding box center [230, 297] width 363 height 454
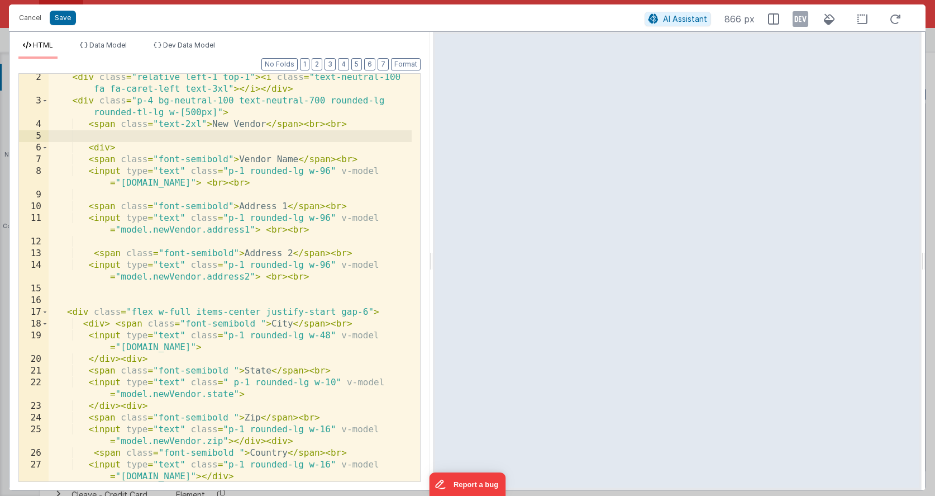
click at [100, 147] on div "< div class = "relative left-1 top-1" > < i class = "text-neutral-100 fa fa-car…" at bounding box center [230, 293] width 363 height 442
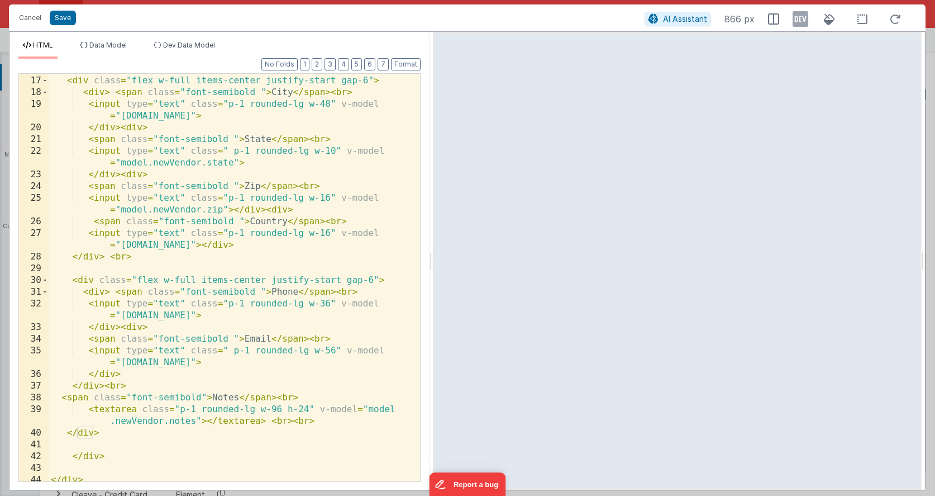
scroll to position [250, 0]
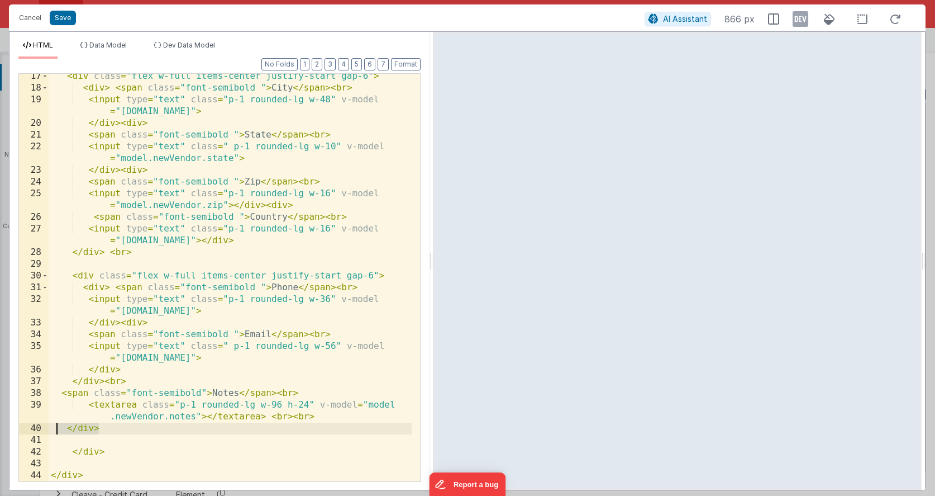
drag, startPoint x: 105, startPoint y: 429, endPoint x: 54, endPoint y: 427, distance: 50.9
click at [54, 427] on div "< div class = "flex w-full items-center justify-start gap-6" > < div > < span c…" at bounding box center [230, 285] width 363 height 431
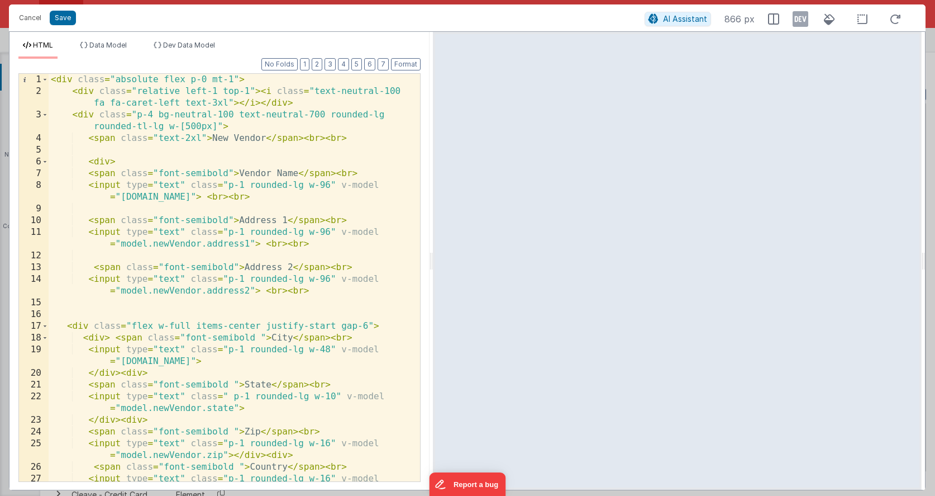
scroll to position [0, 0]
drag, startPoint x: 122, startPoint y: 160, endPoint x: 124, endPoint y: 154, distance: 6.4
click at [124, 154] on div "< div class = "absolute flex p-0 mt-1" > < div class = "relative left-1 top-1" …" at bounding box center [230, 295] width 363 height 442
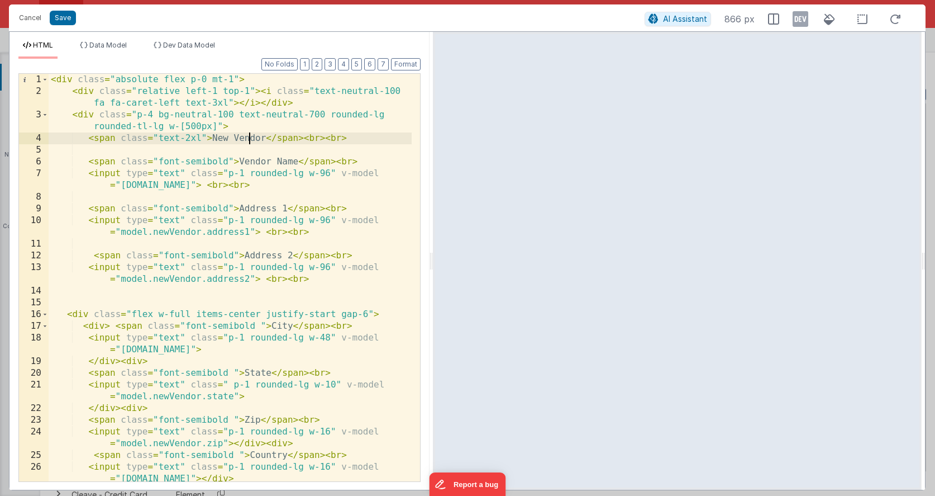
click at [251, 135] on div "< div class = "absolute flex p-0 mt-1" > < div class = "relative left-1 top-1" …" at bounding box center [230, 289] width 363 height 431
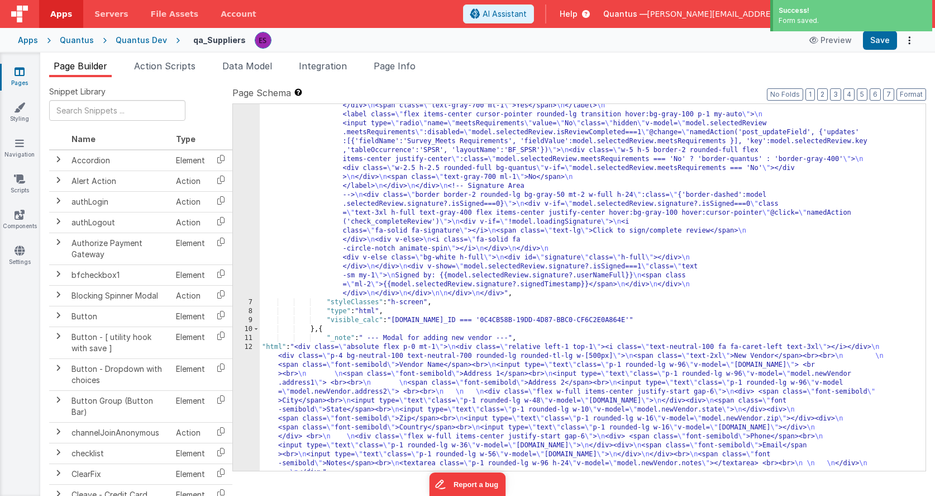
scroll to position [2739, 0]
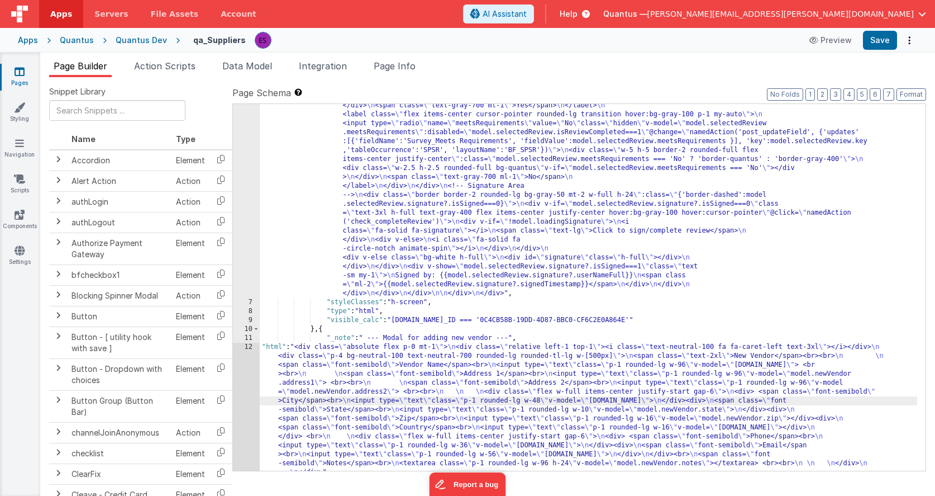
click at [246, 399] on div "12" at bounding box center [246, 409] width 27 height 134
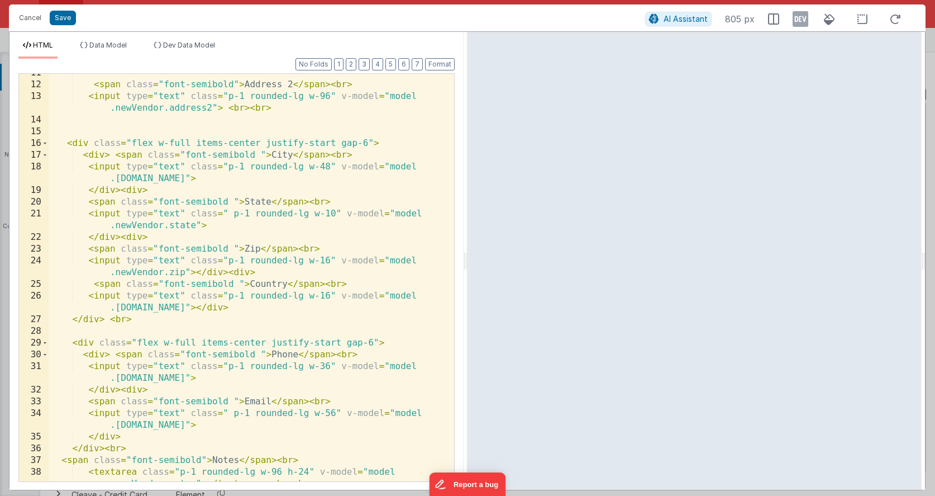
scroll to position [0, 0]
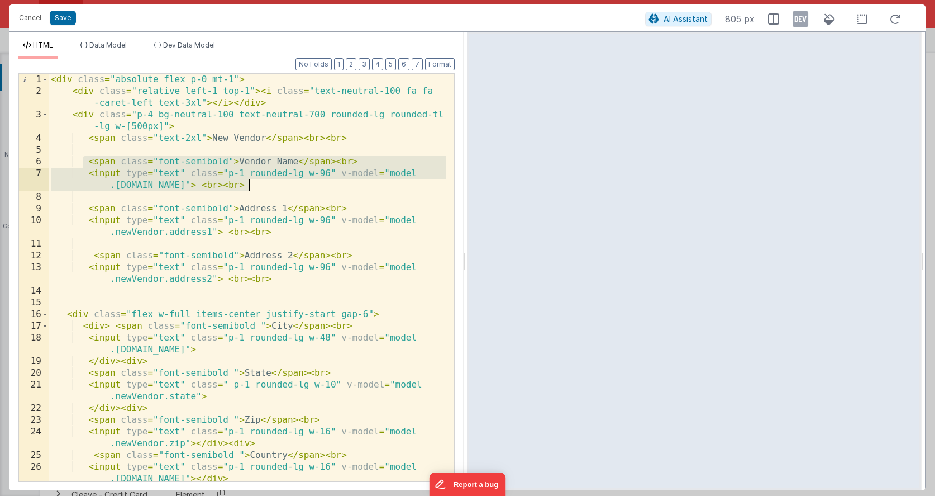
drag, startPoint x: 81, startPoint y: 161, endPoint x: 271, endPoint y: 185, distance: 191.4
click at [271, 185] on div "< div class = "absolute flex p-0 mt-1" > < div class = "relative left-1 top-1" …" at bounding box center [247, 289] width 397 height 431
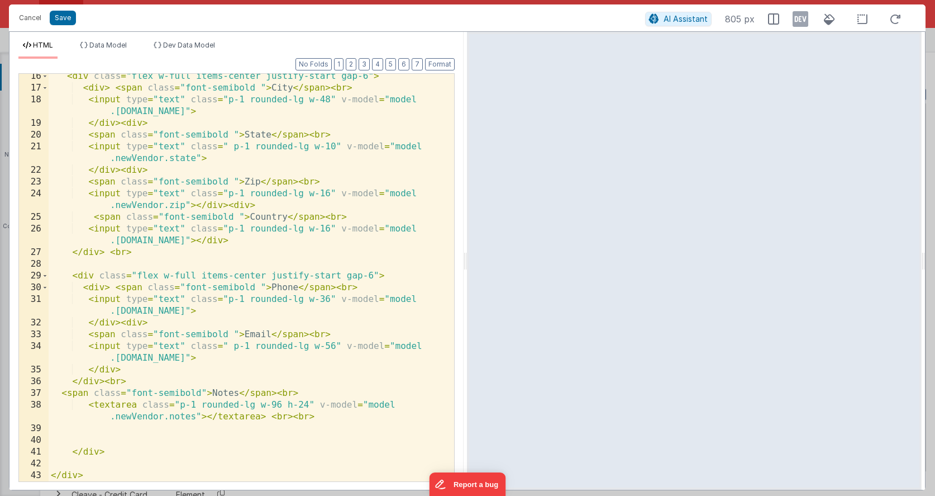
scroll to position [238, 0]
click at [92, 450] on div "< div class = "flex w-full items-center justify-start gap-6" > < div > < span c…" at bounding box center [247, 285] width 397 height 431
click at [69, 429] on div "< div class = "flex w-full items-center justify-start gap-6" > < div > < span c…" at bounding box center [247, 285] width 397 height 431
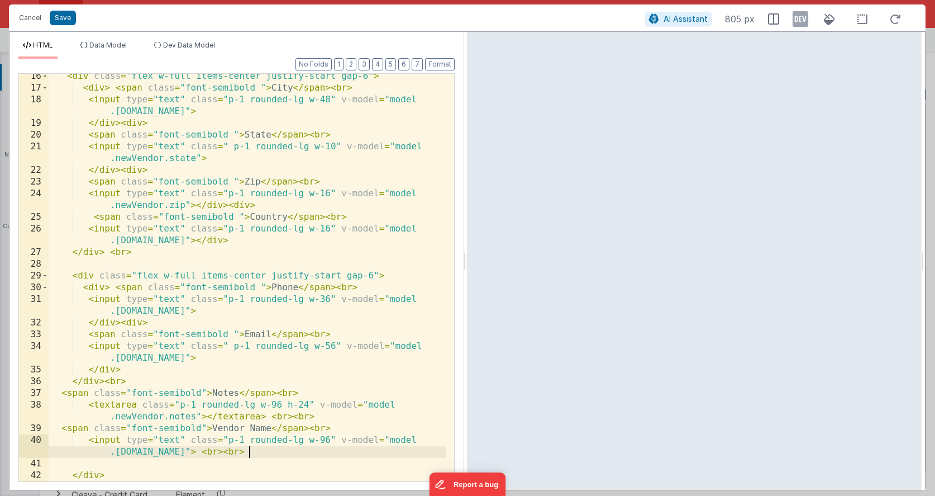
drag, startPoint x: 60, startPoint y: 428, endPoint x: 79, endPoint y: 418, distance: 20.7
click at [60, 428] on div "< div class = "flex w-full items-center justify-start gap-6" > < div > < span c…" at bounding box center [247, 285] width 397 height 431
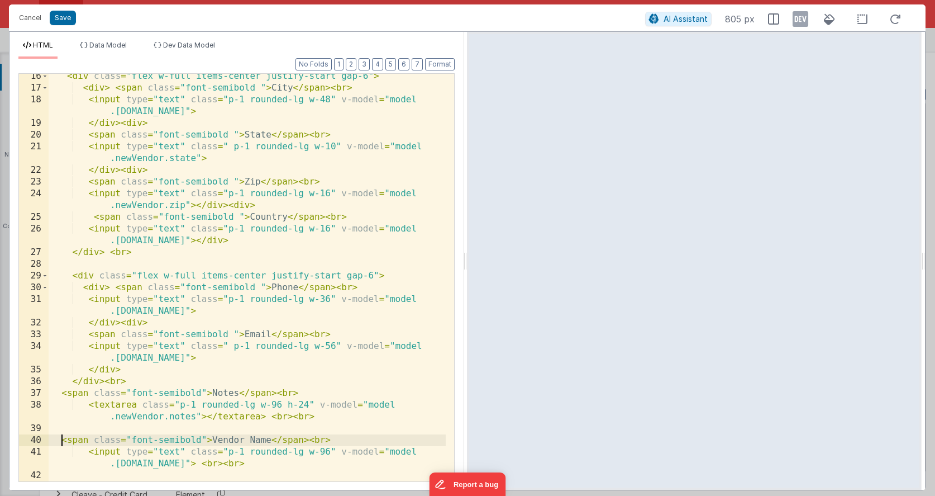
scroll to position [273, 0]
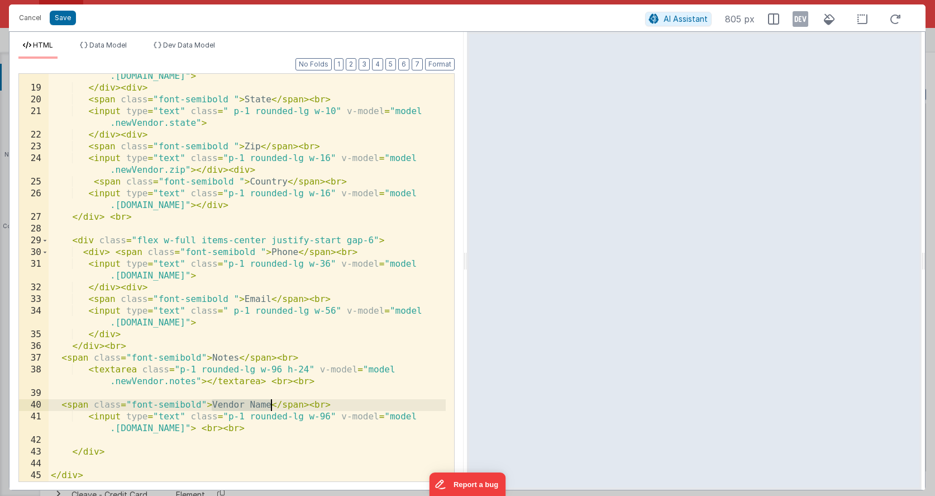
drag, startPoint x: 213, startPoint y: 403, endPoint x: 269, endPoint y: 405, distance: 55.9
click at [269, 405] on div "< input type = "text" class = "p-1 rounded-lg w-48" v-model = "model .[DOMAIN_N…" at bounding box center [247, 280] width 397 height 442
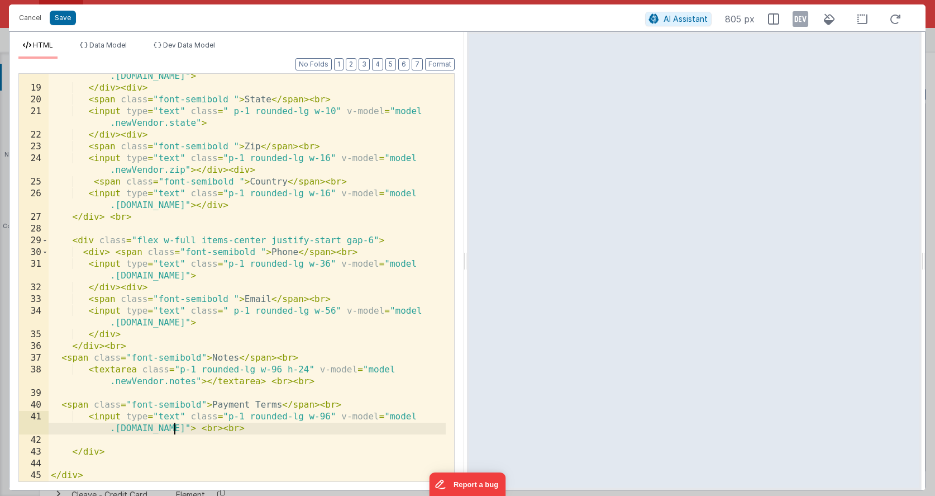
click at [176, 427] on div "< input type = "text" class = "p-1 rounded-lg w-48" v-model = "model .[DOMAIN_N…" at bounding box center [247, 280] width 397 height 442
click at [177, 427] on div "< input type = "text" class = "p-1 rounded-lg w-48" v-model = "model .[DOMAIN_N…" at bounding box center [247, 280] width 397 height 442
drag, startPoint x: 184, startPoint y: 428, endPoint x: 210, endPoint y: 429, distance: 26.3
click at [210, 429] on div "< input type = "text" class = "p-1 rounded-lg w-48" v-model = "model .[DOMAIN_N…" at bounding box center [247, 280] width 397 height 442
click at [87, 418] on div "< input type = "text" class = "p-1 rounded-lg w-48" v-model = "model .[DOMAIN_N…" at bounding box center [247, 280] width 397 height 442
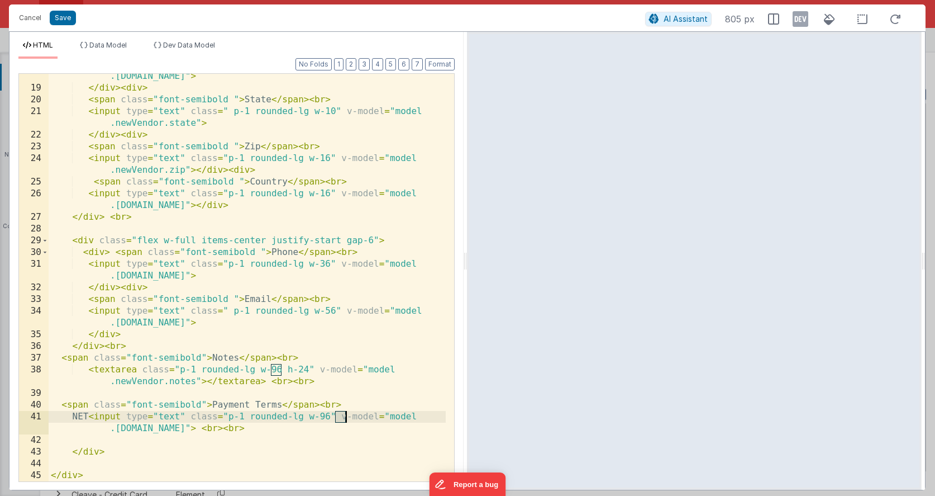
drag, startPoint x: 334, startPoint y: 416, endPoint x: 344, endPoint y: 415, distance: 10.1
click at [344, 415] on div "< input type = "text" class = "p-1 rounded-lg w-48" v-model = "model .[DOMAIN_N…" at bounding box center [247, 280] width 397 height 442
click at [106, 417] on div "< input type = "text" class = "p-1 rounded-lg w-48" v-model = "model .[DOMAIN_N…" at bounding box center [247, 280] width 397 height 442
click at [125, 437] on div "< input type = "text" class = "p-1 rounded-lg w-48" v-model = "model .[DOMAIN_N…" at bounding box center [247, 280] width 397 height 442
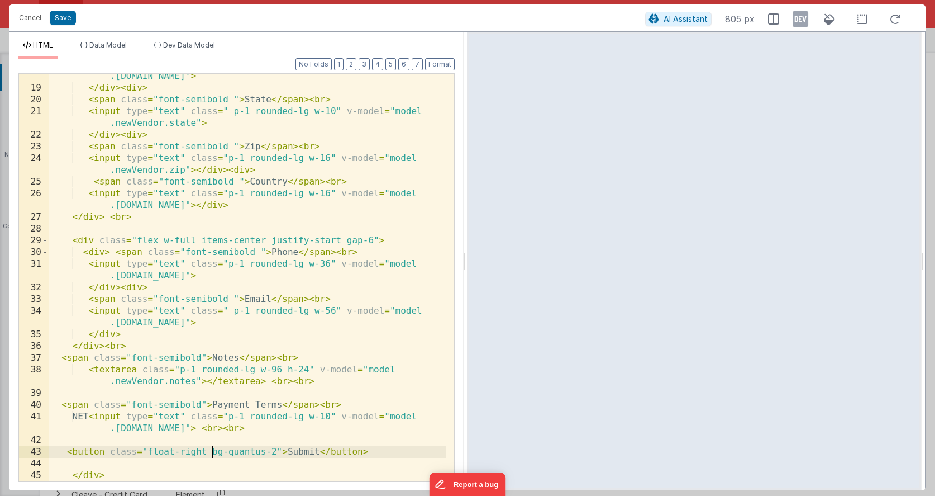
click at [210, 454] on div "< input type = "text" class = "p-1 rounded-lg w-48" v-model = "model .[DOMAIN_N…" at bounding box center [247, 280] width 397 height 442
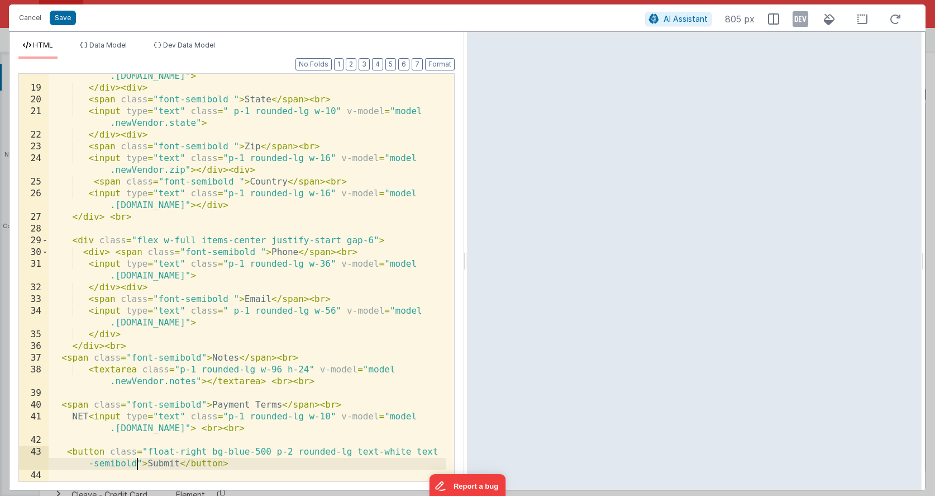
click at [426, 449] on div "< input type = "text" class = "p-1 rounded-lg w-48" v-model = "model .[DOMAIN_N…" at bounding box center [247, 280] width 397 height 442
drag, startPoint x: 416, startPoint y: 450, endPoint x: 437, endPoint y: 450, distance: 21.8
click at [437, 450] on div "< input type = "text" class = "p-1 rounded-lg w-48" v-model = "model .[DOMAIN_N…" at bounding box center [247, 280] width 397 height 442
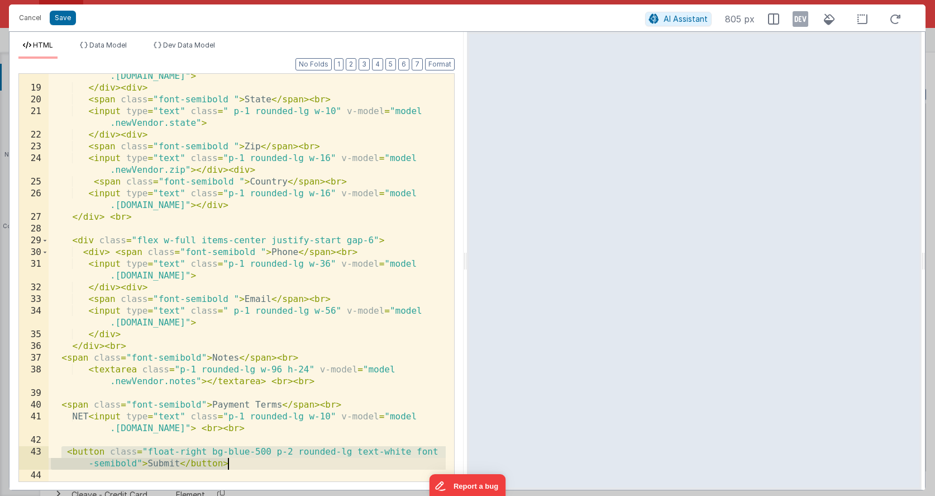
drag, startPoint x: 63, startPoint y: 453, endPoint x: 257, endPoint y: 460, distance: 194.0
click at [257, 460] on div "< input type = "text" class = "p-1 rounded-lg w-48" v-model = "model .[DOMAIN_N…" at bounding box center [247, 280] width 397 height 442
click at [237, 441] on div "< input type = "text" class = "p-1 rounded-lg w-48" v-model = "model .[DOMAIN_N…" at bounding box center [247, 280] width 397 height 442
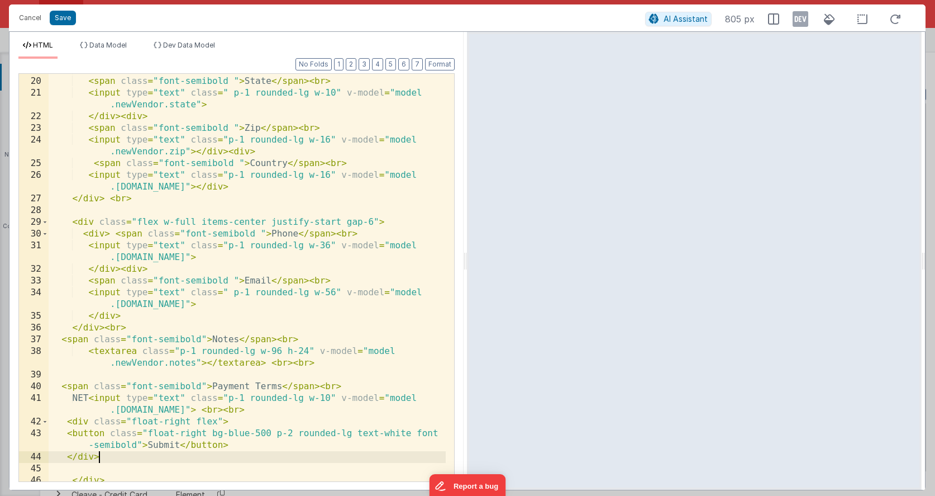
scroll to position [292, 0]
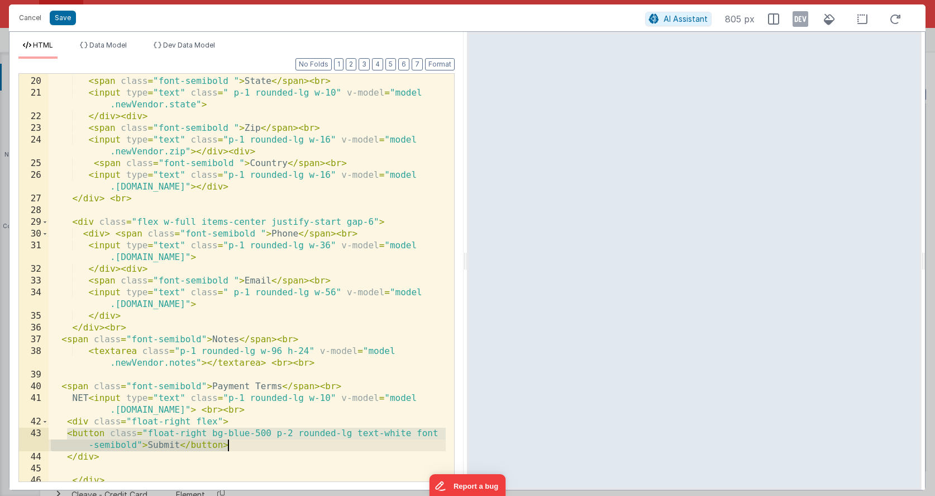
drag, startPoint x: 68, startPoint y: 434, endPoint x: 240, endPoint y: 449, distance: 172.7
click at [240, 449] on div "</ div > < div > < span class = "font-semibold " > State </ span > < br > < inp…" at bounding box center [247, 279] width 397 height 431
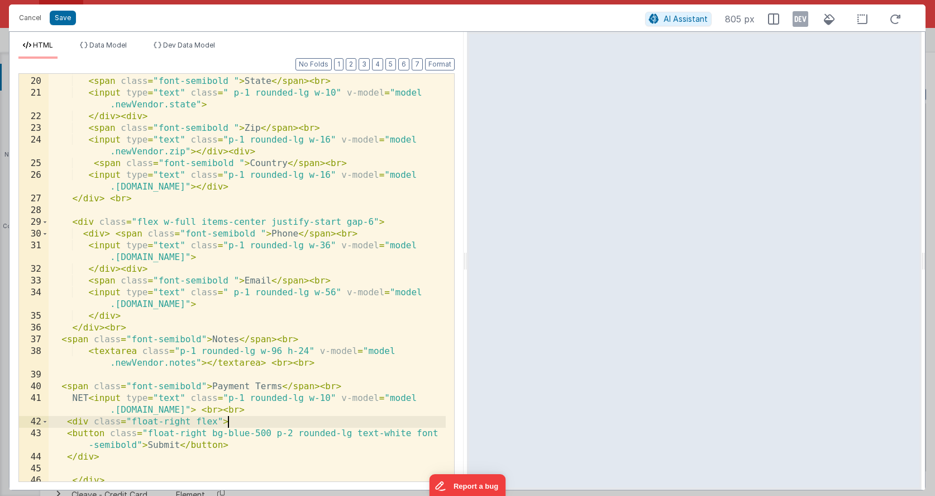
click at [246, 422] on div "</ div > < div > < span class = "font-semibold " > State </ span > < br > < inp…" at bounding box center [247, 279] width 397 height 431
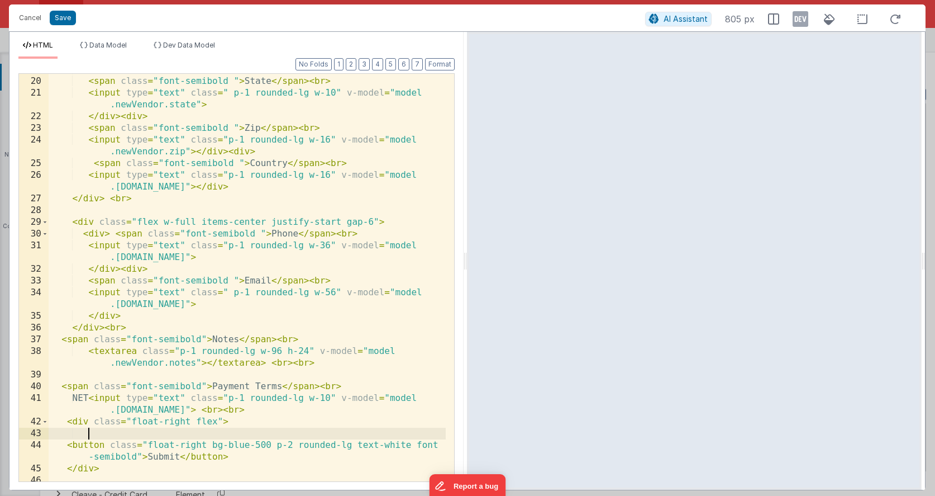
paste textarea
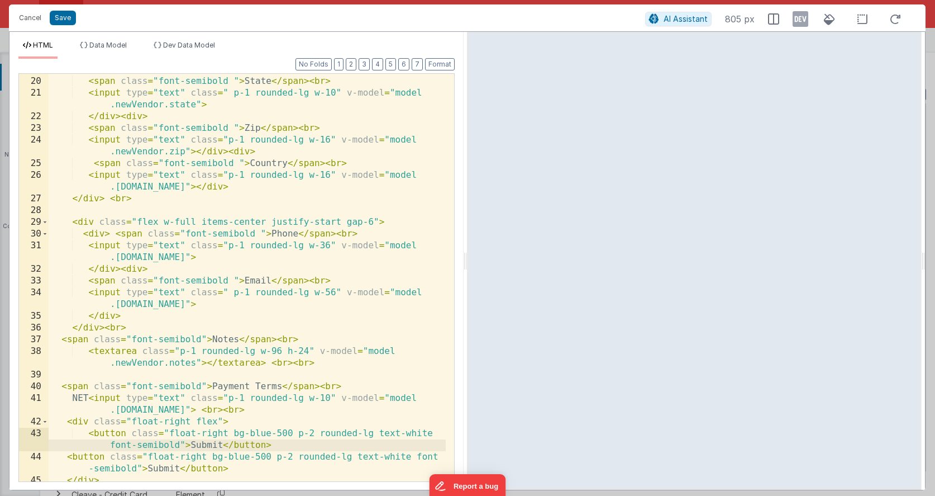
click at [202, 445] on div "</ div > < div > < span class = "font-semibold " > State </ span > < br > < inp…" at bounding box center [247, 279] width 397 height 431
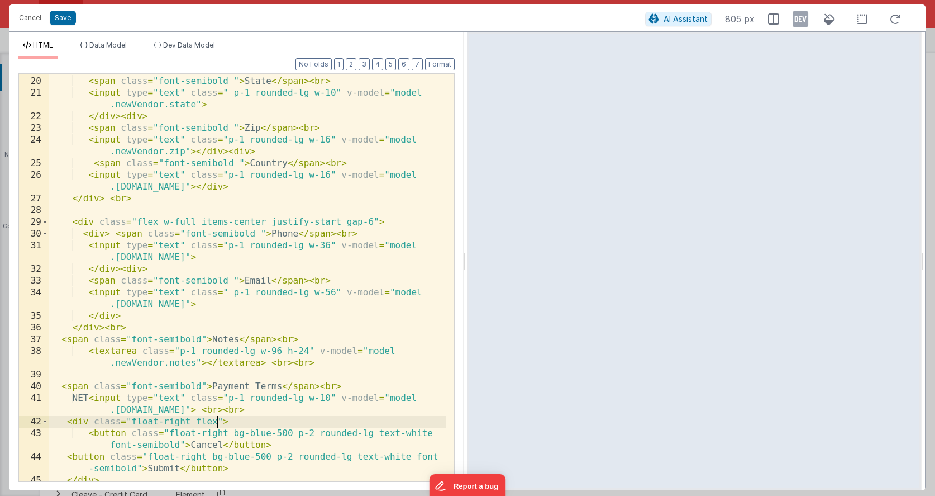
click at [219, 420] on div "</ div > < div > < span class = "font-semibold " > State </ span > < br > < inp…" at bounding box center [247, 279] width 397 height 431
click at [262, 433] on div "</ div > < div > < span class = "font-semibold " > State </ span > < br > < inp…" at bounding box center [247, 279] width 397 height 431
click at [273, 433] on div "</ div > < div > < span class = "font-semibold " > State </ span > < br > < inp…" at bounding box center [247, 279] width 397 height 431
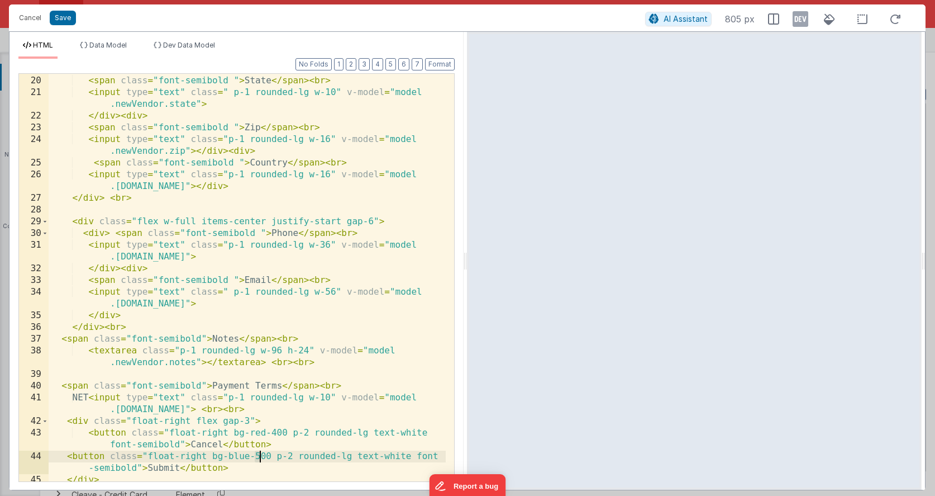
click at [258, 455] on div "</ div > < div > < span class = "font-semibold " > State </ span > < br > < inp…" at bounding box center [247, 278] width 397 height 431
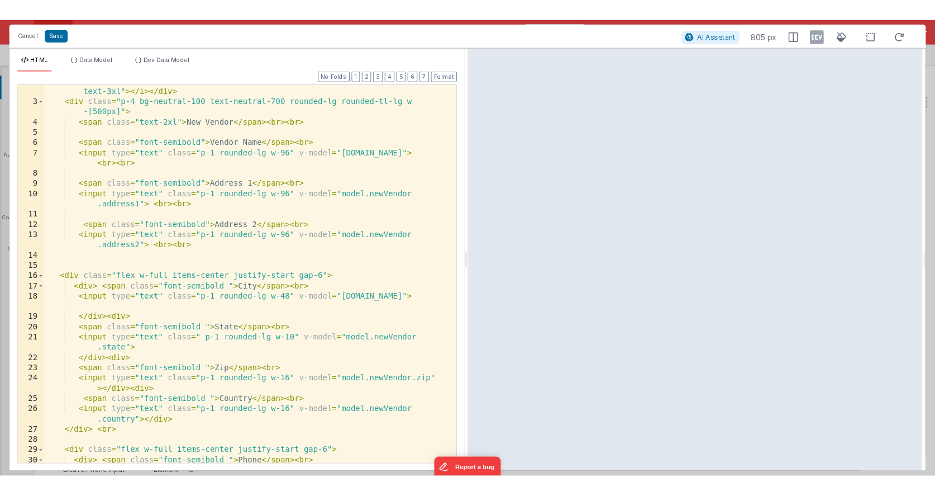
scroll to position [318, 0]
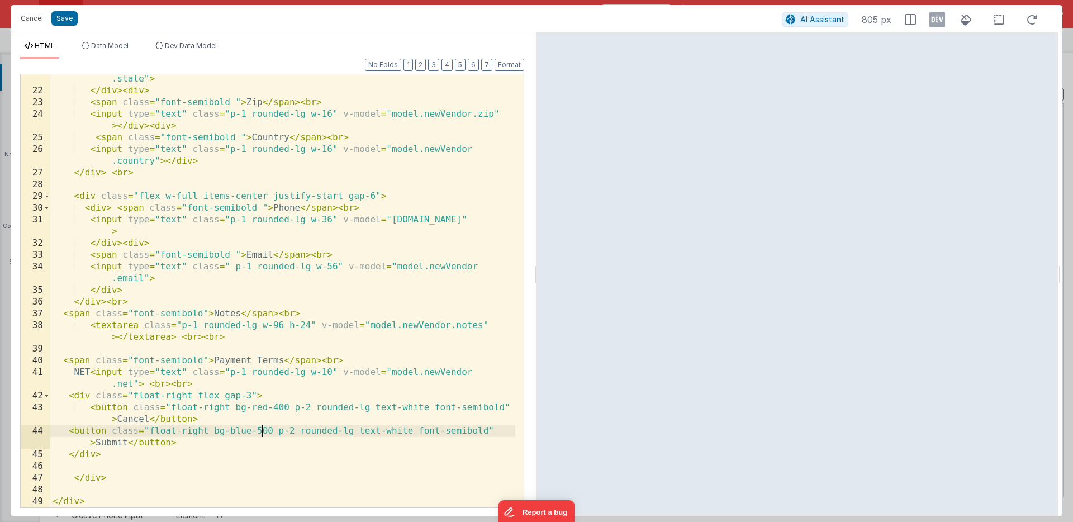
click at [342, 297] on div "< input type = "text" class = " p-1 rounded-lg w-10" v-model = "model.newVendor…" at bounding box center [282, 295] width 465 height 468
